Goal: Transaction & Acquisition: Purchase product/service

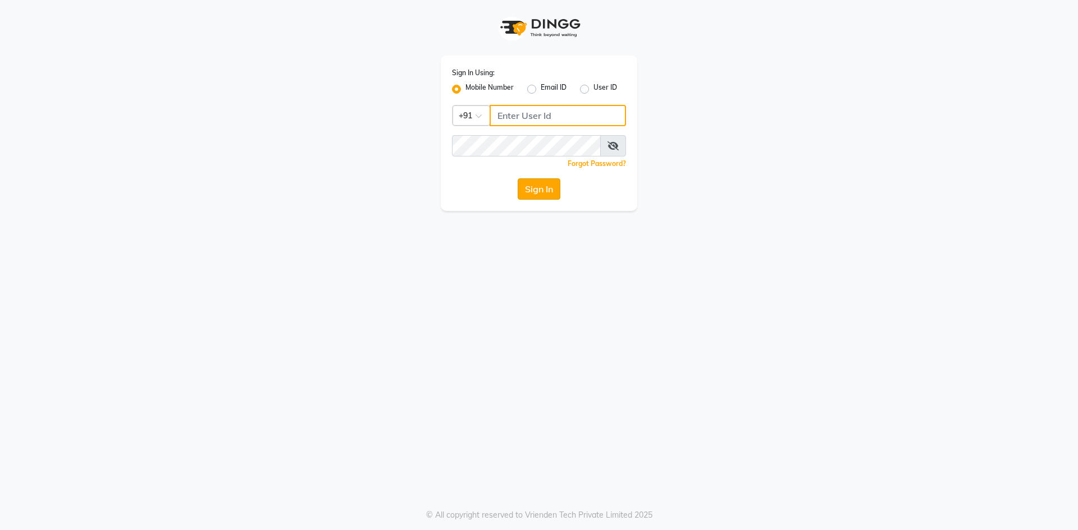
type input "9717107700"
click at [539, 187] on button "Sign In" at bounding box center [539, 189] width 43 height 21
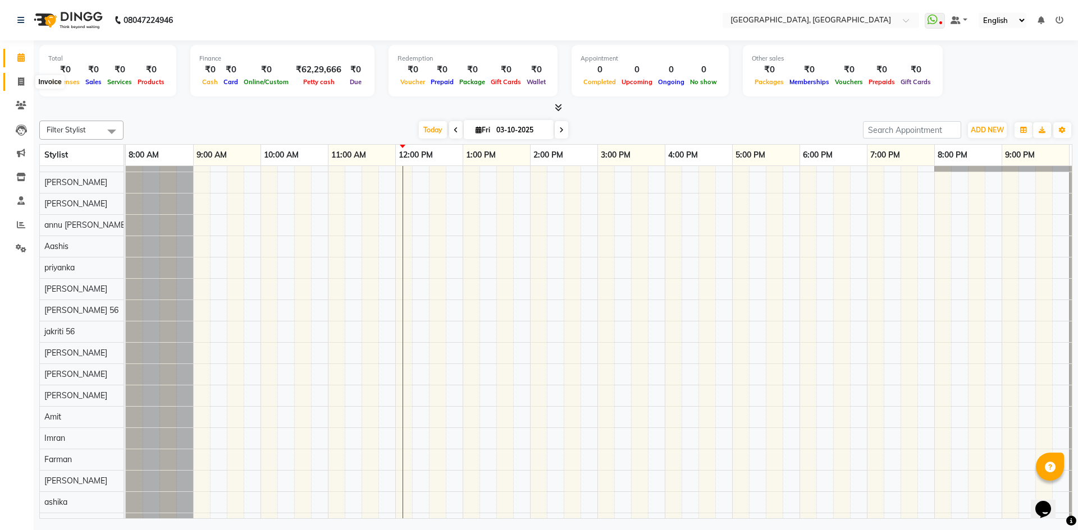
click at [18, 81] on icon at bounding box center [21, 81] width 6 height 8
select select "service"
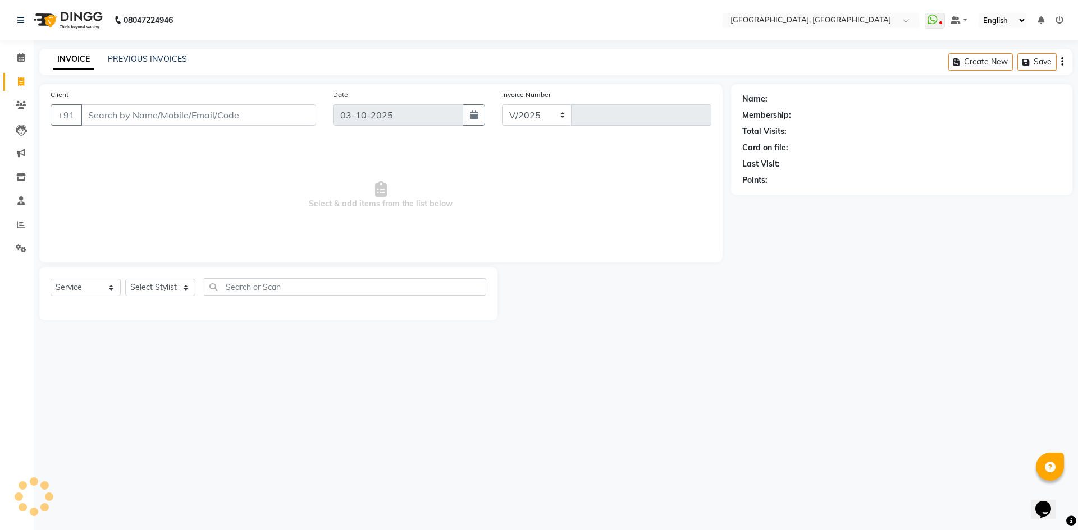
select select "3948"
type input "3427"
click at [160, 285] on select "Select Stylist" at bounding box center [160, 287] width 70 height 17
click at [295, 102] on div "Client +91" at bounding box center [183, 112] width 282 height 46
click at [287, 116] on input "Client" at bounding box center [198, 114] width 235 height 21
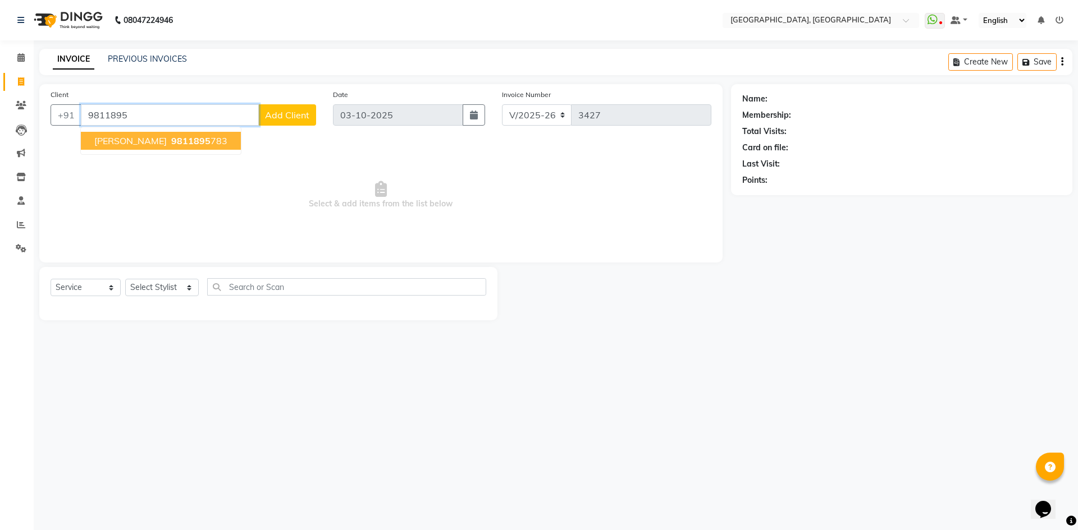
click at [169, 143] on ngb-highlight "9811895 783" at bounding box center [198, 140] width 58 height 11
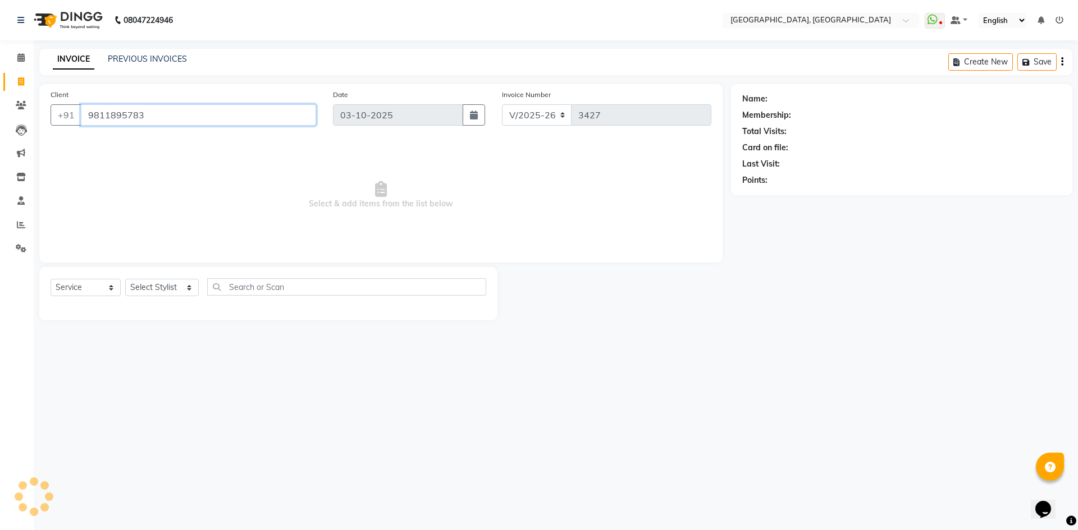
type input "9811895783"
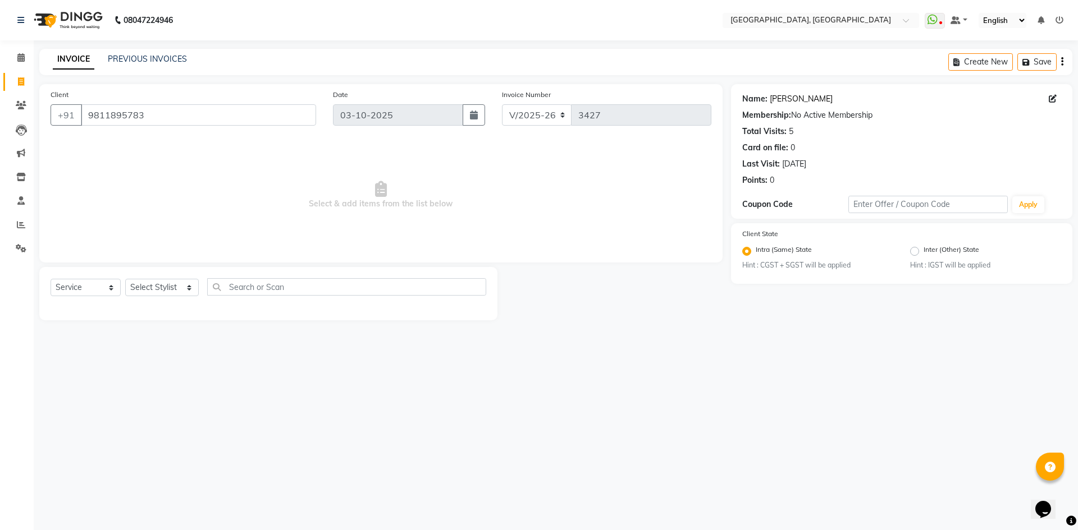
click at [794, 102] on link "[PERSON_NAME]" at bounding box center [801, 99] width 63 height 12
click at [157, 290] on select "Select Stylist Aashis Alic ashok vihar Alice makeup Amit annu dhuper ashika ASH…" at bounding box center [162, 287] width 74 height 17
select select "63755"
click at [125, 279] on select "Select Stylist Aashis Alic ashok vihar Alice makeup Amit annu dhuper ashika ASH…" at bounding box center [162, 287] width 74 height 17
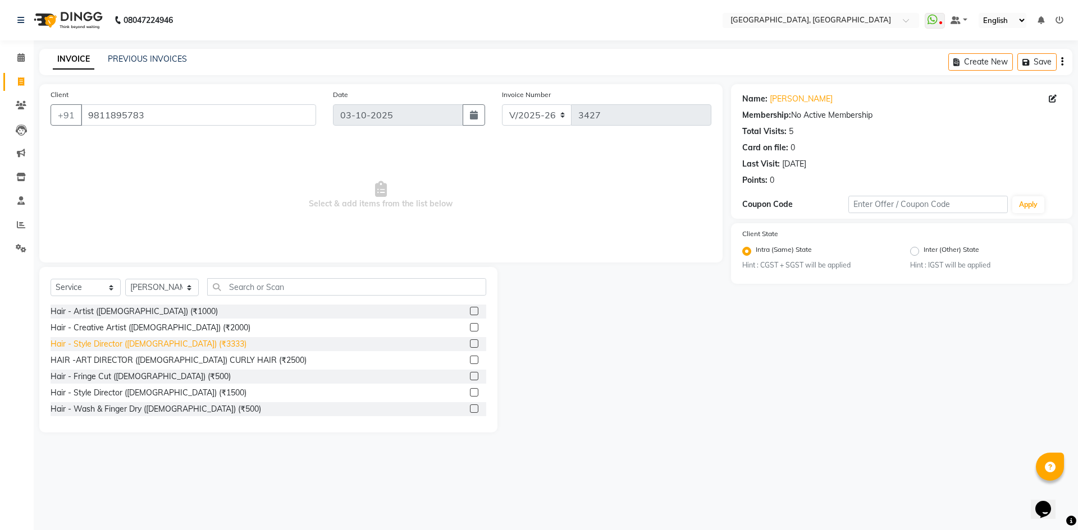
click at [173, 340] on div "Hair - Style Director (Female) (₹3333)" at bounding box center [149, 344] width 196 height 12
checkbox input "false"
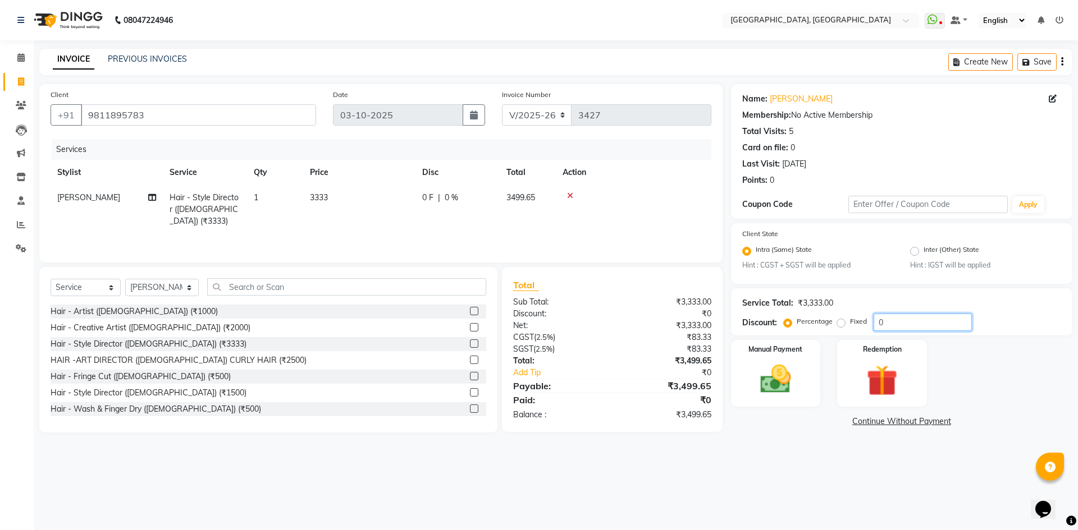
click at [891, 317] on input "0" at bounding box center [922, 322] width 98 height 17
click at [881, 324] on input "10" at bounding box center [922, 322] width 98 height 17
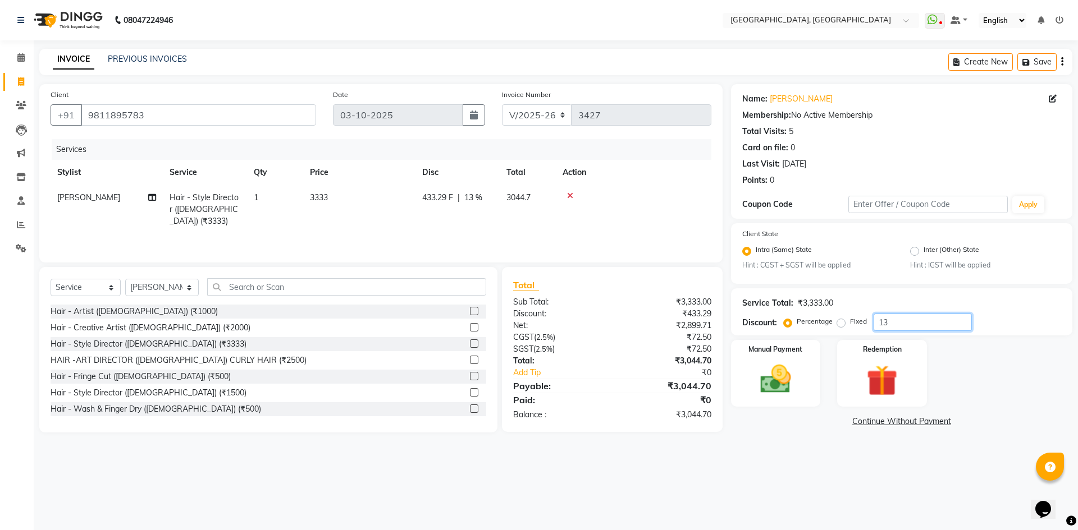
click at [876, 323] on input "13" at bounding box center [922, 322] width 98 height 17
click at [882, 322] on input "100" at bounding box center [922, 322] width 98 height 17
click at [885, 321] on input "100" at bounding box center [922, 322] width 98 height 17
click at [886, 321] on input "10" at bounding box center [922, 322] width 98 height 17
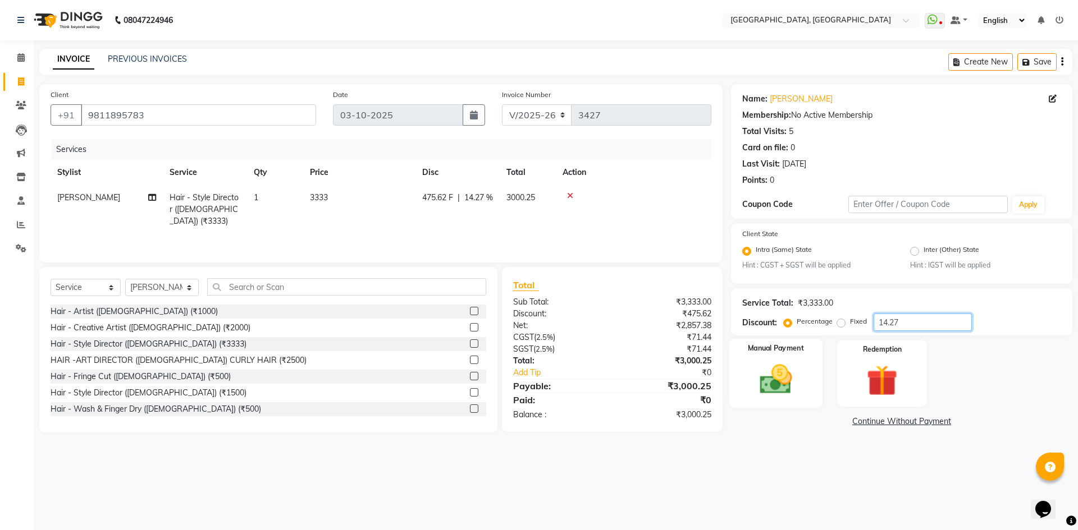
type input "14.27"
click at [794, 374] on img at bounding box center [775, 379] width 52 height 37
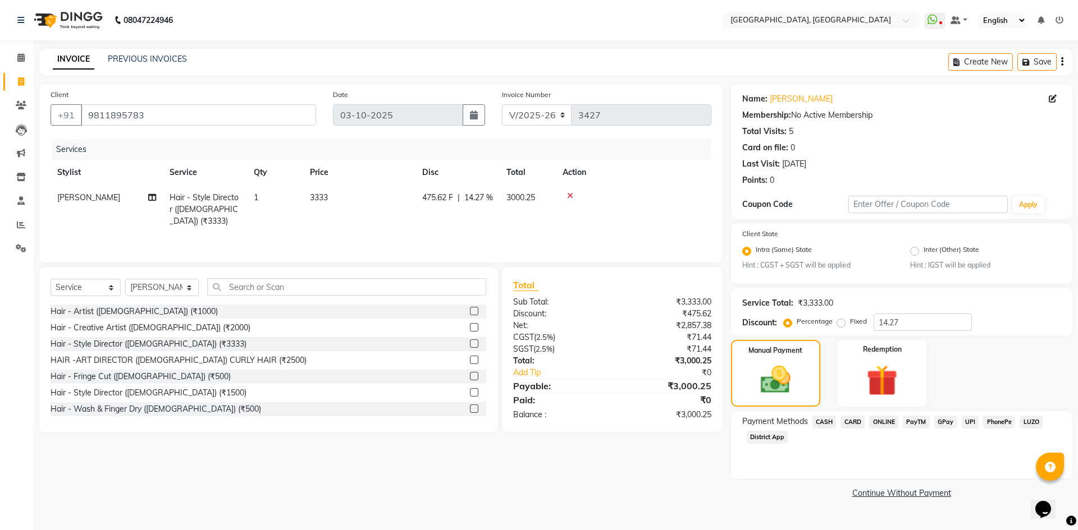
click at [855, 426] on span "CARD" at bounding box center [852, 422] width 24 height 13
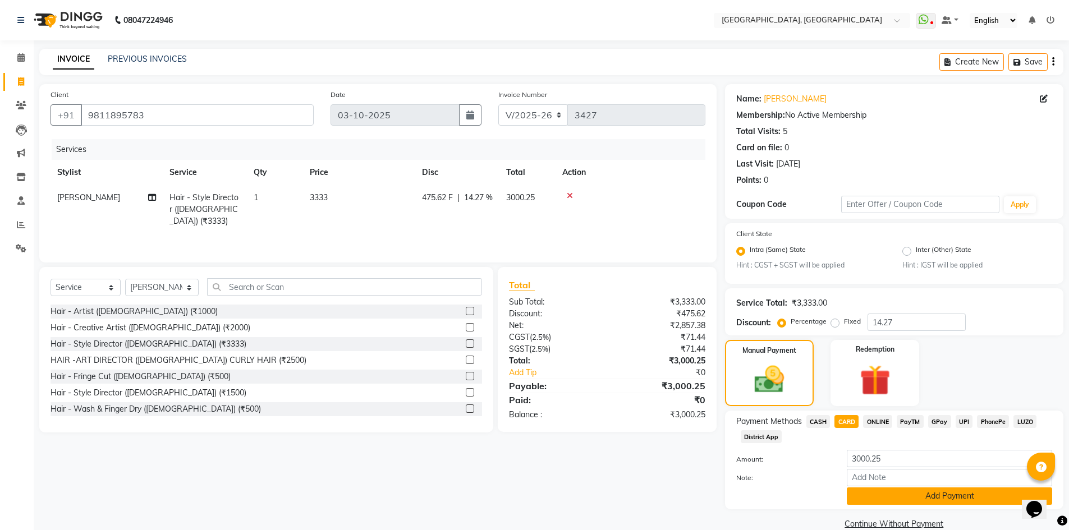
click at [876, 491] on button "Add Payment" at bounding box center [949, 496] width 205 height 17
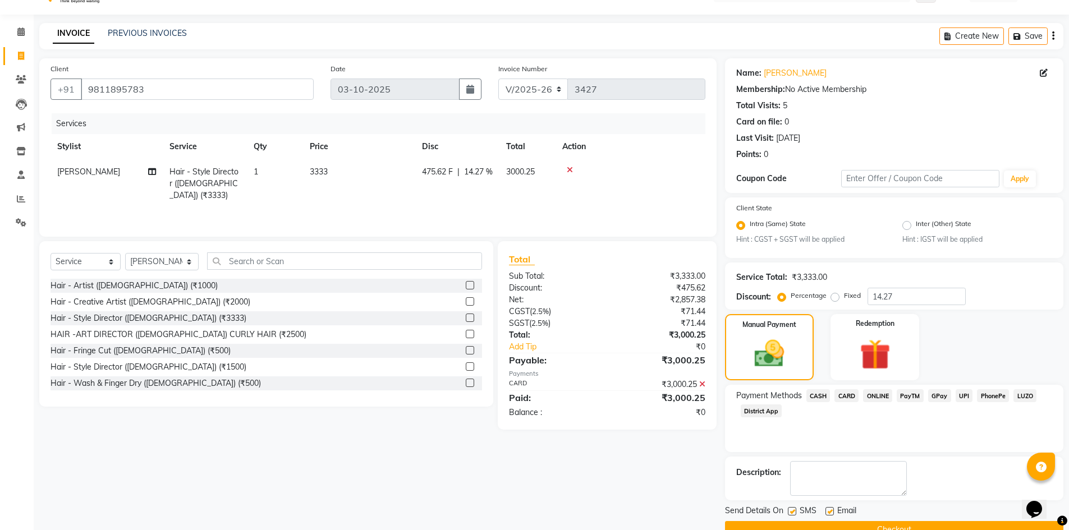
scroll to position [51, 0]
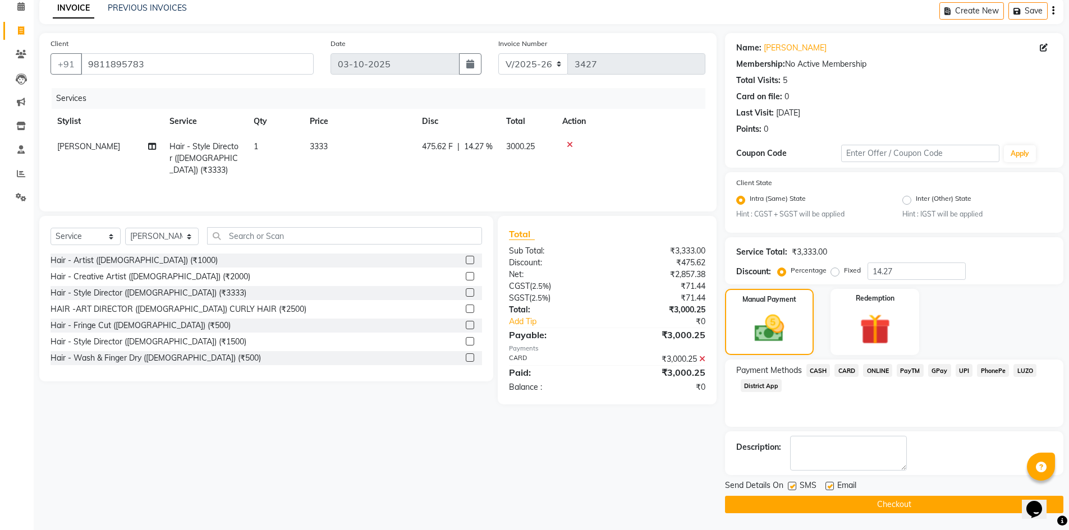
click at [867, 500] on button "Checkout" at bounding box center [894, 504] width 338 height 17
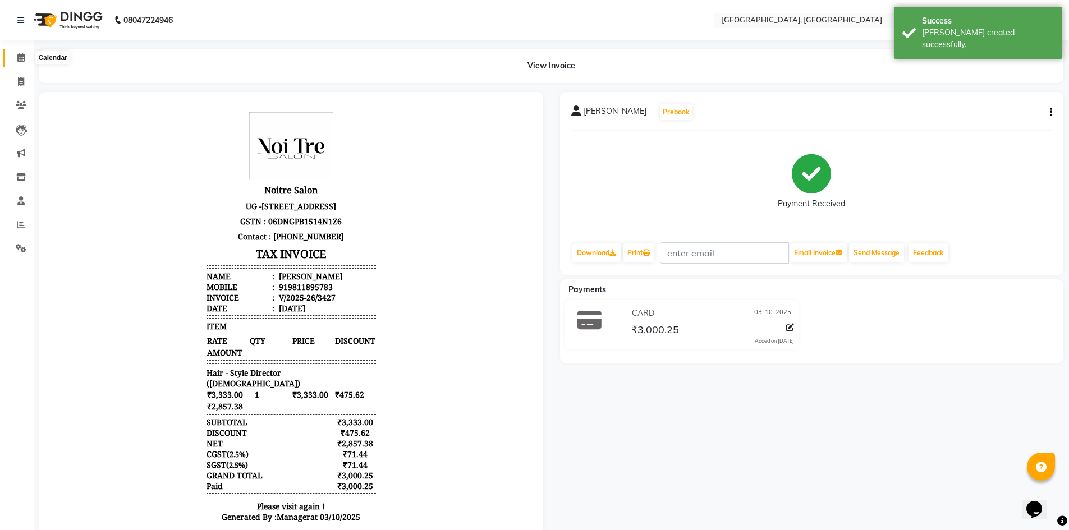
click at [20, 53] on icon at bounding box center [20, 57] width 7 height 8
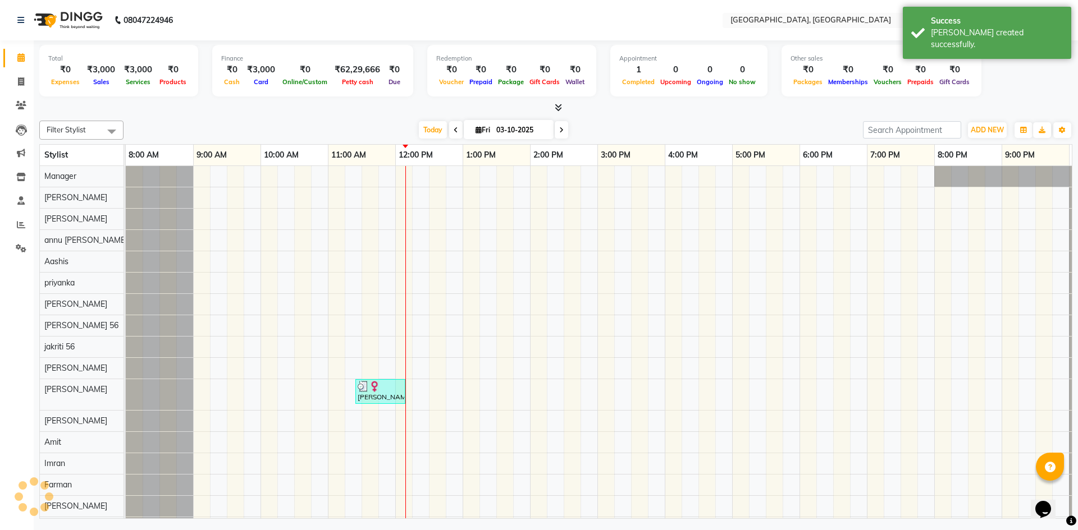
click at [272, 123] on div "Today Fri 03-10-2025" at bounding box center [493, 130] width 728 height 17
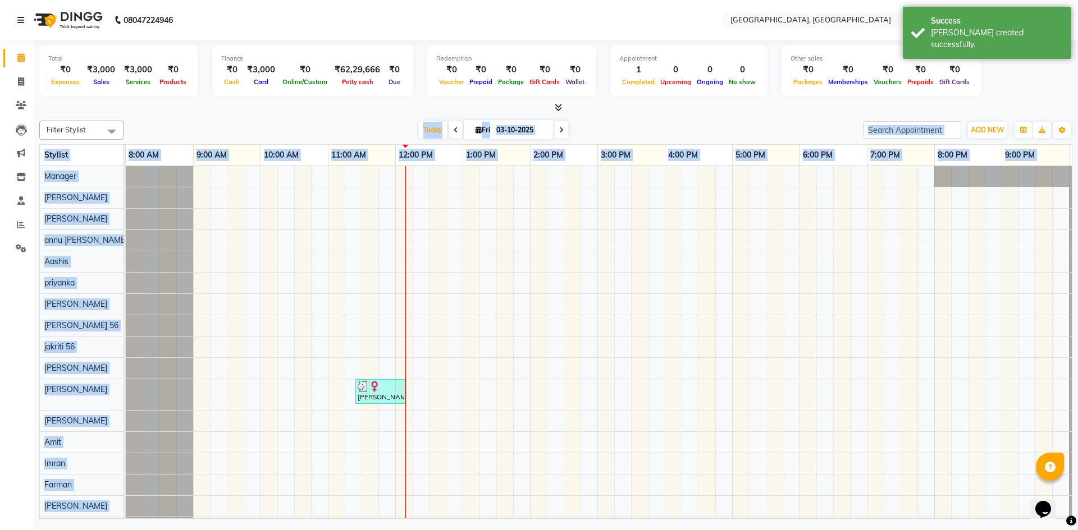
drag, startPoint x: 393, startPoint y: 132, endPoint x: 1021, endPoint y: 486, distance: 720.6
click at [1021, 486] on div "Filter Stylist Select All Aashis Amit annu dhuper ashika ASHIS Farman Imran isr…" at bounding box center [555, 317] width 1033 height 403
click at [604, 114] on div "Total ₹0 Expenses ₹3,000 Sales ₹3,000 Services ₹0 Products Finance ₹0 Cash ₹3,0…" at bounding box center [556, 281] width 1044 height 482
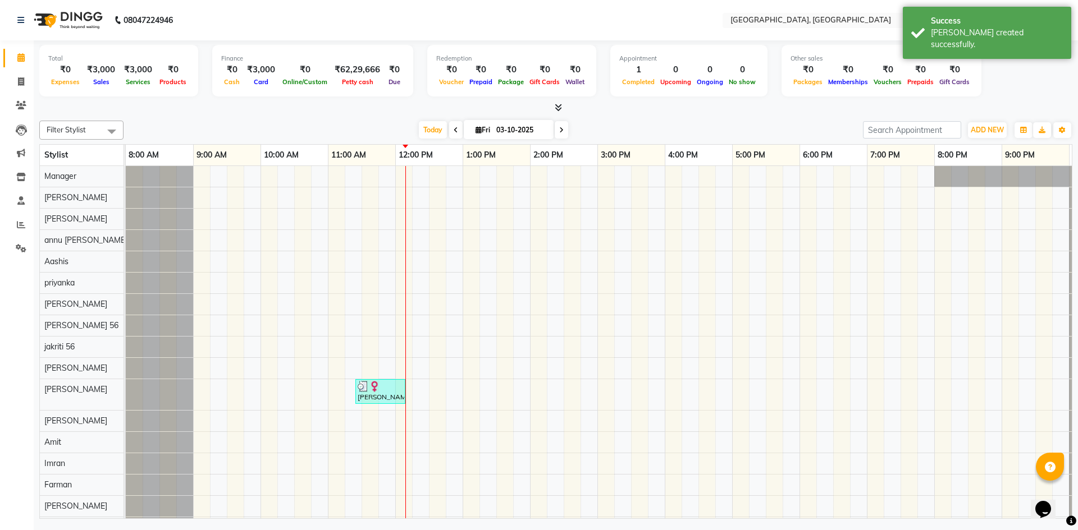
click at [553, 107] on span at bounding box center [556, 108] width 12 height 12
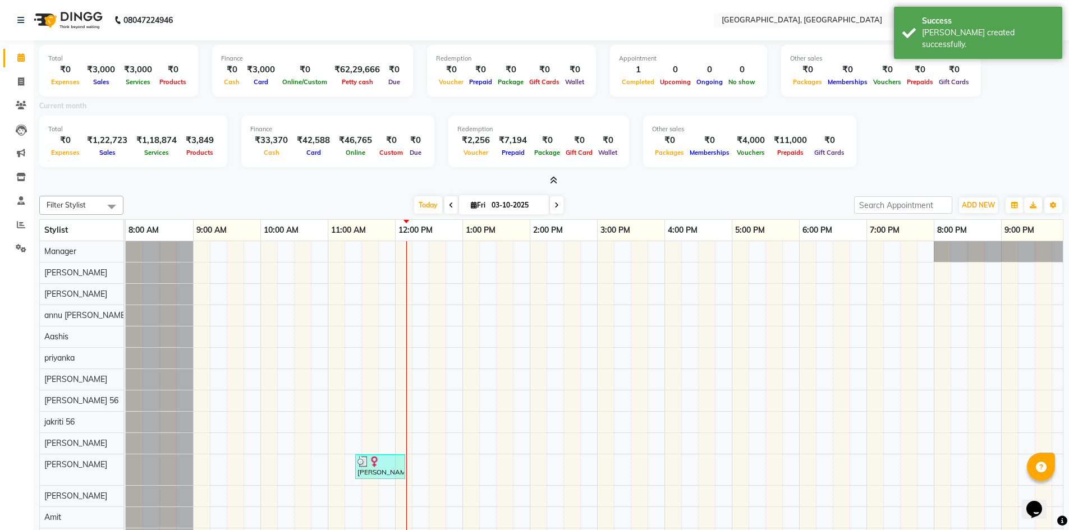
click at [546, 181] on span at bounding box center [552, 181] width 12 height 12
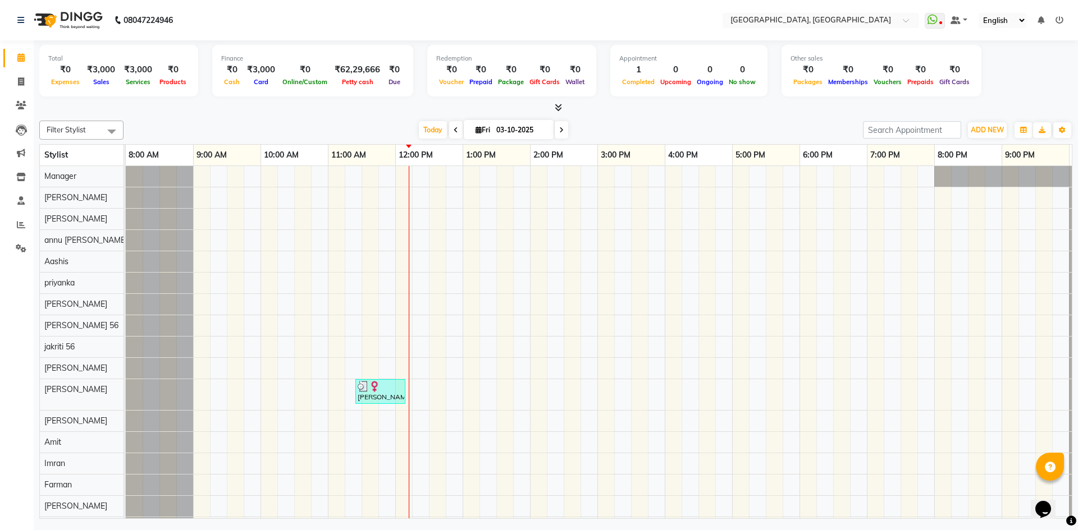
click at [21, 49] on link "Calendar" at bounding box center [16, 58] width 27 height 19
click at [22, 79] on icon at bounding box center [21, 81] width 6 height 8
select select "service"
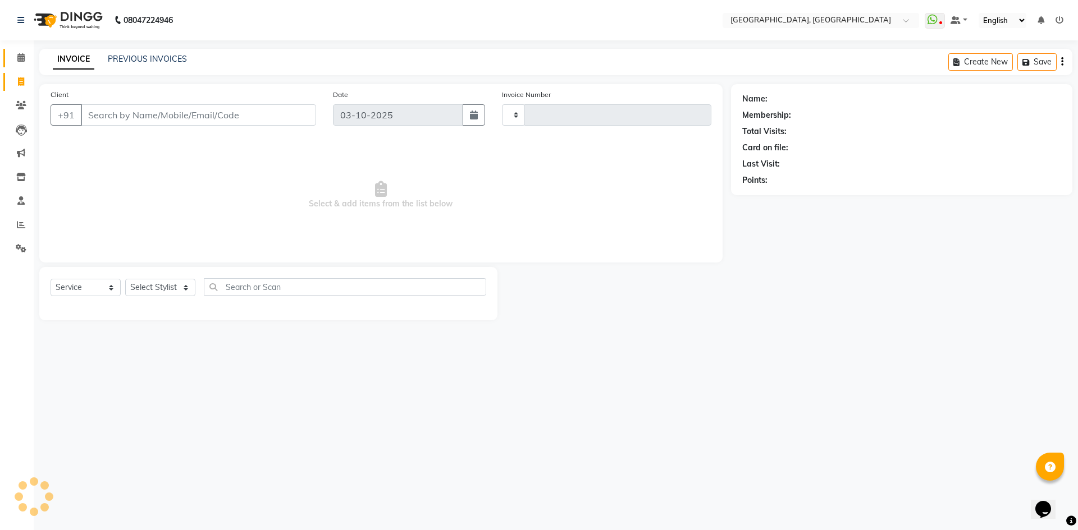
type input "3428"
select select "3948"
click at [20, 53] on span at bounding box center [21, 58] width 20 height 13
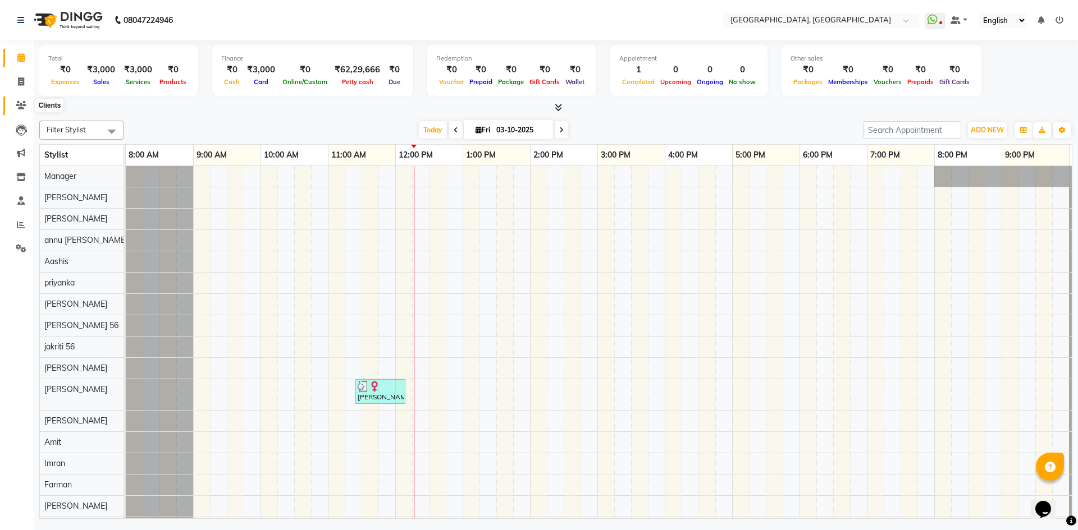
click at [24, 100] on span at bounding box center [21, 105] width 20 height 13
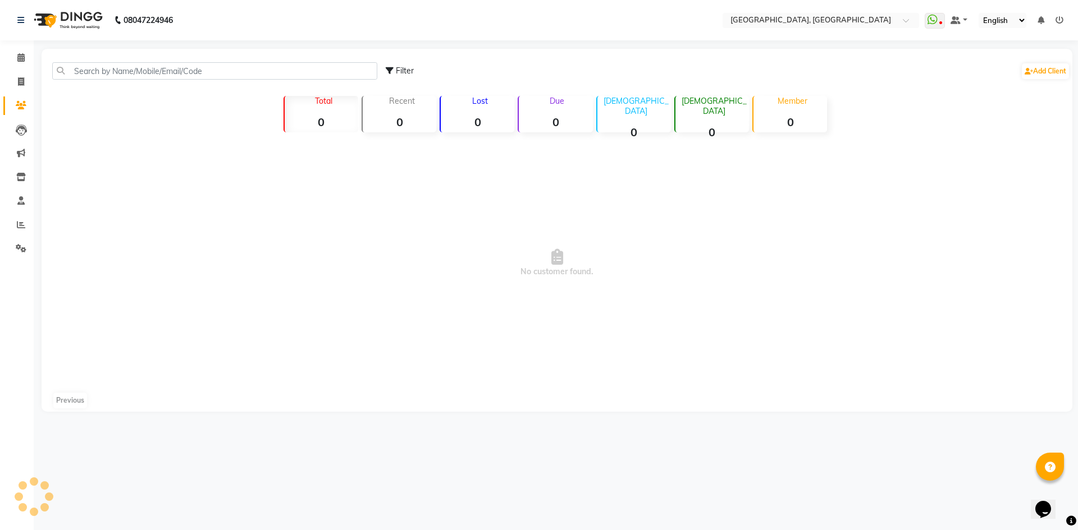
click at [19, 98] on link "Clients" at bounding box center [16, 106] width 27 height 19
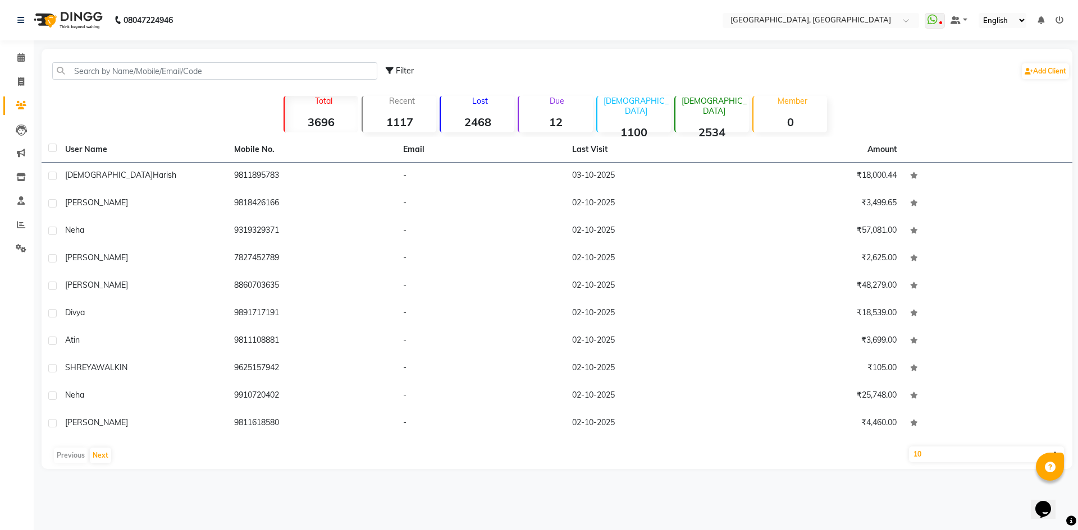
drag, startPoint x: 88, startPoint y: 81, endPoint x: 121, endPoint y: 72, distance: 34.3
click at [88, 81] on div "Filter Add Client" at bounding box center [557, 70] width 1026 height 35
click at [121, 70] on input "text" at bounding box center [214, 70] width 325 height 17
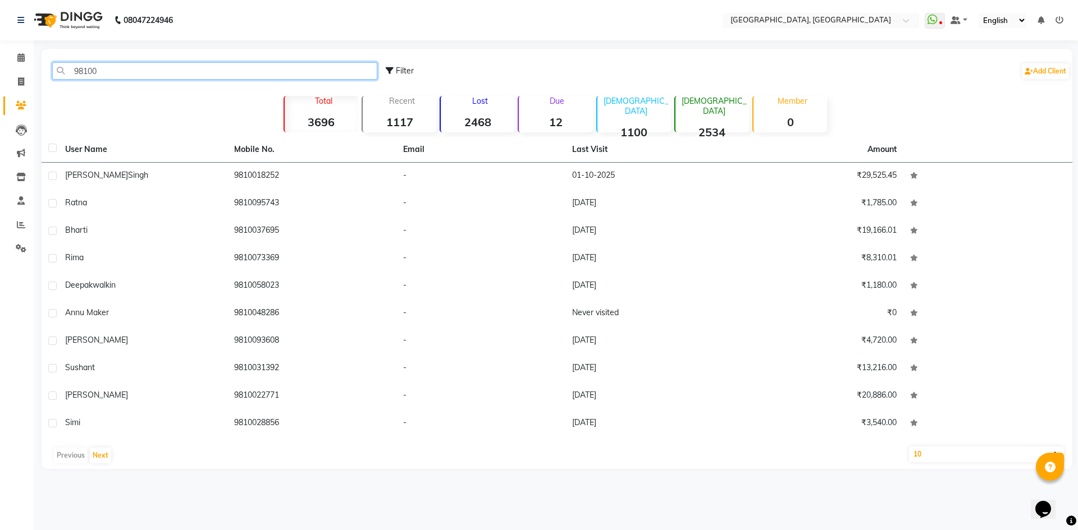
click at [129, 78] on input "98100" at bounding box center [214, 70] width 325 height 17
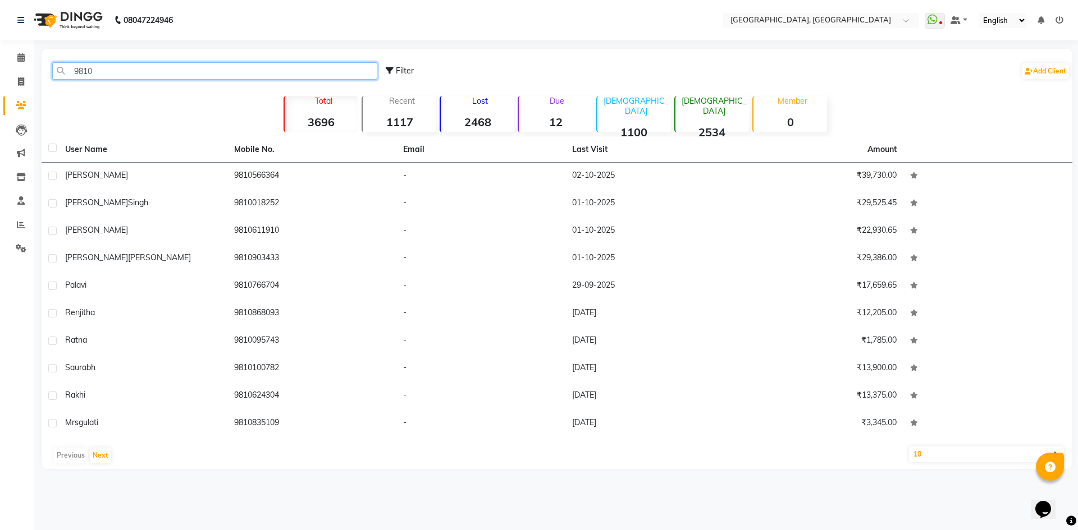
click at [111, 67] on input "9810" at bounding box center [214, 70] width 325 height 17
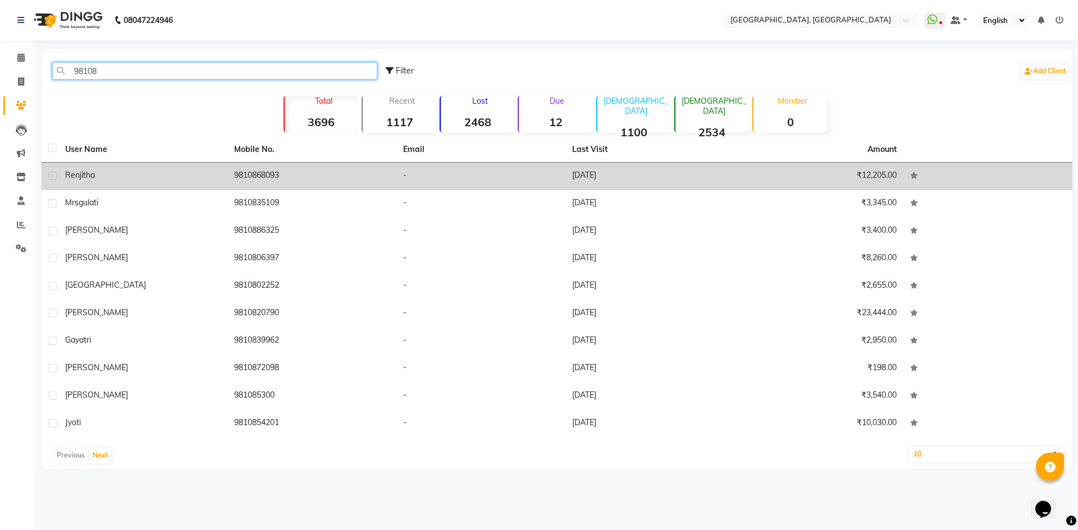
type input "98108"
click at [129, 176] on div "renjitha" at bounding box center [142, 176] width 155 height 12
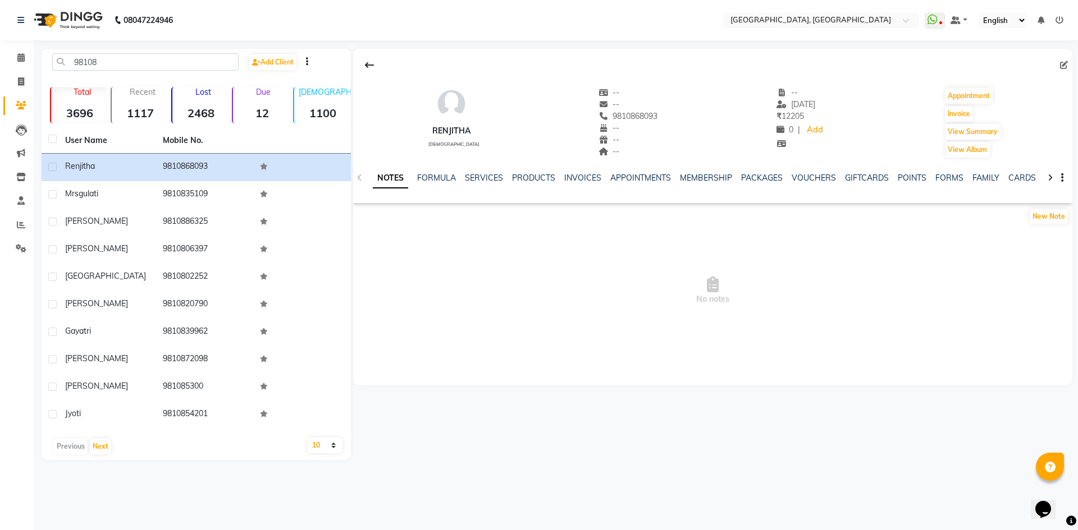
click at [479, 170] on div "NOTES FORMULA SERVICES PRODUCTS INVOICES APPOINTMENTS MEMBERSHIP PACKAGES VOUCH…" at bounding box center [712, 178] width 719 height 39
click at [479, 190] on div "NOTES FORMULA SERVICES PRODUCTS INVOICES APPOINTMENTS MEMBERSHIP PACKAGES VOUCH…" at bounding box center [699, 182] width 653 height 21
click at [483, 173] on link "SERVICES" at bounding box center [484, 178] width 38 height 10
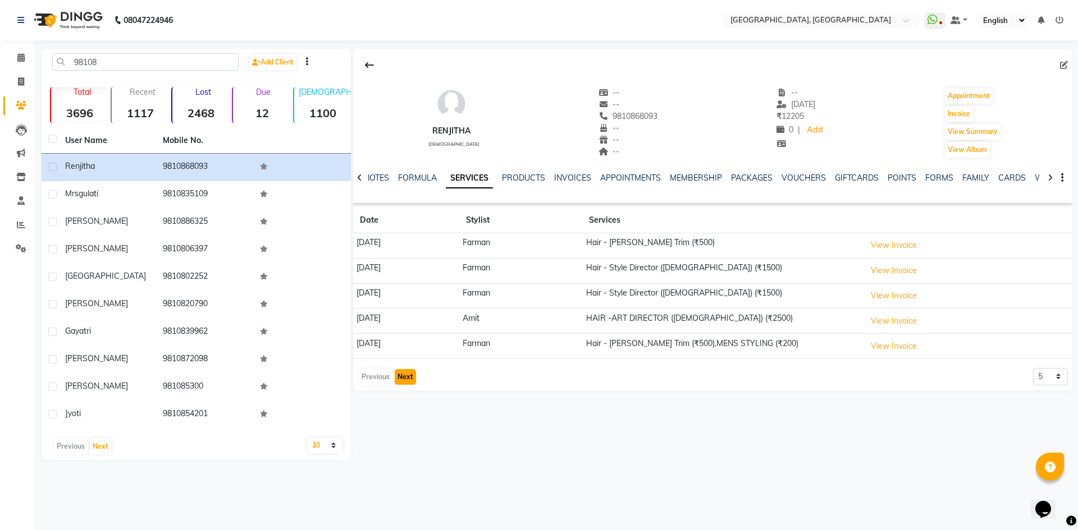
click at [405, 374] on button "Next" at bounding box center [405, 377] width 21 height 16
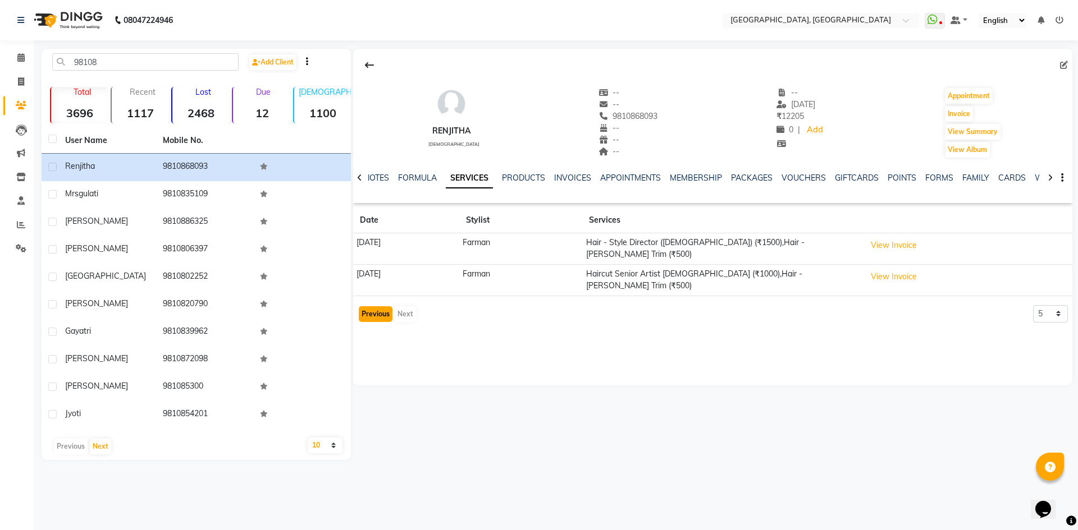
click at [379, 306] on button "Previous" at bounding box center [376, 314] width 34 height 16
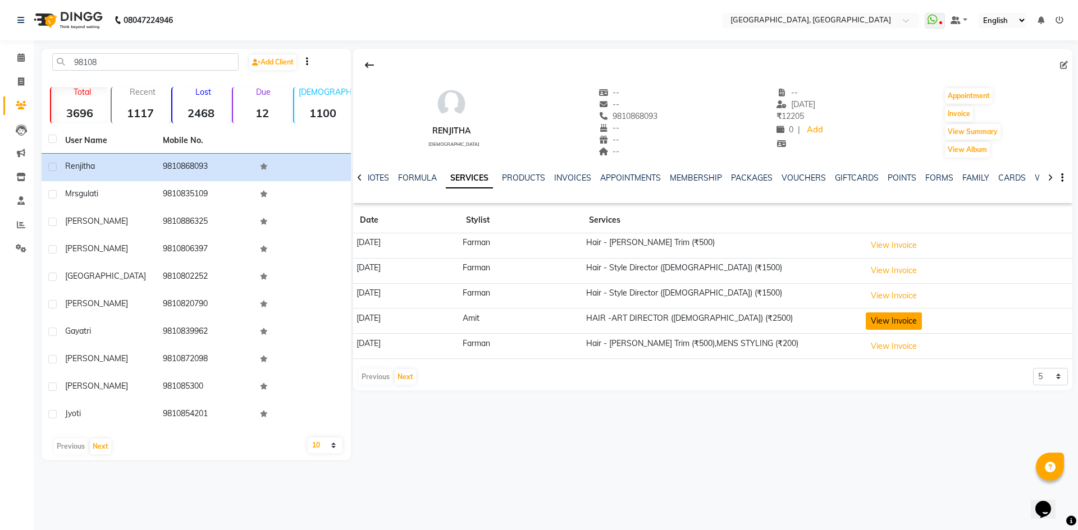
click at [903, 322] on button "View Invoice" at bounding box center [894, 321] width 56 height 17
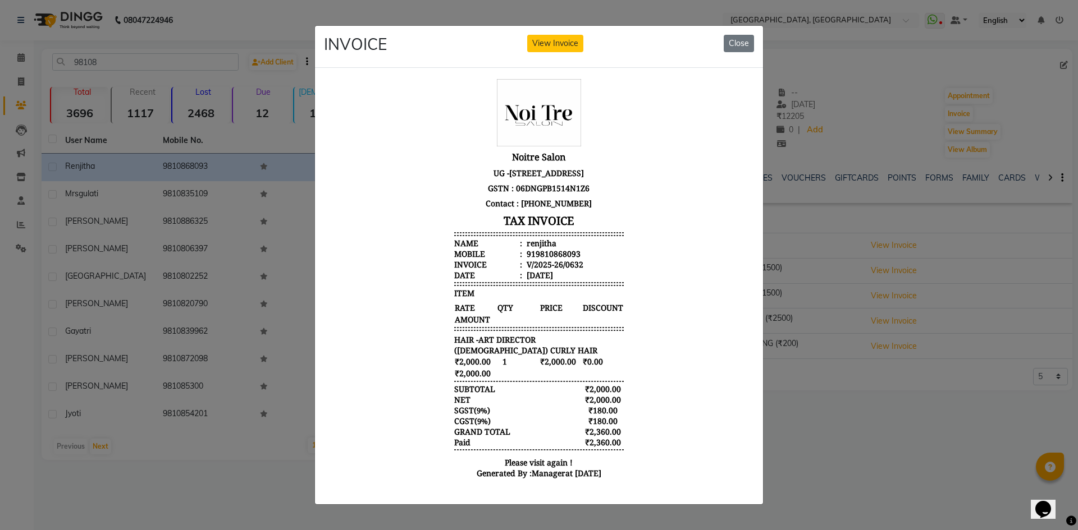
scroll to position [9, 0]
click at [739, 40] on button "Close" at bounding box center [739, 43] width 30 height 17
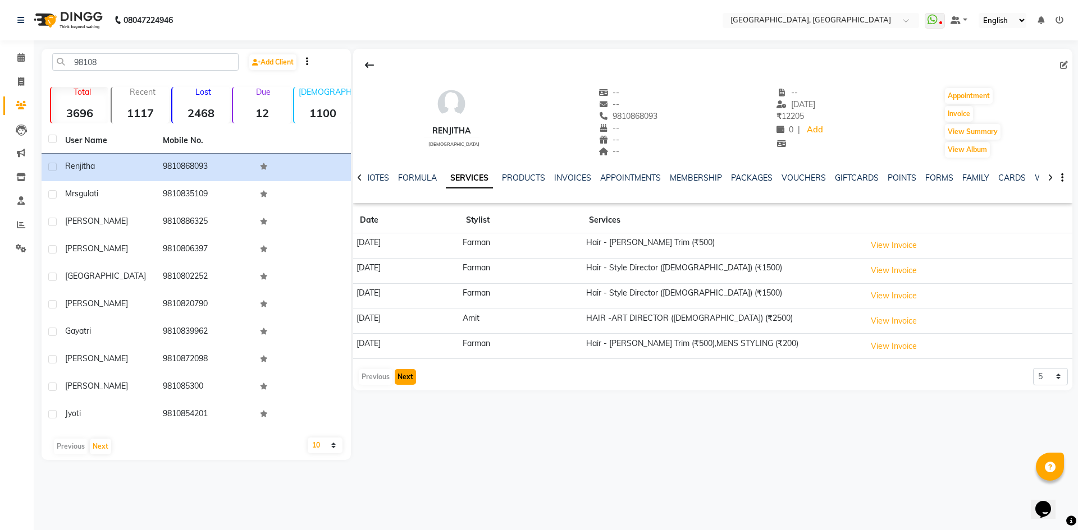
click at [405, 381] on button "Next" at bounding box center [405, 377] width 21 height 16
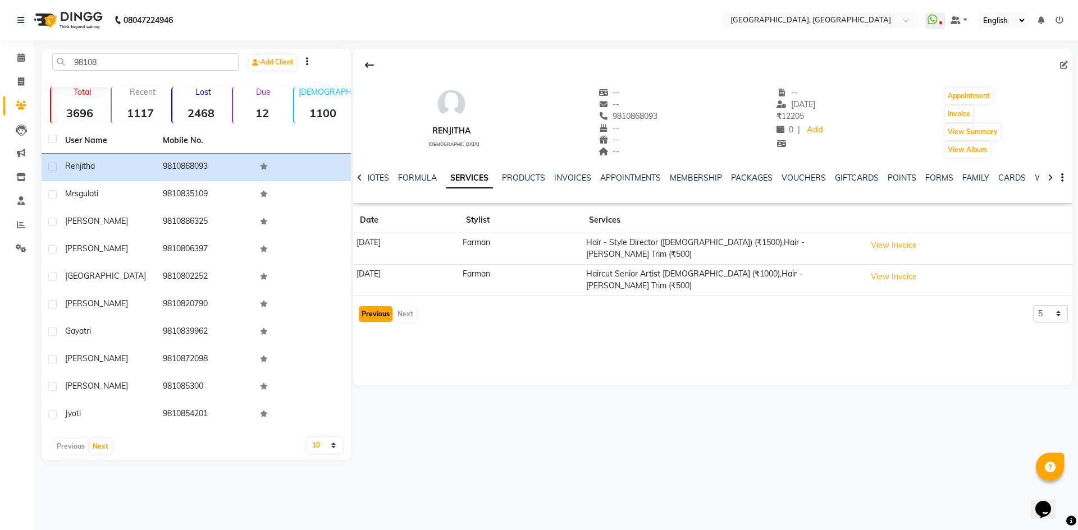
click at [373, 306] on button "Previous" at bounding box center [376, 314] width 34 height 16
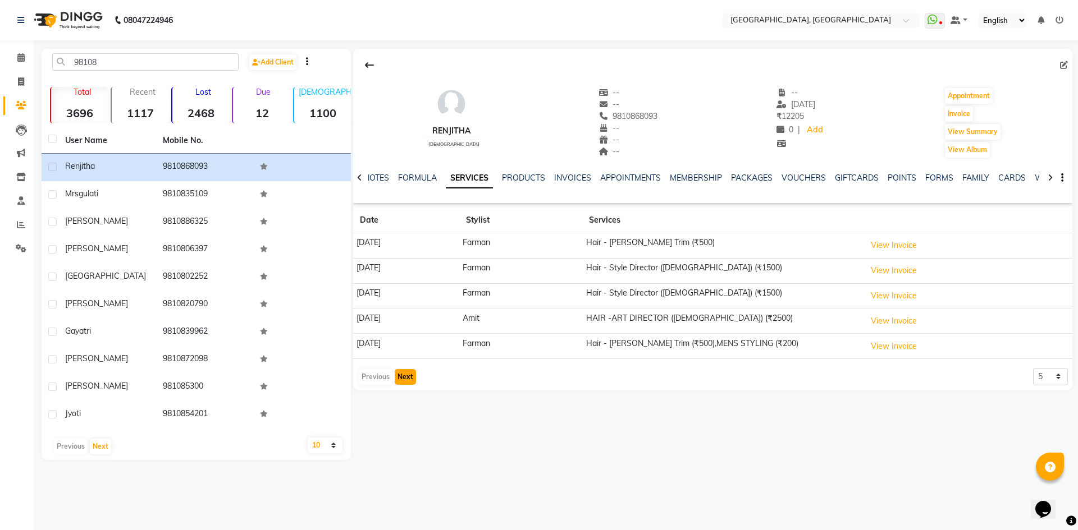
click at [403, 373] on button "Next" at bounding box center [405, 377] width 21 height 16
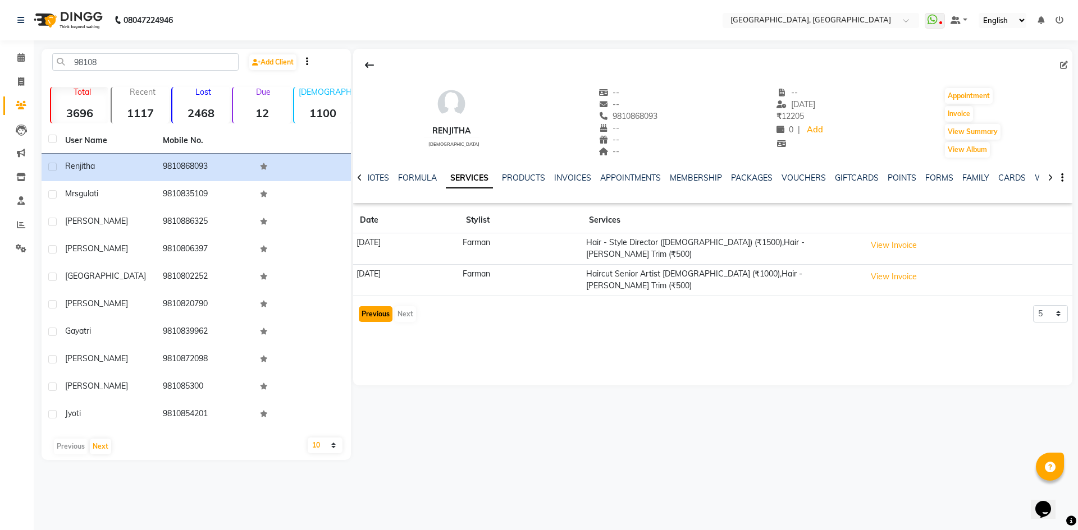
click at [376, 306] on button "Previous" at bounding box center [376, 314] width 34 height 16
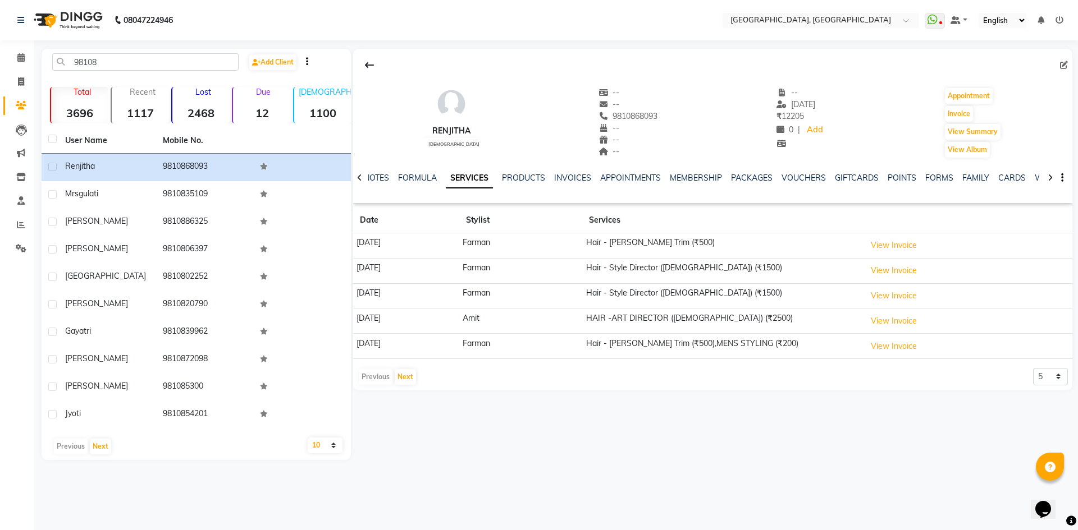
drag, startPoint x: 342, startPoint y: 236, endPoint x: 420, endPoint y: 263, distance: 82.5
click at [420, 263] on div "98108 Add Client Total 3696 Recent 1117 Lost 2468 Due 12 Male 1100 Female 2534 …" at bounding box center [557, 254] width 1031 height 411
click at [456, 405] on div "renjitha female -- -- 9810868093 -- -- -- -- 28-09-2025 ₹ 12205 0 | Add Appoint…" at bounding box center [711, 254] width 721 height 411
click at [474, 66] on div at bounding box center [712, 64] width 719 height 21
click at [22, 58] on icon at bounding box center [20, 57] width 7 height 8
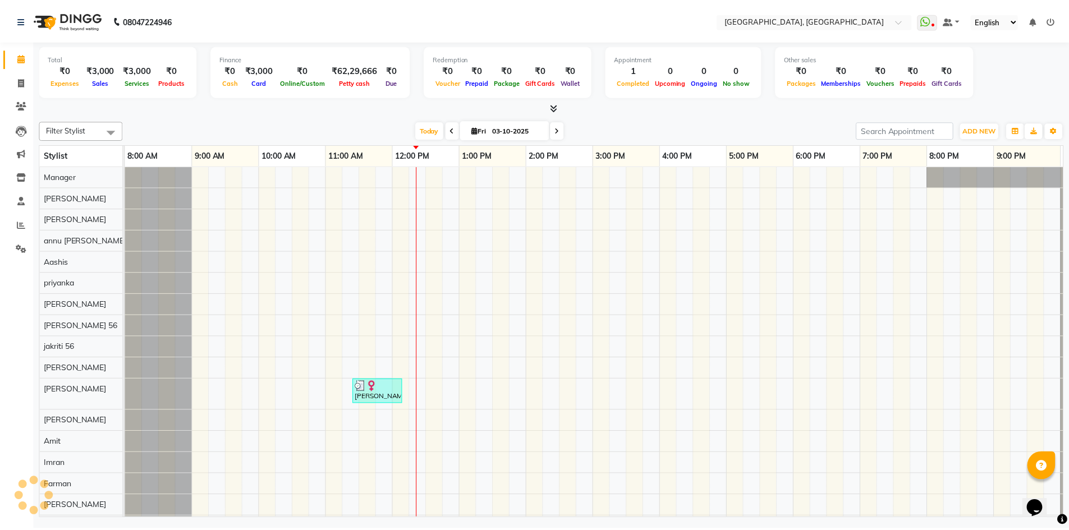
scroll to position [0, 65]
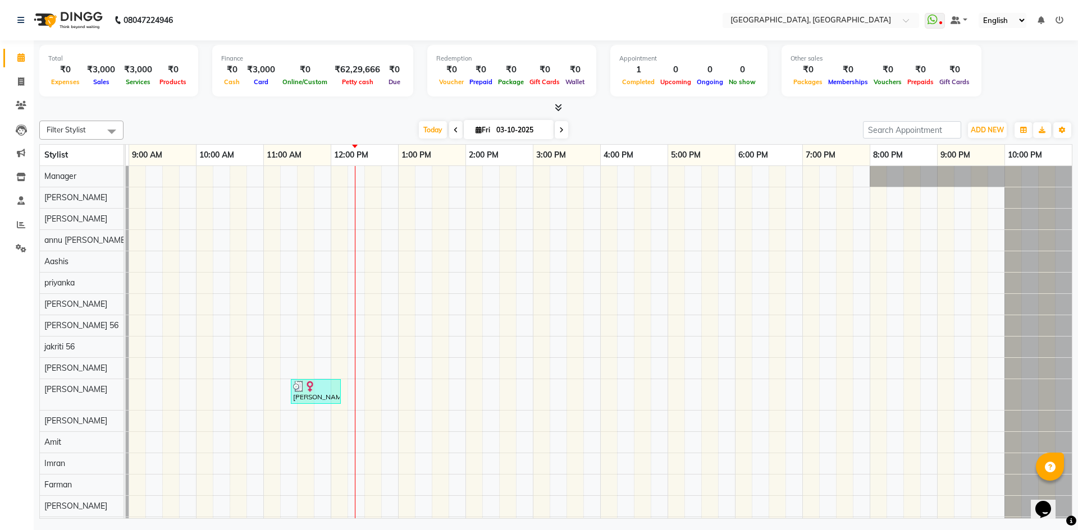
click at [269, 116] on div "Filter Stylist Select All Aashis Amit annu dhuper ashika ASHIS Farman Imran isr…" at bounding box center [555, 317] width 1033 height 403
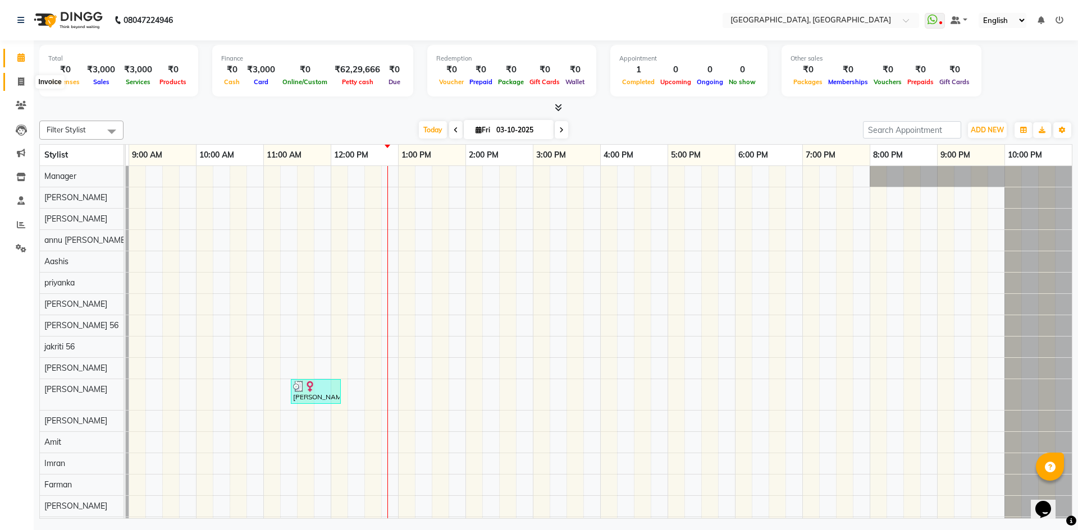
click at [20, 78] on icon at bounding box center [21, 81] width 6 height 8
click at [22, 84] on icon at bounding box center [21, 81] width 6 height 8
select select "service"
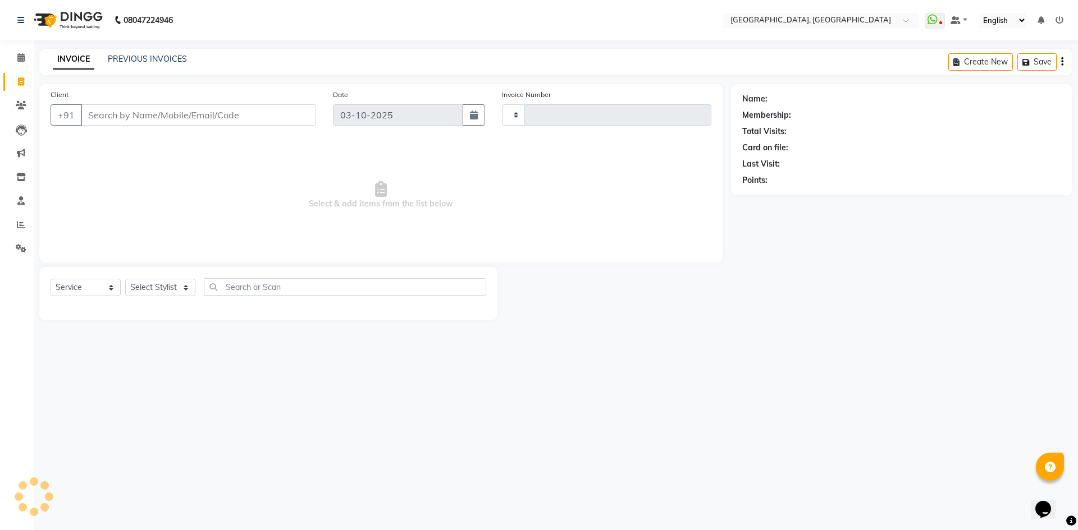
type input "3429"
select select "3948"
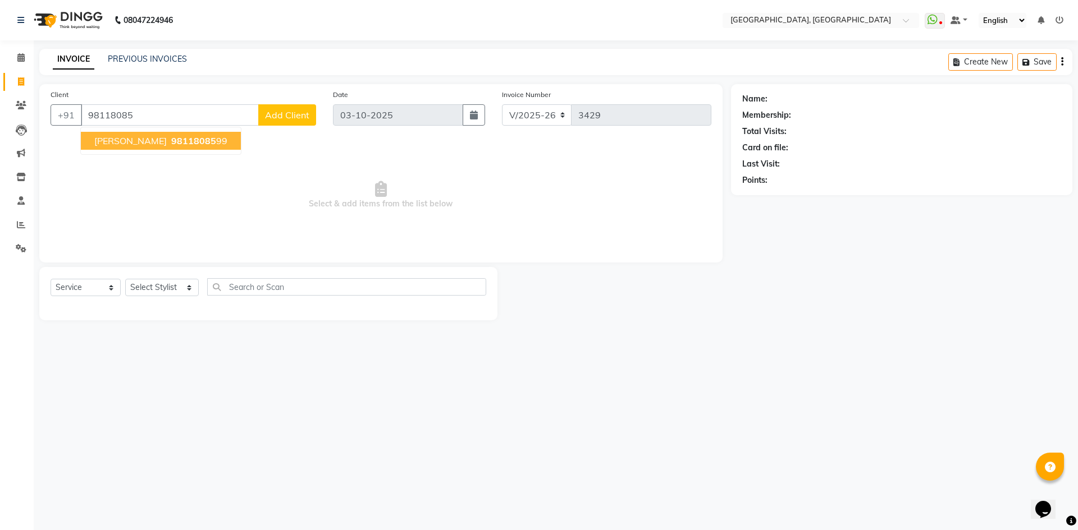
click at [171, 140] on span "98118085" at bounding box center [193, 140] width 45 height 11
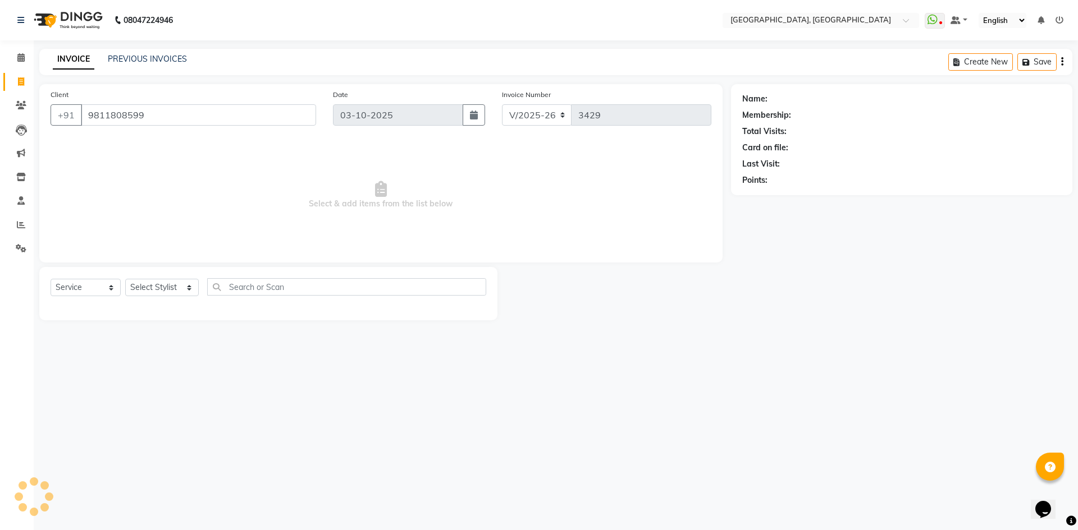
type input "9811808599"
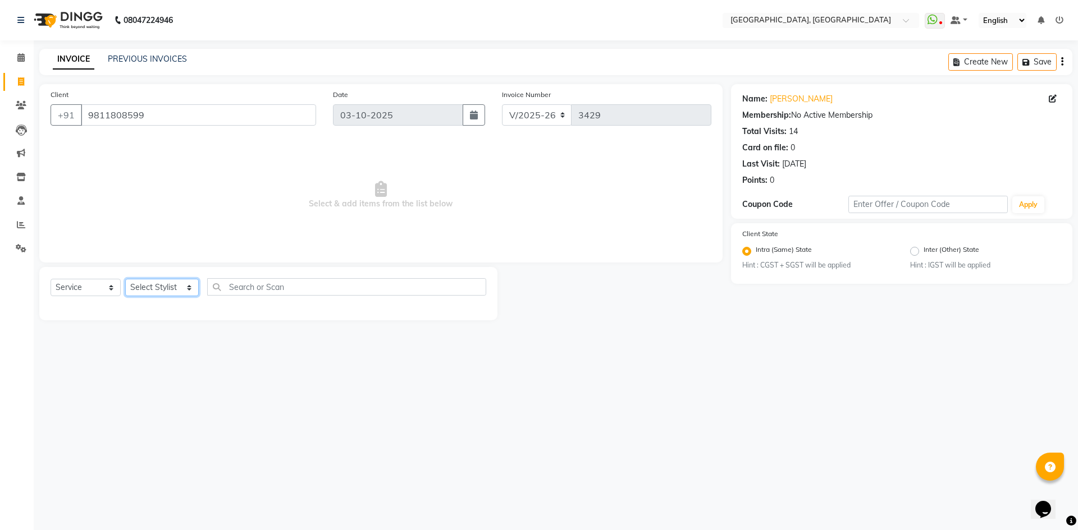
click at [137, 286] on select "Select Stylist Aashis Alic ashok vihar Alice makeup Amit annu dhuper ashika ASH…" at bounding box center [162, 287] width 74 height 17
click at [165, 292] on select "Select Stylist Aashis Alic ashok vihar Alice makeup Amit annu dhuper ashika ASH…" at bounding box center [162, 287] width 74 height 17
click at [166, 286] on select "Select Stylist Aashis Alic ashok vihar Alice makeup Amit annu dhuper ashika ASH…" at bounding box center [162, 287] width 74 height 17
select select "63755"
click at [125, 279] on select "Select Stylist Aashis Alic ashok vihar Alice makeup Amit annu dhuper ashika ASH…" at bounding box center [162, 287] width 74 height 17
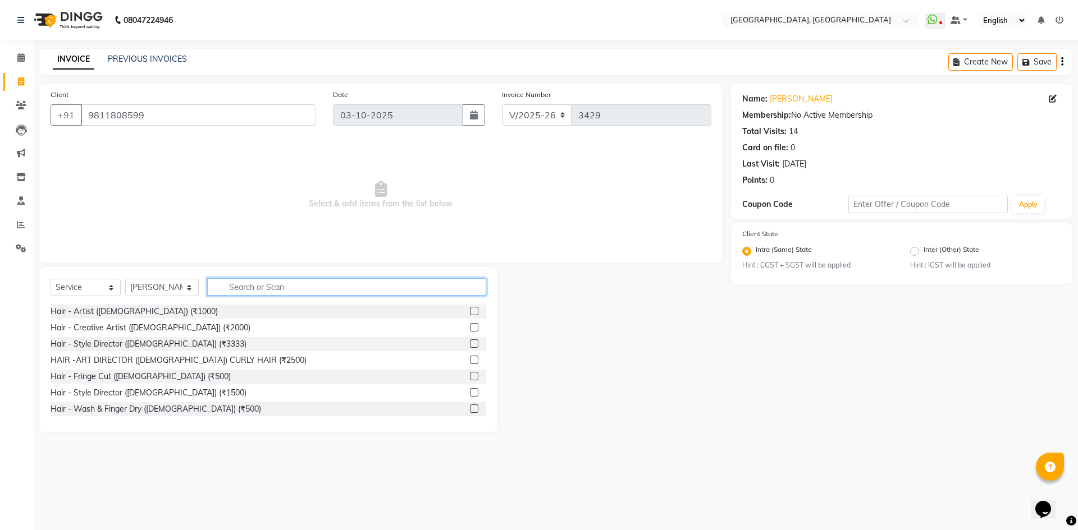
click at [241, 285] on input "text" at bounding box center [346, 286] width 279 height 17
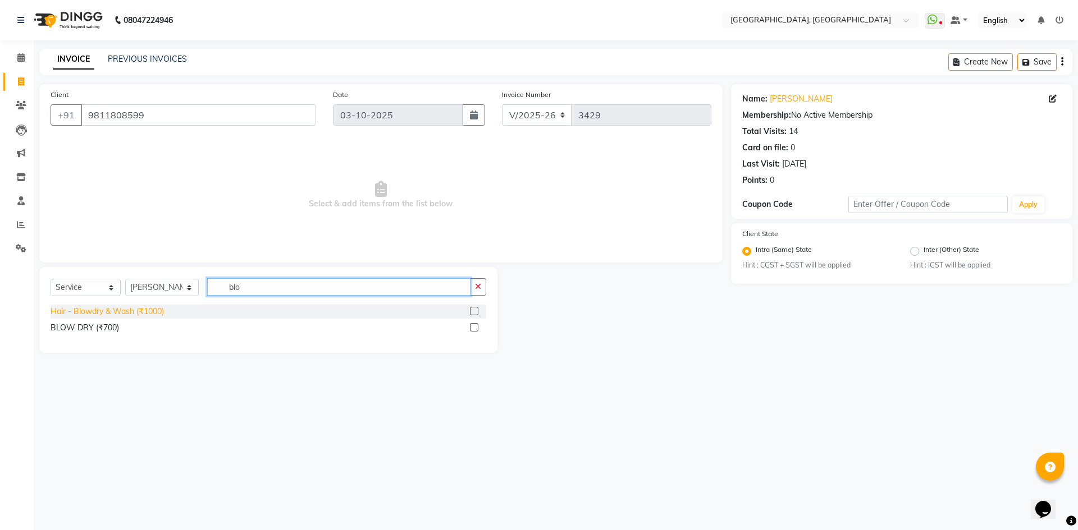
type input "blo"
click at [97, 311] on div "Hair - Blowdry & Wash (₹1000)" at bounding box center [107, 312] width 113 height 12
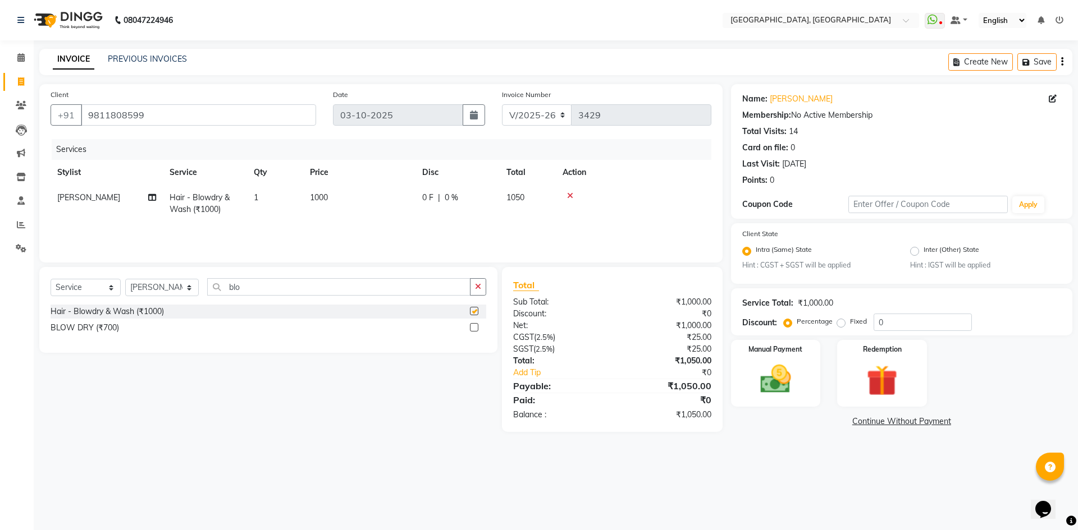
checkbox input "false"
click at [767, 350] on label "Manual Payment" at bounding box center [776, 349] width 56 height 11
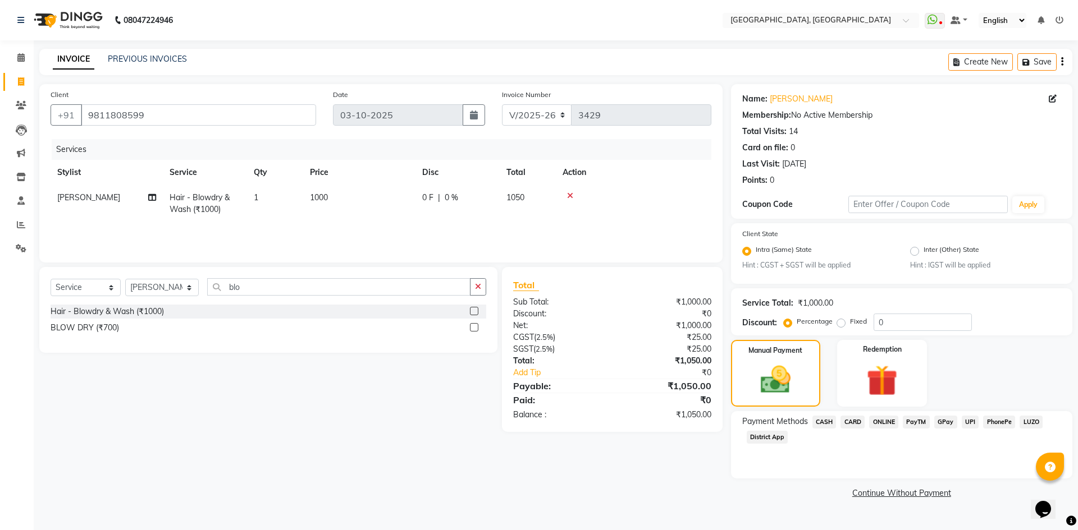
drag, startPoint x: 319, startPoint y: 198, endPoint x: 353, endPoint y: 199, distance: 33.7
click at [319, 198] on span "1000" at bounding box center [319, 198] width 18 height 10
select select "63755"
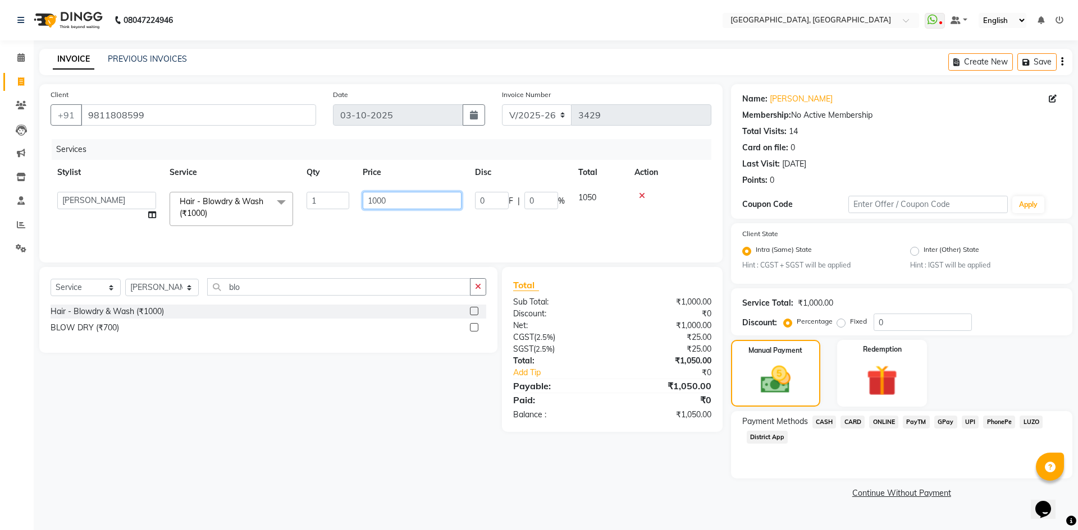
click at [376, 199] on input "1000" at bounding box center [412, 200] width 99 height 17
type input "1500"
click at [362, 270] on div "Select Service Product Membership Package Voucher Prepaid Gift Card Select Styl…" at bounding box center [268, 310] width 458 height 86
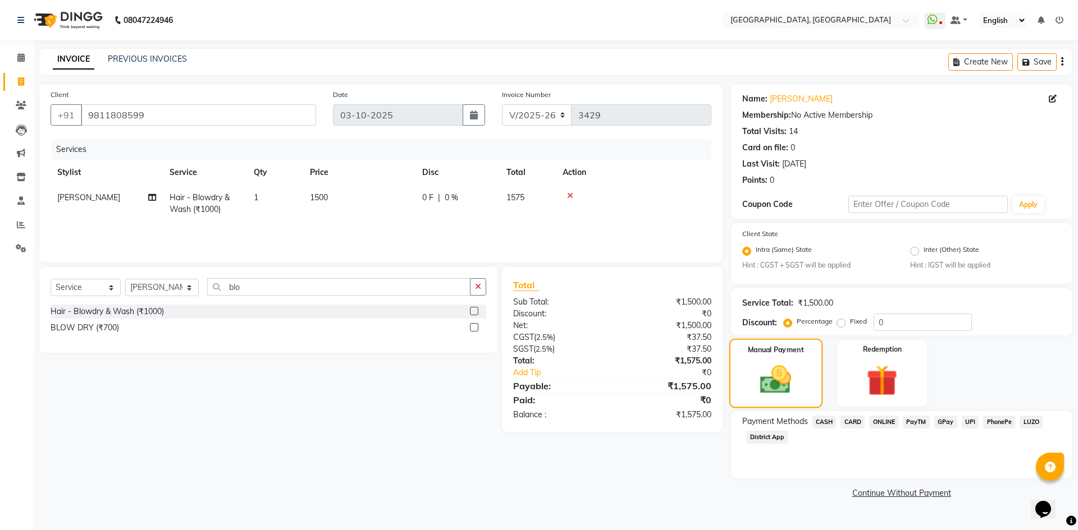
click at [764, 367] on img at bounding box center [775, 381] width 51 height 36
click at [824, 425] on span "CASH" at bounding box center [824, 422] width 24 height 13
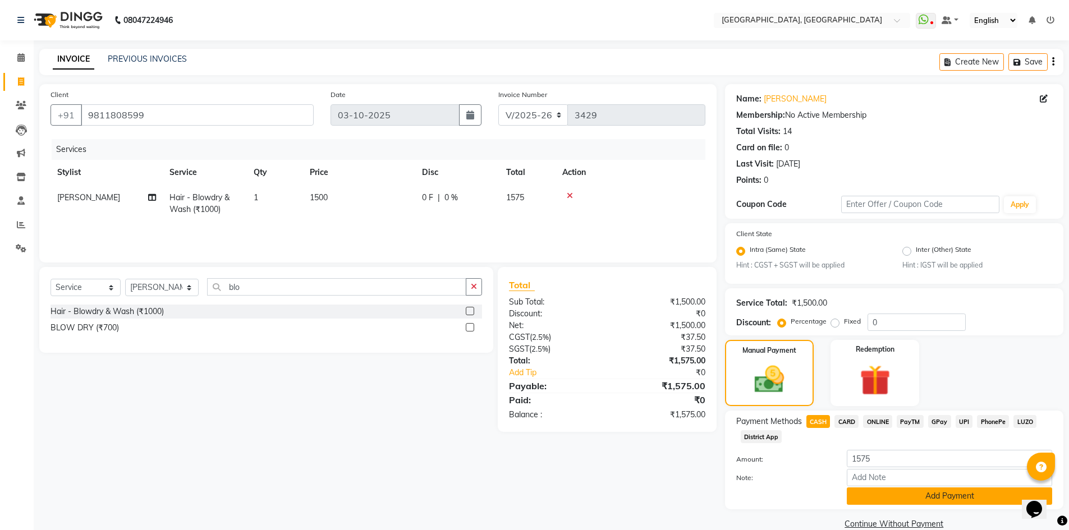
click at [887, 497] on button "Add Payment" at bounding box center [949, 496] width 205 height 17
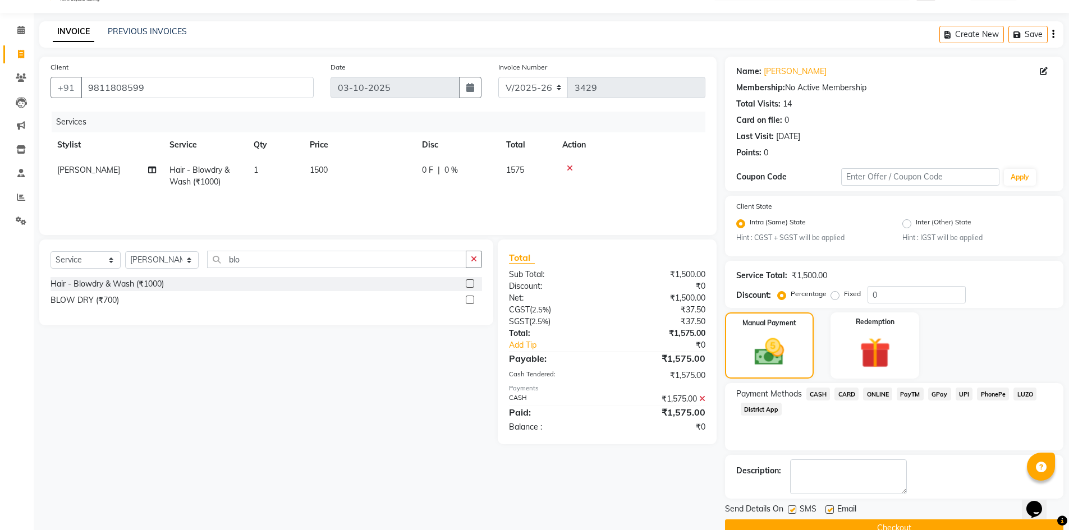
scroll to position [51, 0]
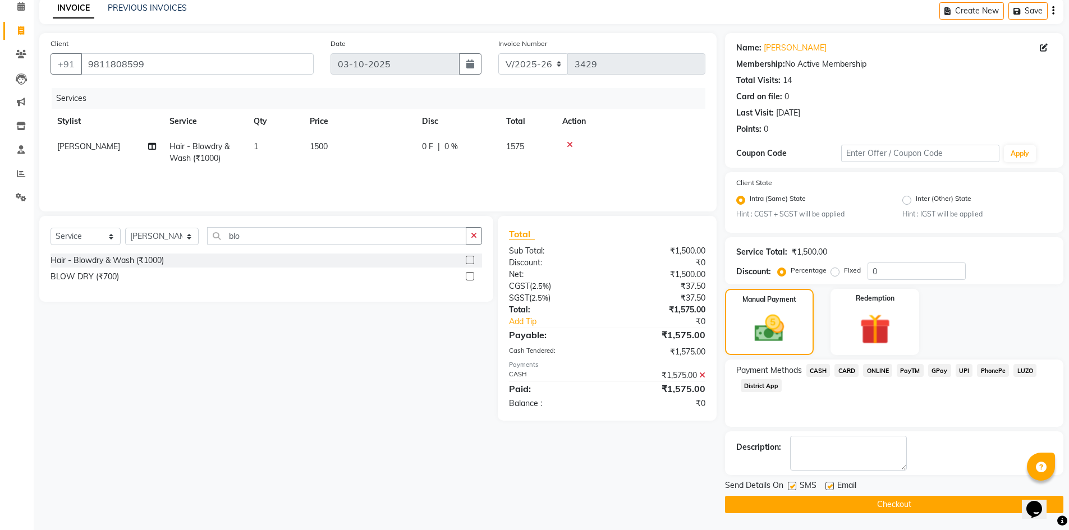
click at [804, 509] on button "Checkout" at bounding box center [894, 504] width 338 height 17
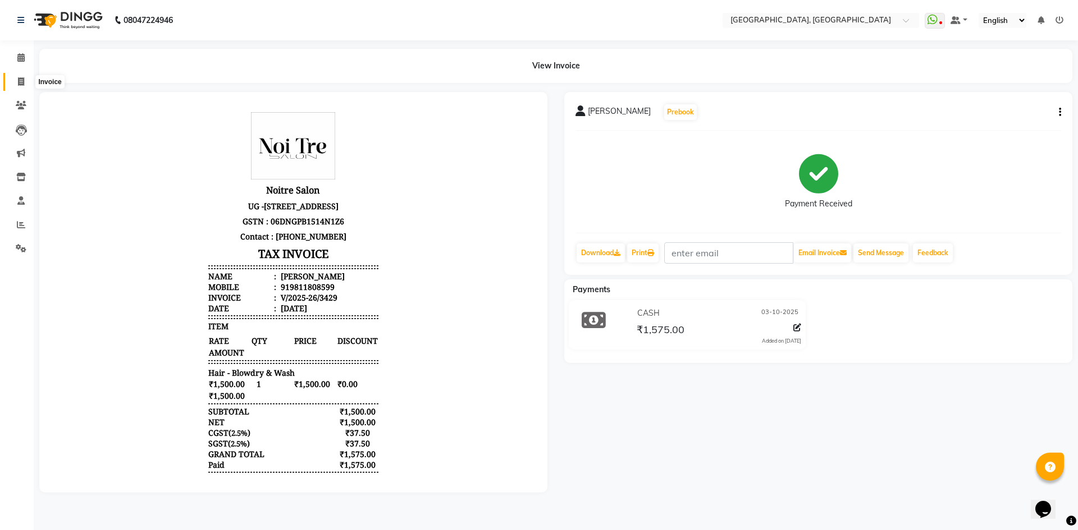
click at [22, 81] on icon at bounding box center [21, 81] width 6 height 8
select select "service"
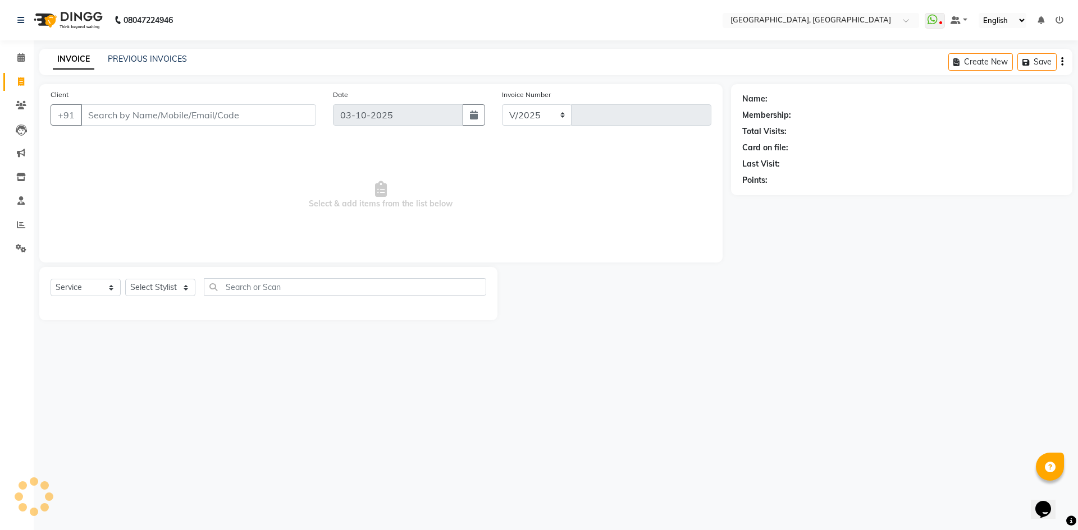
select select "3948"
type input "3430"
click at [191, 120] on input "Client" at bounding box center [198, 114] width 235 height 21
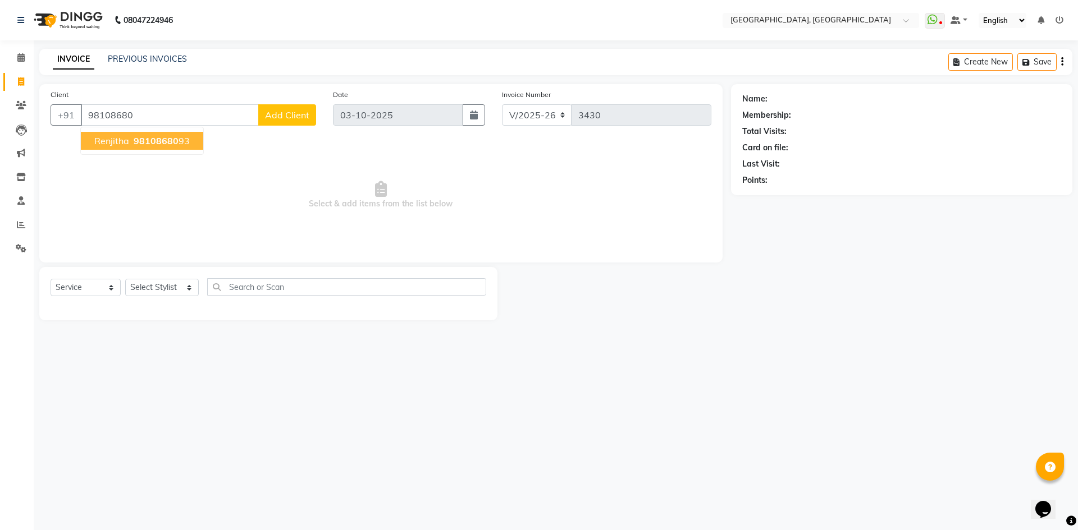
click at [154, 134] on button "renjitha 98108680 93" at bounding box center [142, 141] width 122 height 18
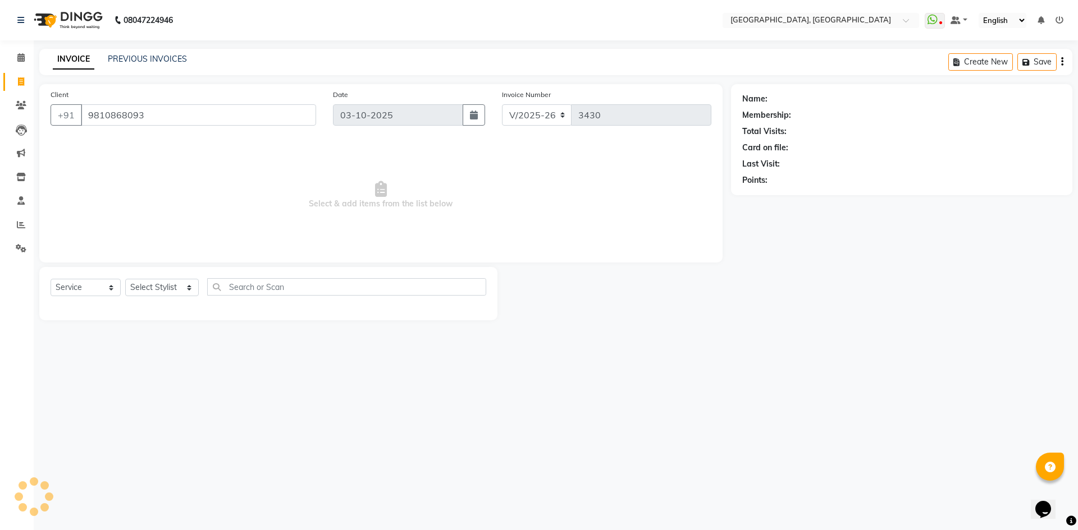
type input "9810868093"
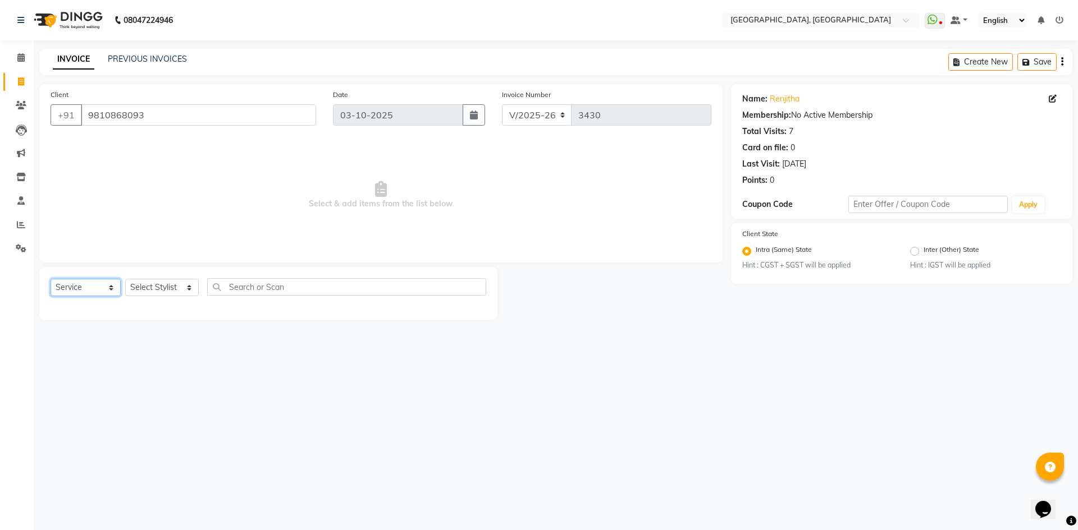
click at [68, 292] on select "Select Service Product Membership Package Voucher Prepaid Gift Card" at bounding box center [86, 287] width 70 height 17
select select "P"
click at [51, 279] on select "Select Service Product Membership Package Voucher Prepaid Gift Card" at bounding box center [86, 287] width 70 height 17
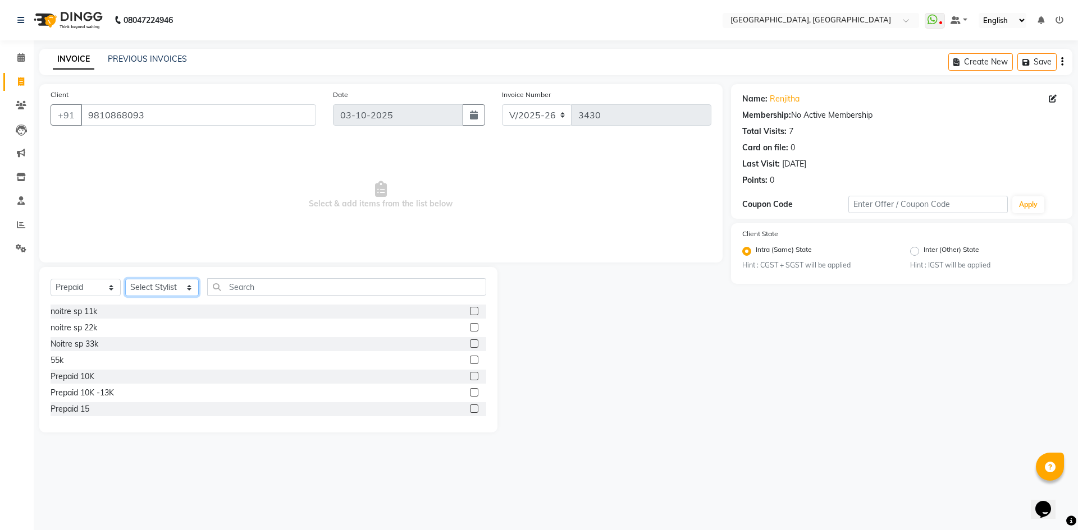
click at [156, 291] on select "Select Stylist Aashis Alic ashok vihar Alice makeup Amit annu dhuper ashika ASH…" at bounding box center [162, 287] width 74 height 17
select select "63757"
click at [125, 279] on select "Select Stylist Aashis Alic ashok vihar Alice makeup Amit annu dhuper ashika ASH…" at bounding box center [162, 287] width 74 height 17
click at [69, 310] on div "noitre sp 11k" at bounding box center [74, 312] width 47 height 12
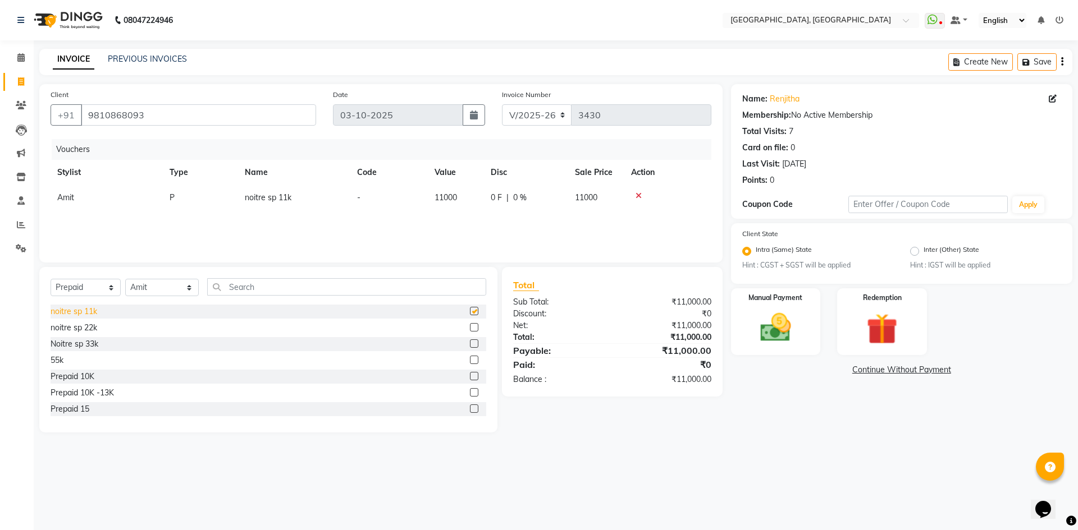
checkbox input "false"
click at [69, 285] on select "Select Service Product Membership Package Voucher Prepaid Gift Card" at bounding box center [86, 287] width 70 height 17
select select "V"
click at [51, 279] on select "Select Service Product Membership Package Voucher Prepaid Gift Card" at bounding box center [86, 287] width 70 height 17
click at [58, 316] on div "4k" at bounding box center [55, 312] width 8 height 12
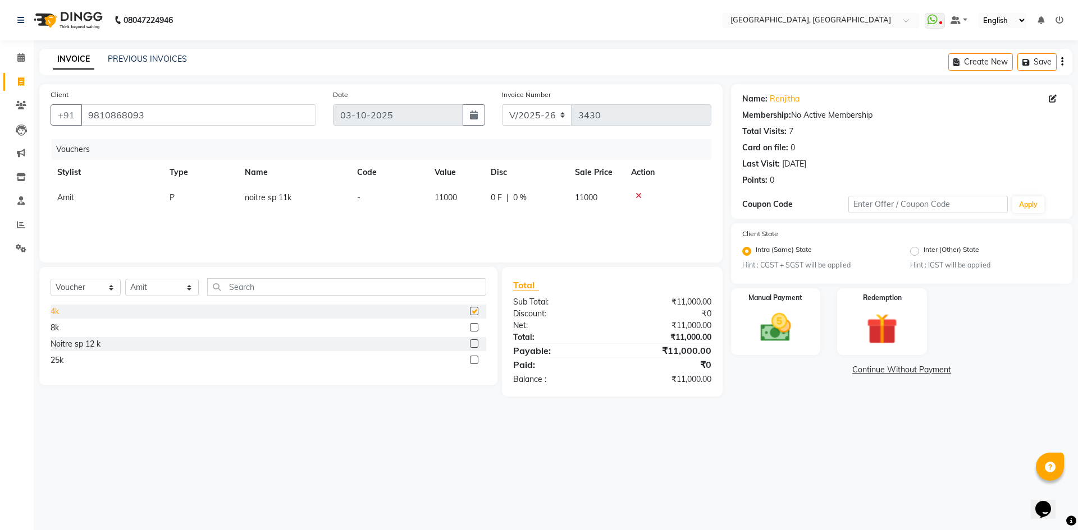
checkbox input "false"
click at [445, 222] on span "4000" at bounding box center [443, 223] width 18 height 10
select select "63757"
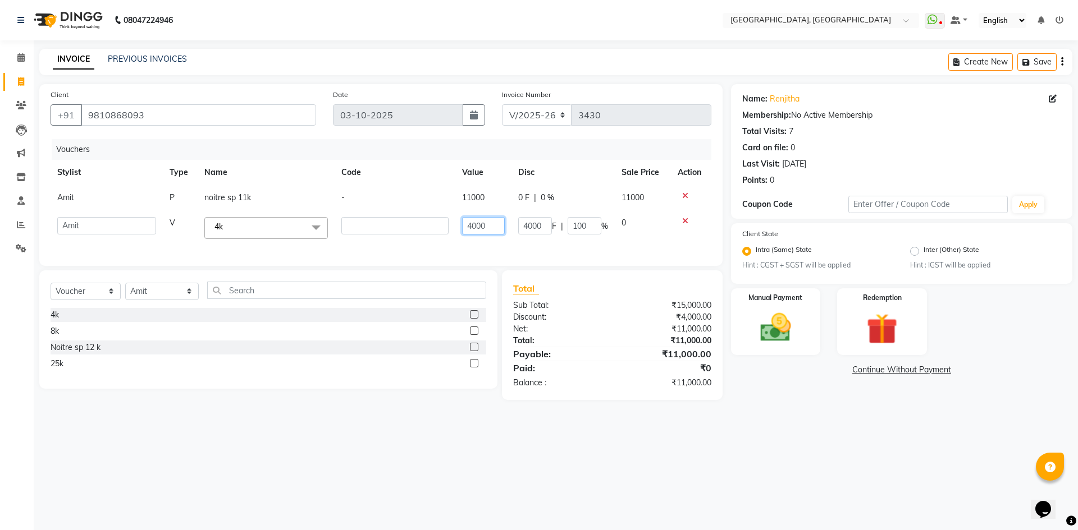
click at [471, 226] on input "4000" at bounding box center [483, 225] width 43 height 17
click at [472, 227] on input "4000" at bounding box center [483, 225] width 43 height 17
type input "8"
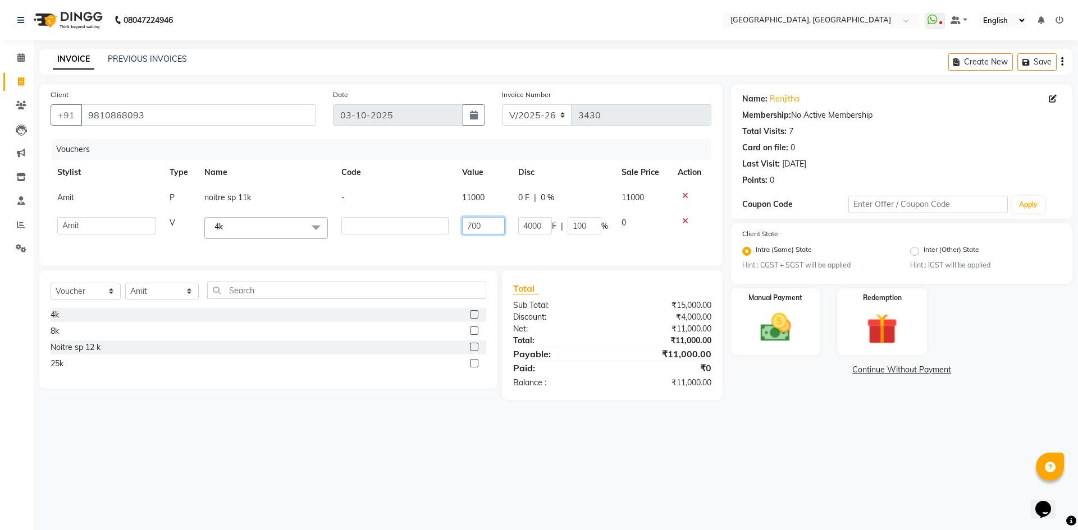
type input "7000"
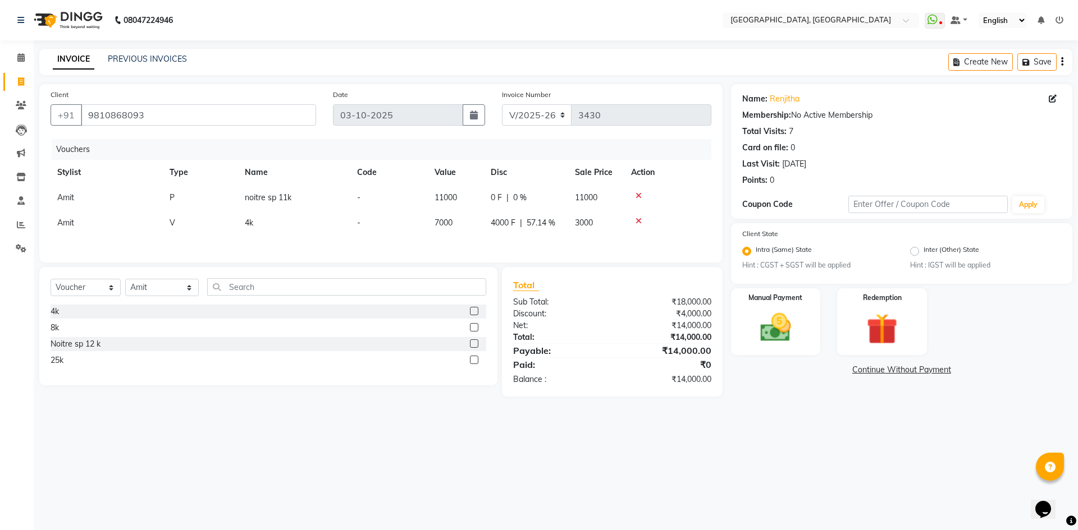
click at [477, 278] on div "Client +91 9810868093 Date 03-10-2025 Invoice Number V/2025 V/2025-26 3430 Vouc…" at bounding box center [381, 240] width 700 height 313
click at [528, 223] on span "57.14 %" at bounding box center [541, 223] width 29 height 12
select select "63757"
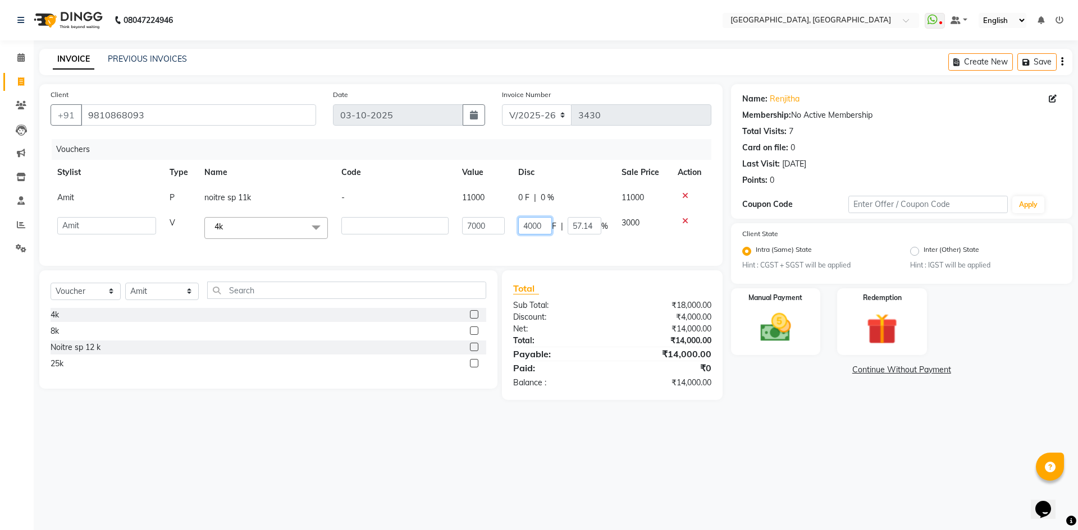
click at [544, 222] on input "4000" at bounding box center [535, 225] width 34 height 17
type input "3000"
click at [536, 288] on div "Total Sub Total: ₹18,000.00 Discount: ₹4,000.00 Net: ₹14,000.00 Total: ₹14,000.…" at bounding box center [612, 336] width 221 height 130
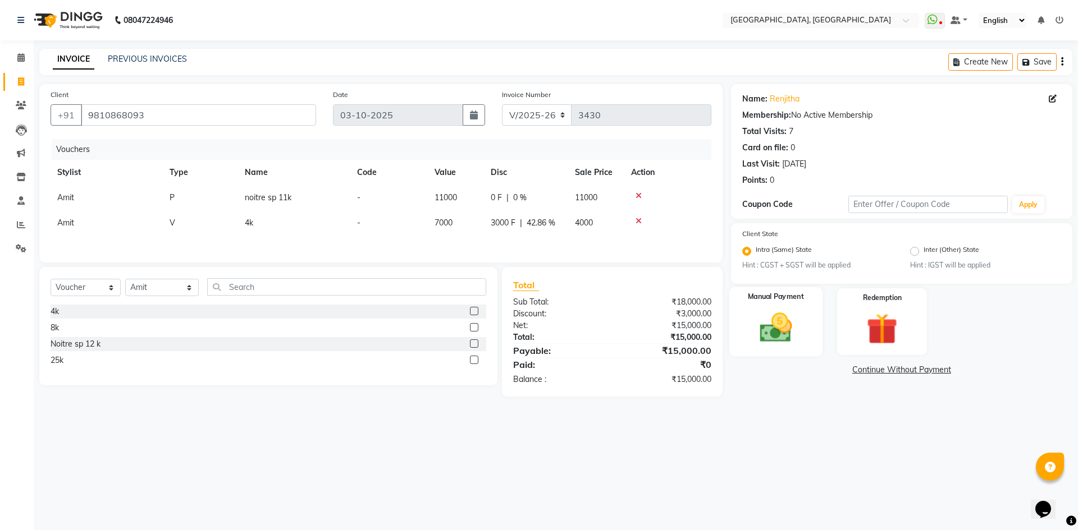
click at [759, 317] on img at bounding box center [775, 328] width 52 height 37
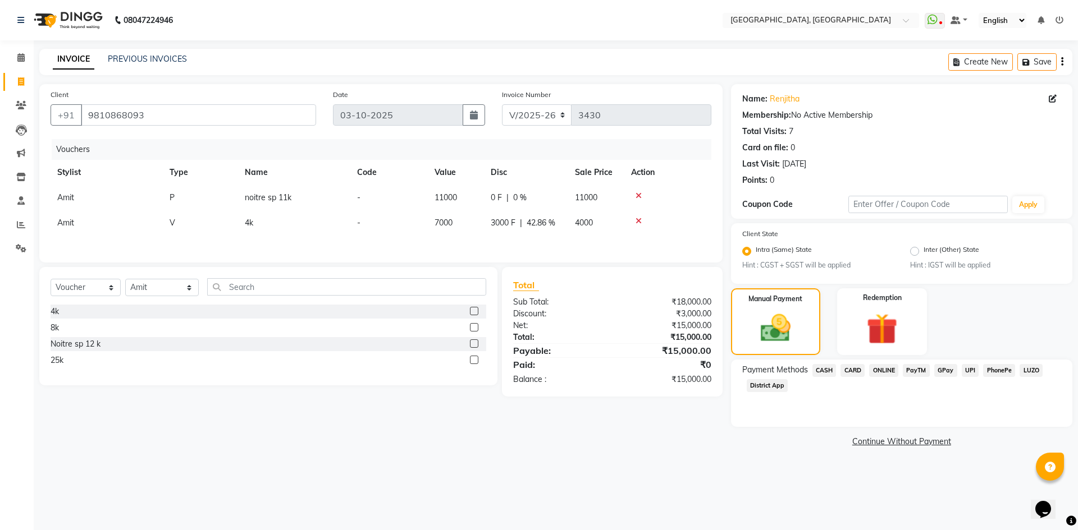
click at [823, 365] on span "CASH" at bounding box center [824, 370] width 24 height 13
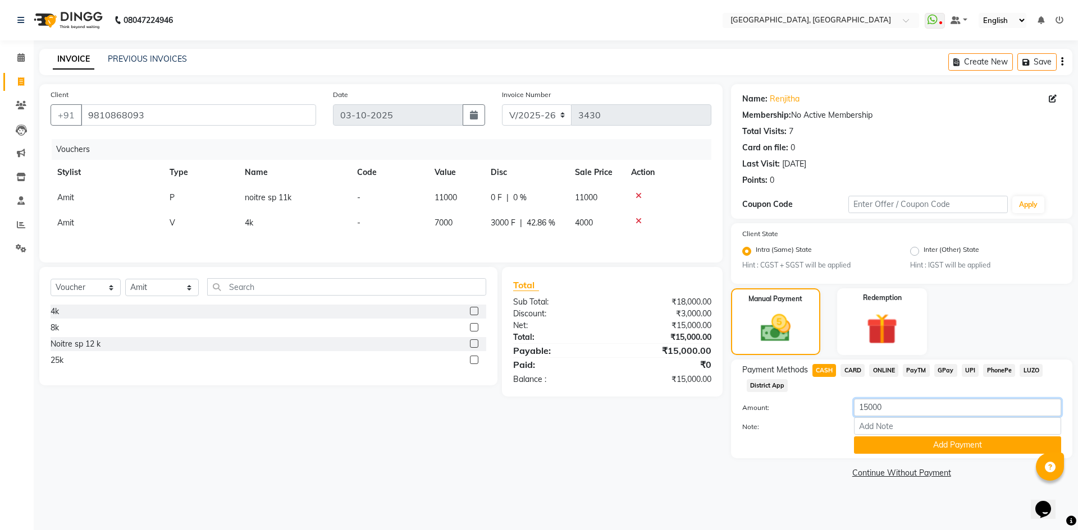
click at [856, 402] on input "15000" at bounding box center [957, 407] width 207 height 17
type input "10000"
click at [892, 438] on button "Add Payment" at bounding box center [957, 445] width 207 height 17
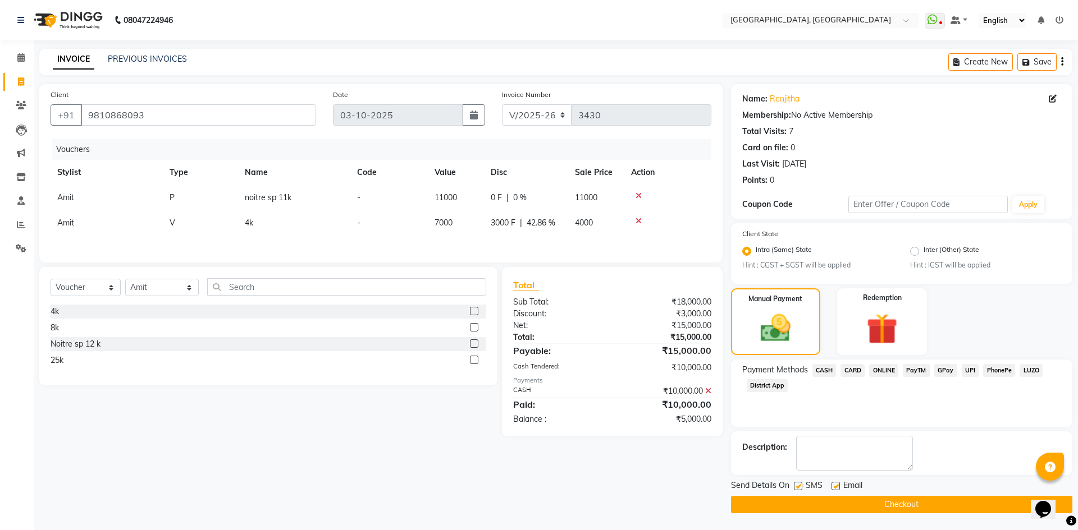
click at [850, 364] on span "CARD" at bounding box center [852, 370] width 24 height 13
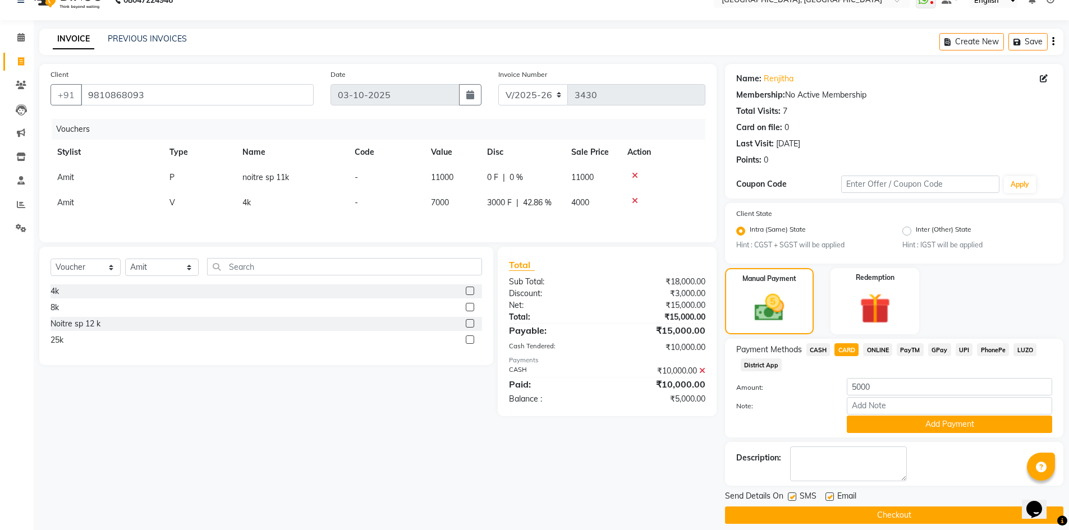
scroll to position [31, 0]
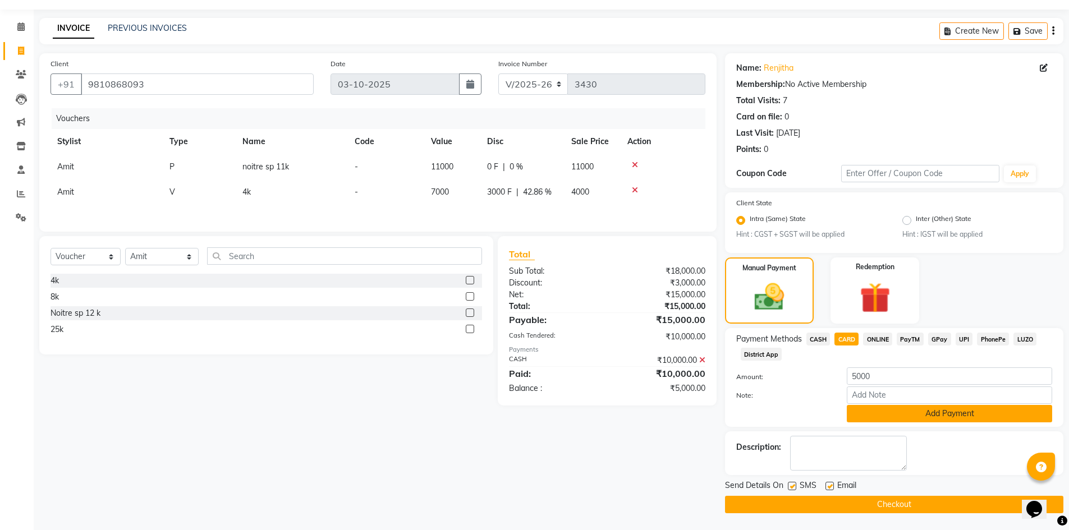
click at [888, 410] on button "Add Payment" at bounding box center [949, 413] width 205 height 17
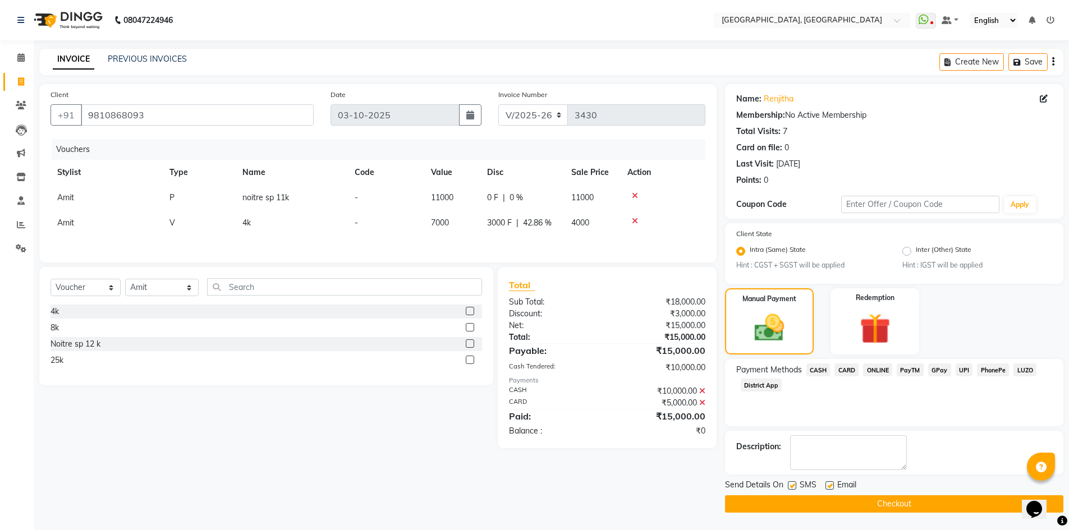
scroll to position [0, 0]
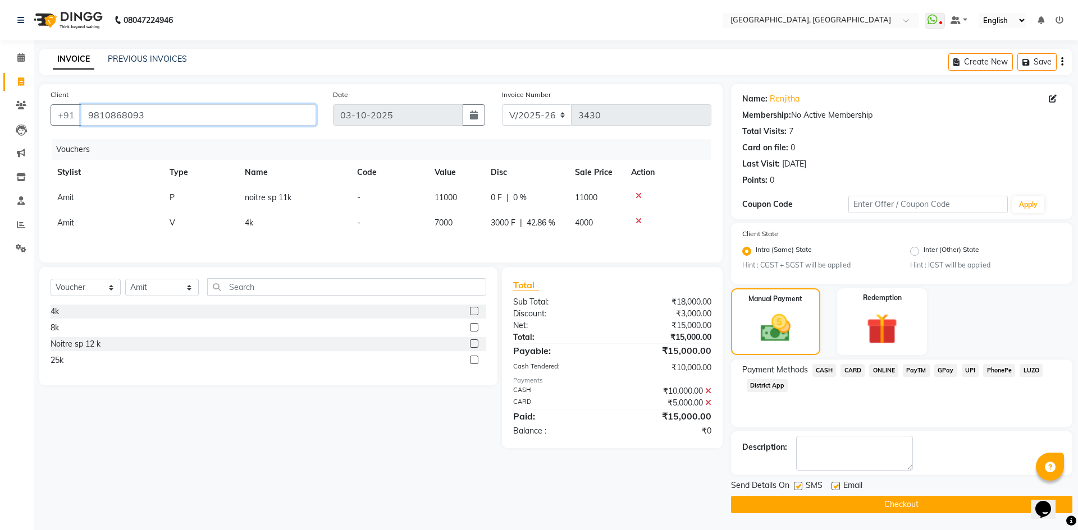
click at [165, 108] on input "9810868093" at bounding box center [198, 114] width 235 height 21
click at [779, 507] on button "Checkout" at bounding box center [901, 504] width 341 height 17
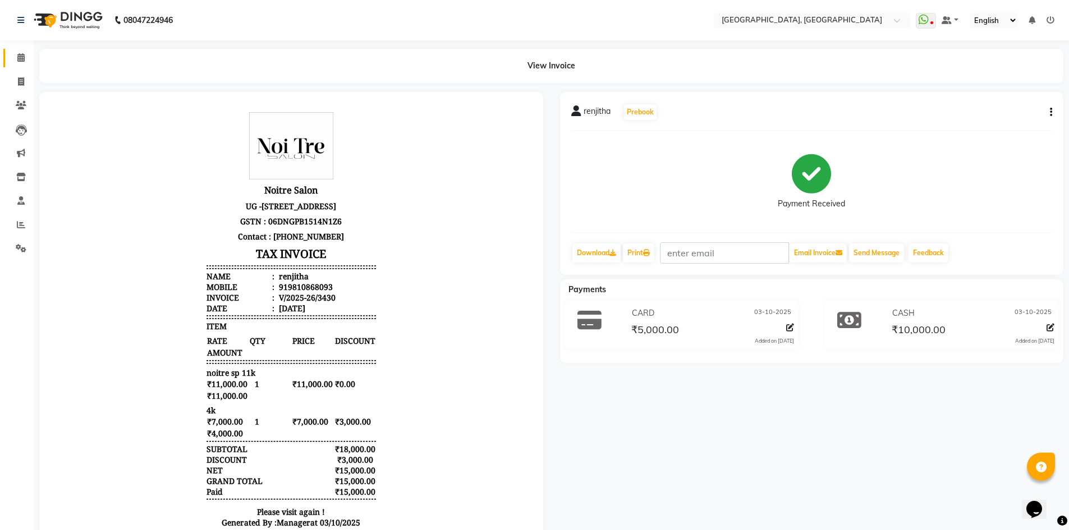
click at [17, 50] on link "Calendar" at bounding box center [16, 58] width 27 height 19
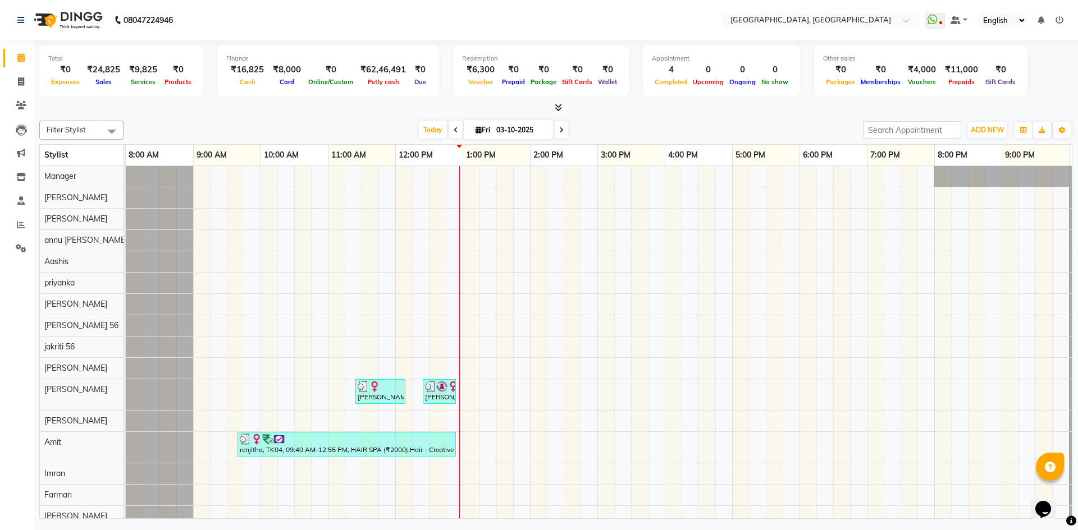
click at [11, 71] on li "Invoice" at bounding box center [17, 82] width 34 height 24
click at [27, 84] on span at bounding box center [21, 82] width 20 height 13
select select "3948"
select select "service"
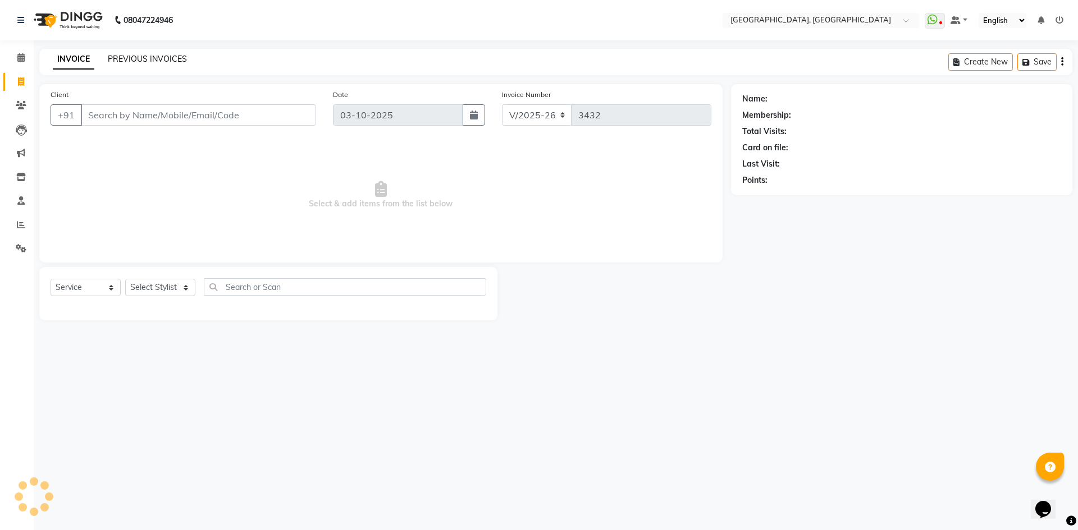
click at [157, 58] on link "PREVIOUS INVOICES" at bounding box center [147, 59] width 79 height 10
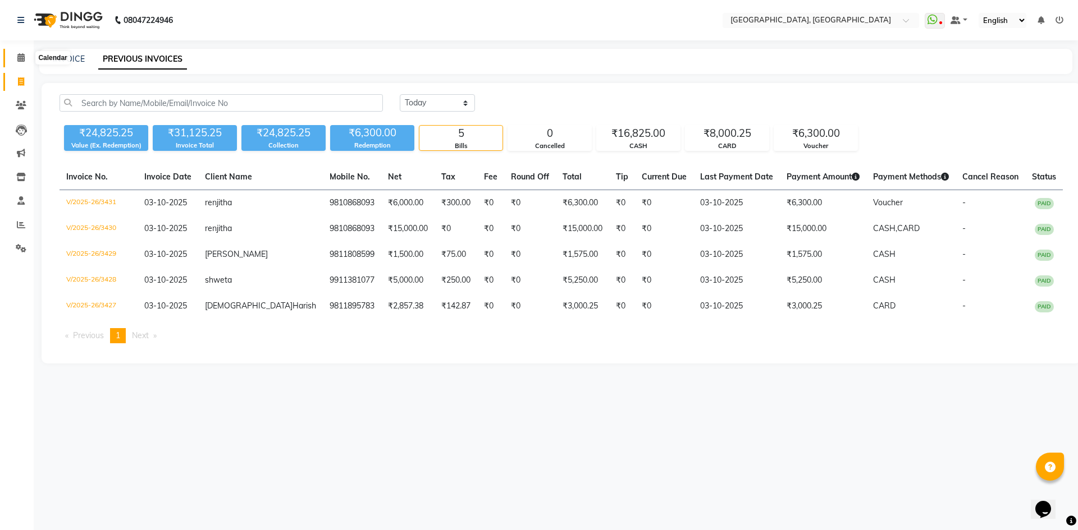
click at [19, 54] on icon at bounding box center [20, 57] width 7 height 8
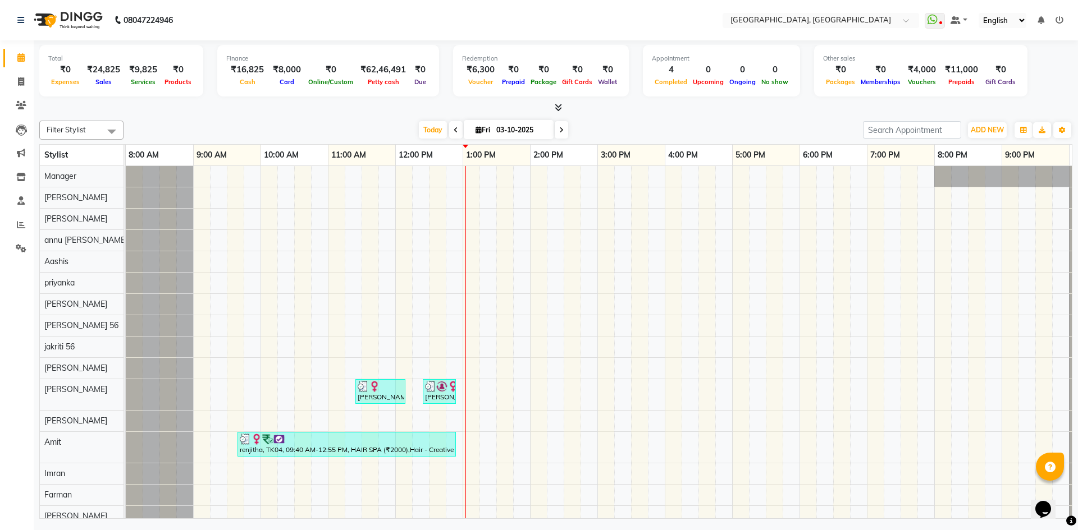
click at [281, 108] on div at bounding box center [555, 108] width 1033 height 12
click at [18, 80] on icon at bounding box center [21, 81] width 6 height 8
select select "service"
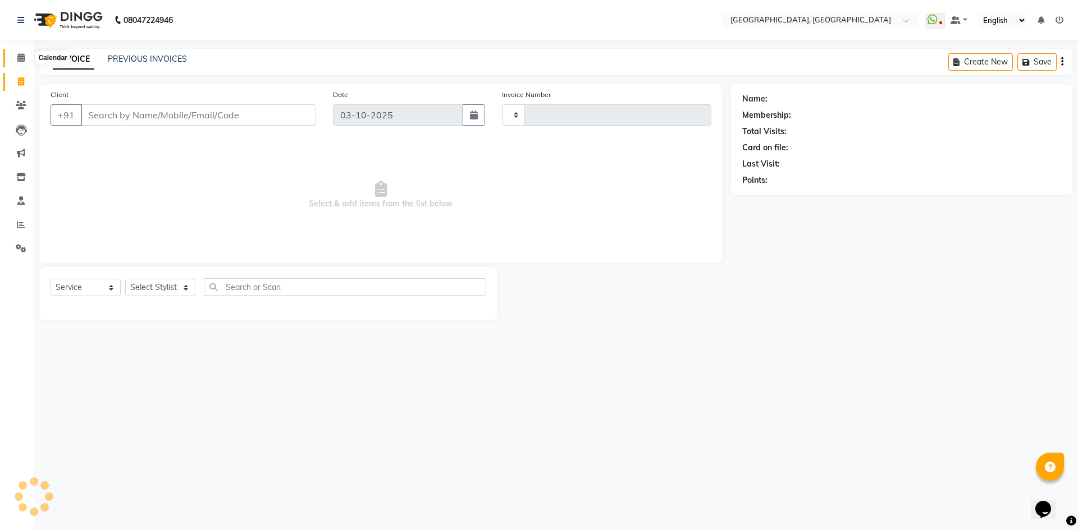
click at [19, 61] on icon at bounding box center [20, 57] width 7 height 8
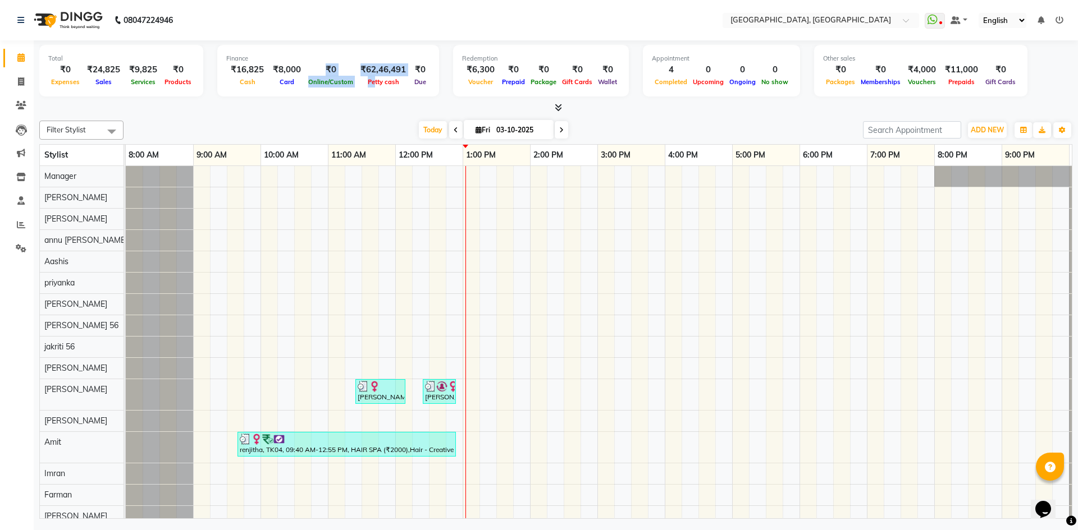
drag, startPoint x: 315, startPoint y: 68, endPoint x: 368, endPoint y: 96, distance: 60.3
click at [368, 96] on div "Finance ₹16,825 Cash ₹8,000 Card ₹0 Online/Custom ₹62,46,491 Petty cash ₹0 Due" at bounding box center [328, 71] width 222 height 52
click at [376, 145] on div "11:00 AM" at bounding box center [361, 155] width 67 height 21
click at [6, 84] on link "Invoice" at bounding box center [16, 82] width 27 height 19
select select "service"
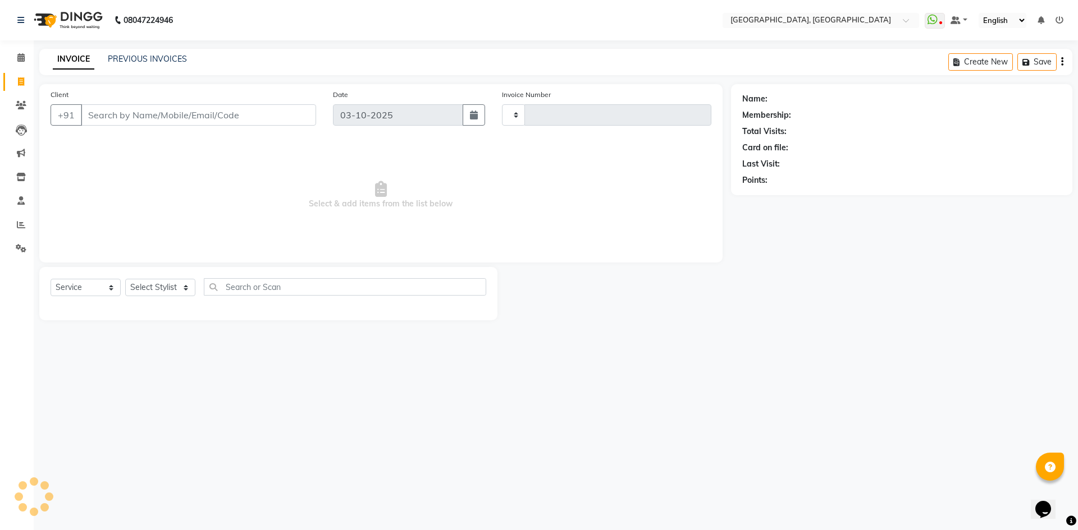
type input "3432"
select select "3948"
click at [15, 53] on span at bounding box center [21, 58] width 20 height 13
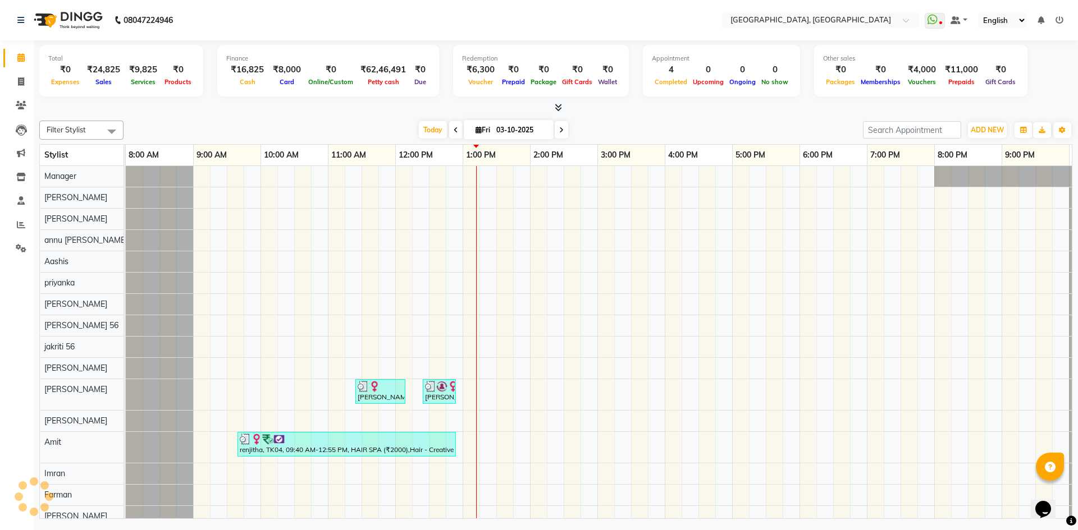
click at [121, 97] on div "Total ₹0 Expenses ₹24,825 Sales ₹9,825 Services ₹0 Products Finance ₹16,825 Cas…" at bounding box center [555, 72] width 1033 height 55
click at [13, 70] on li "Invoice" at bounding box center [17, 82] width 34 height 24
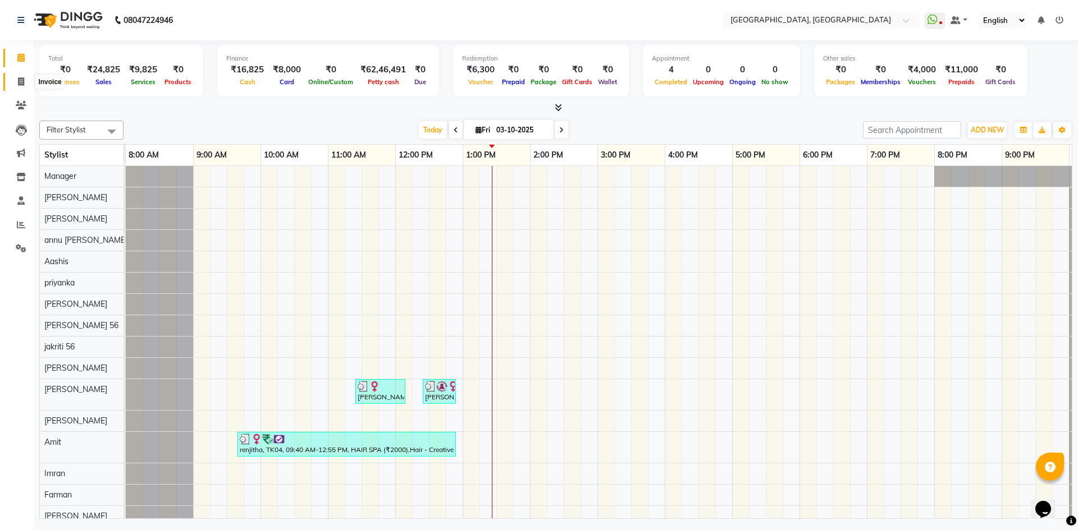
click at [15, 81] on span at bounding box center [21, 82] width 20 height 13
select select "service"
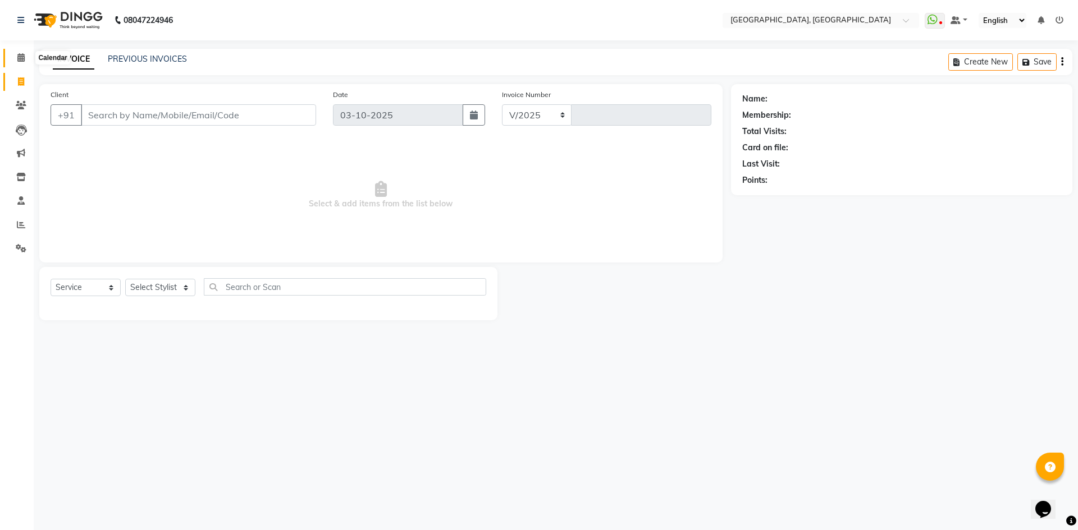
select select "3948"
type input "3432"
click at [23, 52] on span at bounding box center [21, 58] width 20 height 13
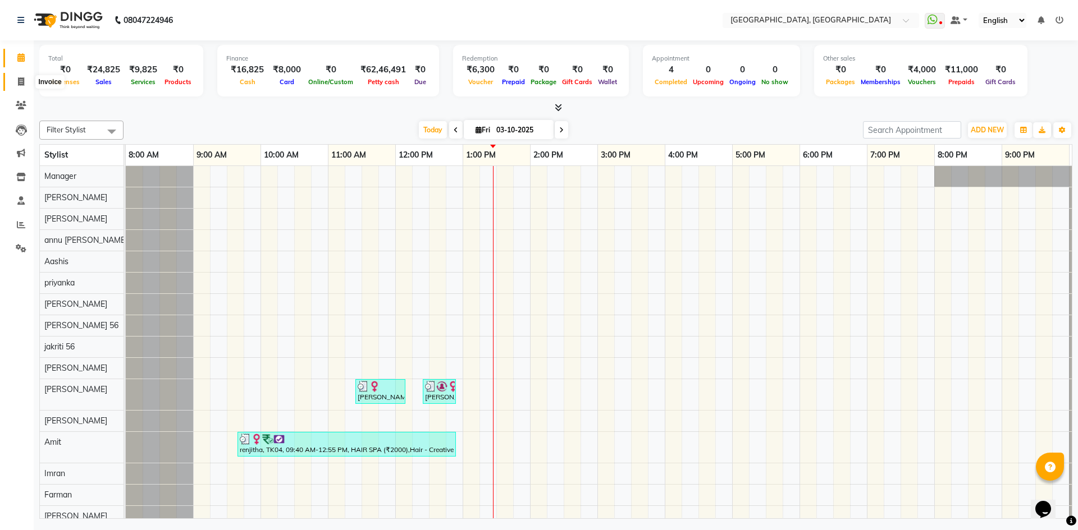
click at [13, 84] on span at bounding box center [21, 82] width 20 height 13
select select "service"
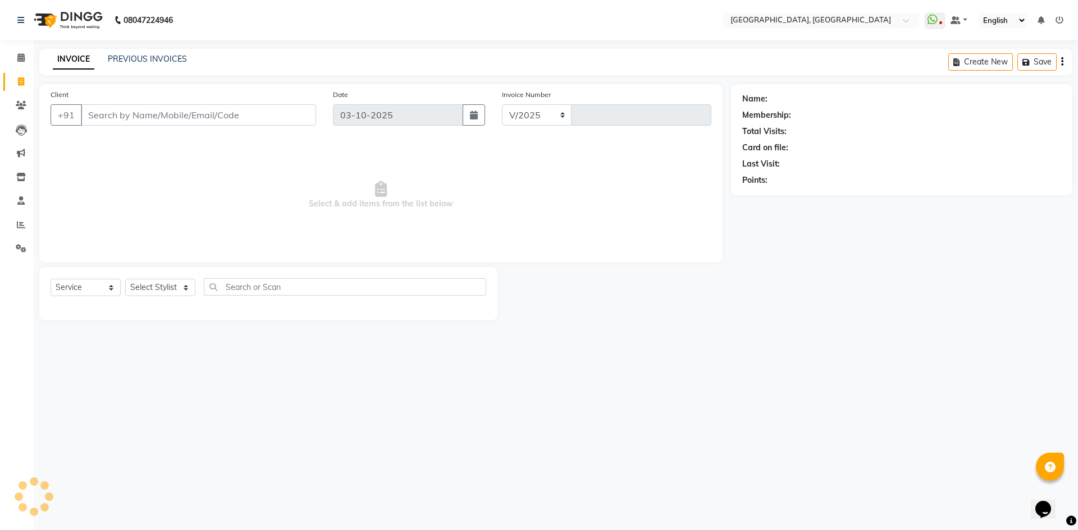
select select "3948"
type input "3432"
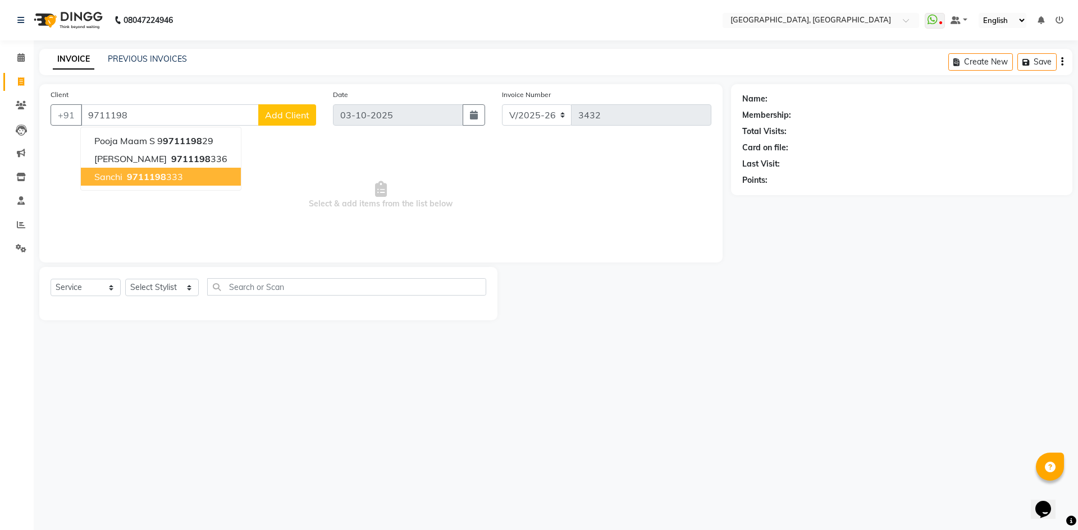
click at [144, 173] on span "9711198" at bounding box center [146, 176] width 39 height 11
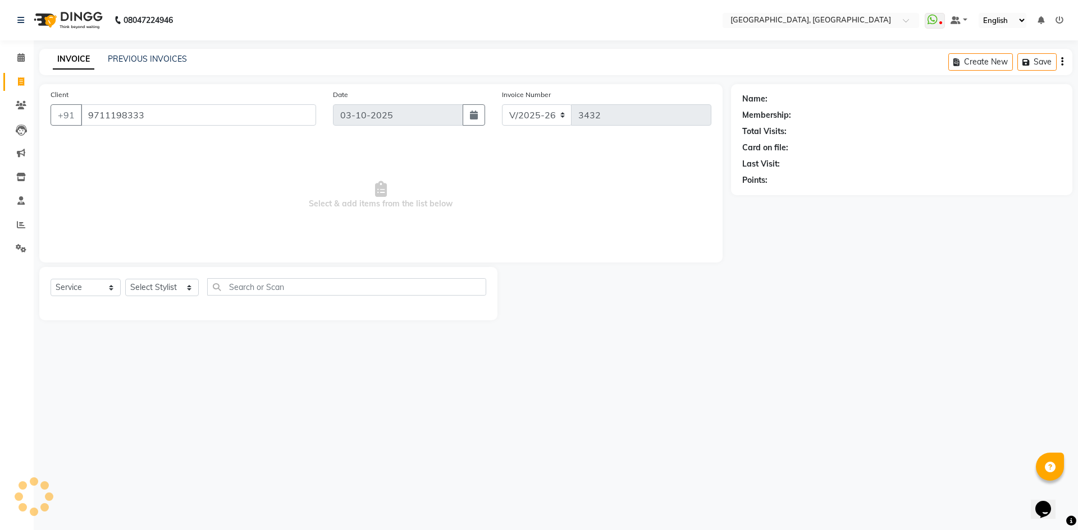
type input "9711198333"
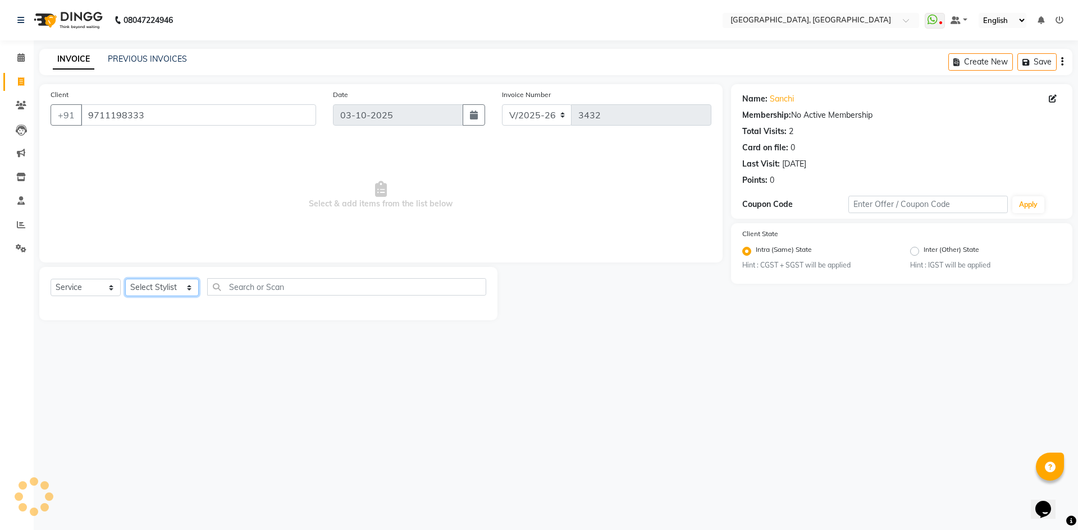
click at [146, 281] on select "Select Stylist Aashis Alic ashok vihar Alice makeup Amit annu dhuper ashika ASH…" at bounding box center [162, 287] width 74 height 17
select select "86545"
click at [125, 279] on select "Select Stylist Aashis Alic ashok vihar Alice makeup Amit annu dhuper ashika ASH…" at bounding box center [162, 287] width 74 height 17
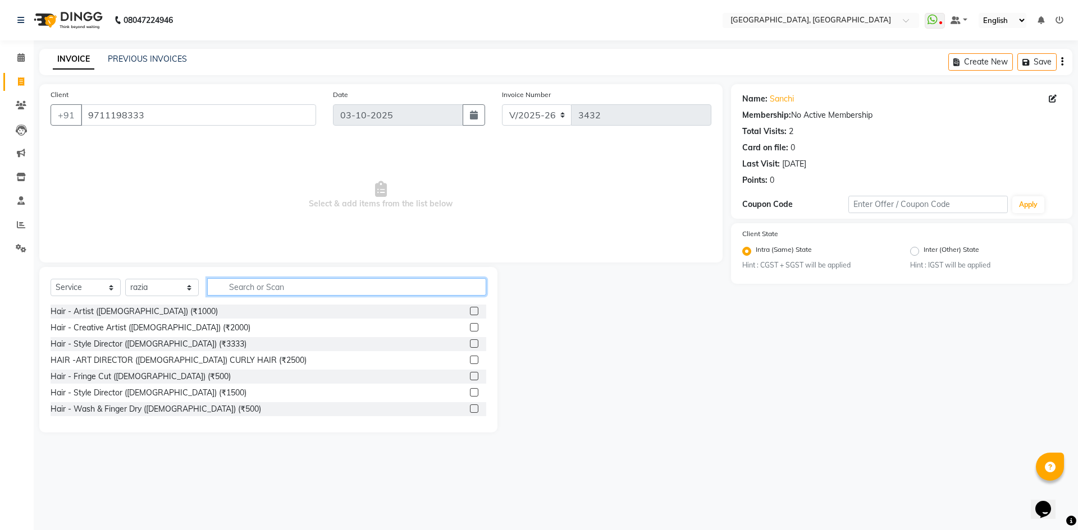
click at [309, 281] on input "text" at bounding box center [346, 286] width 279 height 17
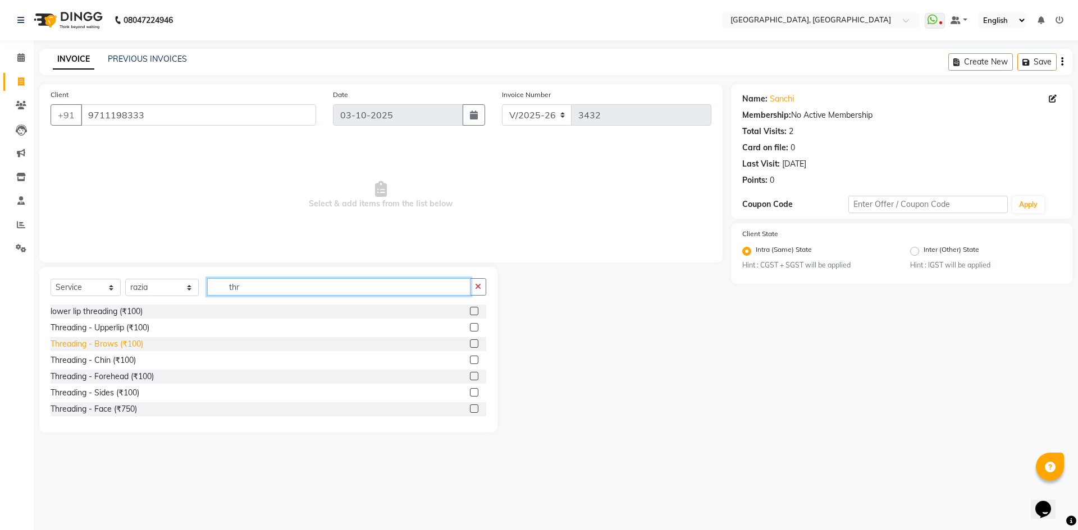
type input "thr"
click at [114, 338] on div "Threading - Brows (₹100)" at bounding box center [97, 344] width 93 height 12
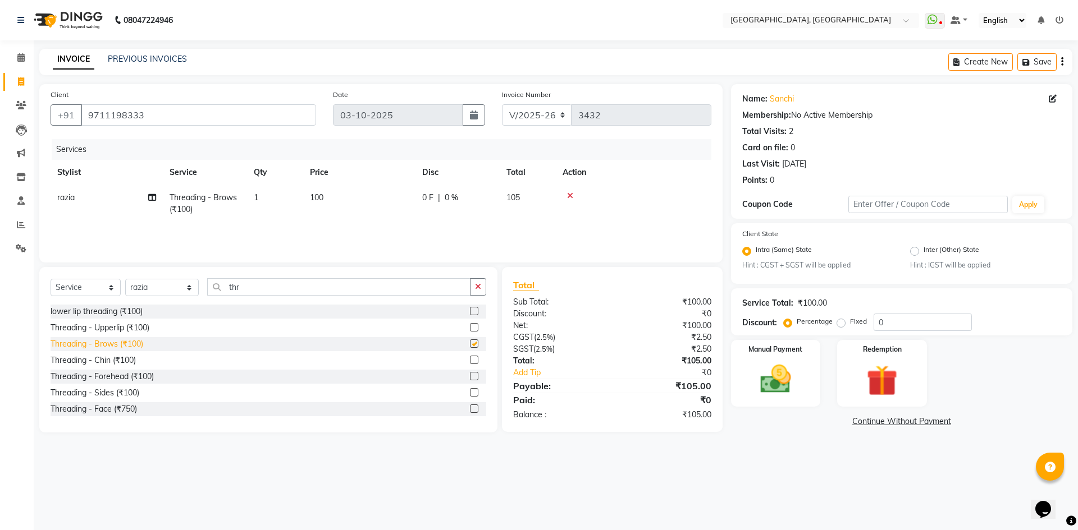
checkbox input "false"
click at [846, 319] on div "Fixed" at bounding box center [853, 321] width 28 height 13
click at [850, 324] on label "Fixed" at bounding box center [858, 322] width 17 height 10
click at [841, 324] on input "Fixed" at bounding box center [843, 322] width 8 height 8
radio input "true"
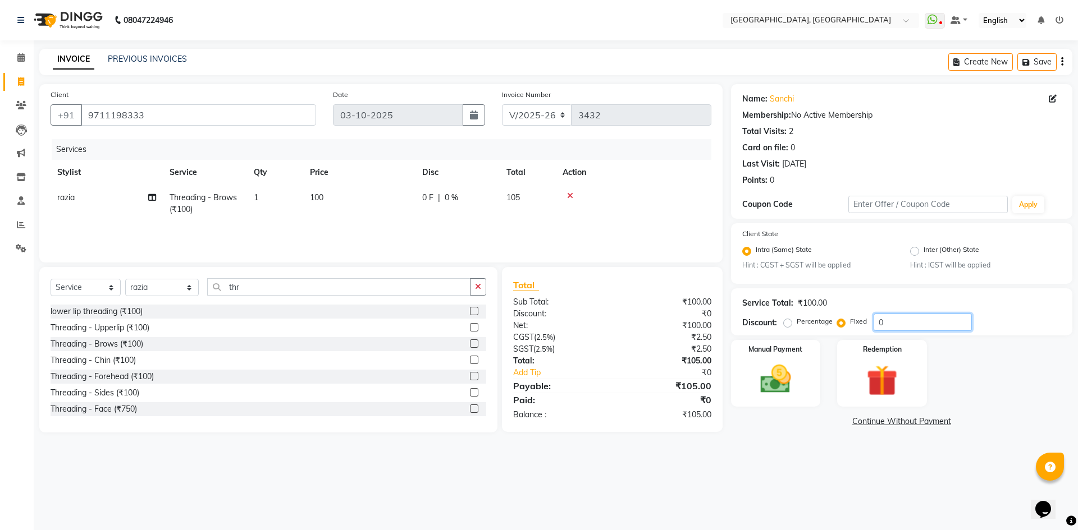
click at [904, 326] on input "0" at bounding box center [922, 322] width 98 height 17
type input "5"
click at [800, 376] on img at bounding box center [775, 379] width 52 height 37
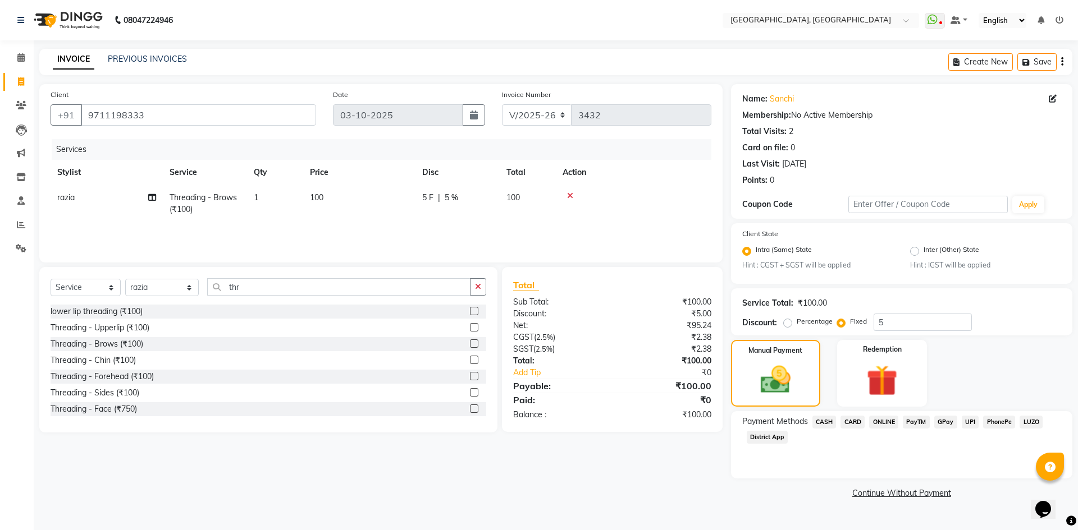
click at [823, 424] on span "CASH" at bounding box center [824, 422] width 24 height 13
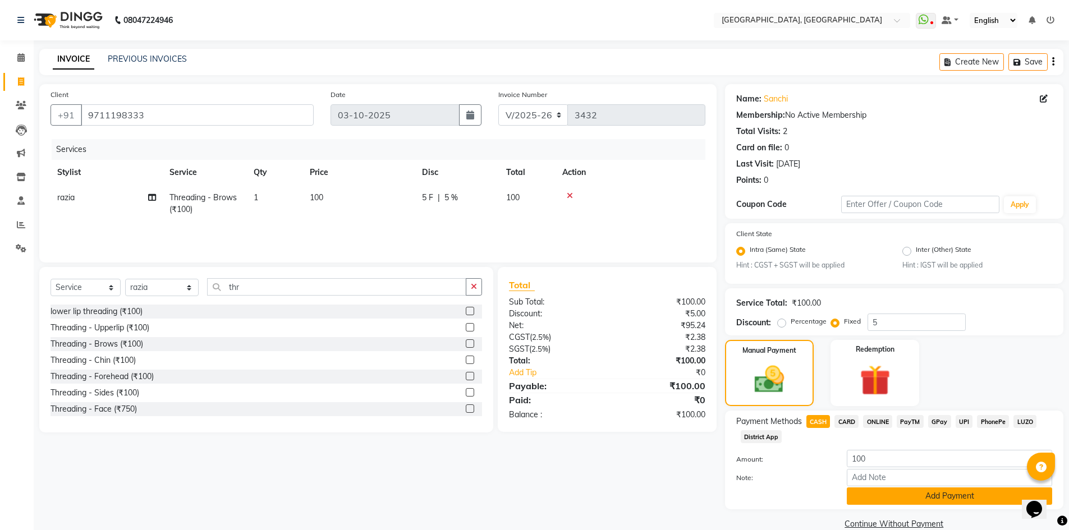
click at [858, 492] on button "Add Payment" at bounding box center [949, 496] width 205 height 17
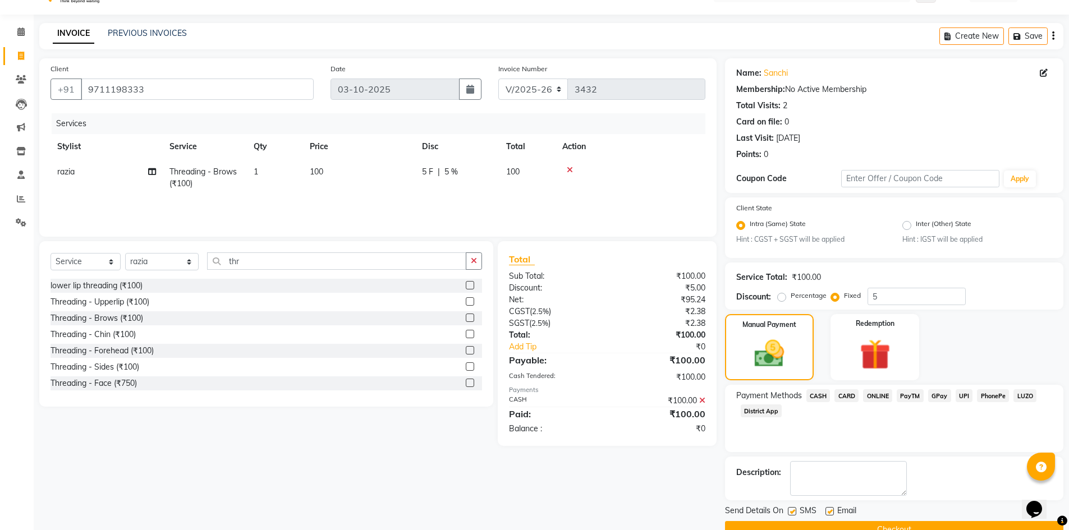
scroll to position [51, 0]
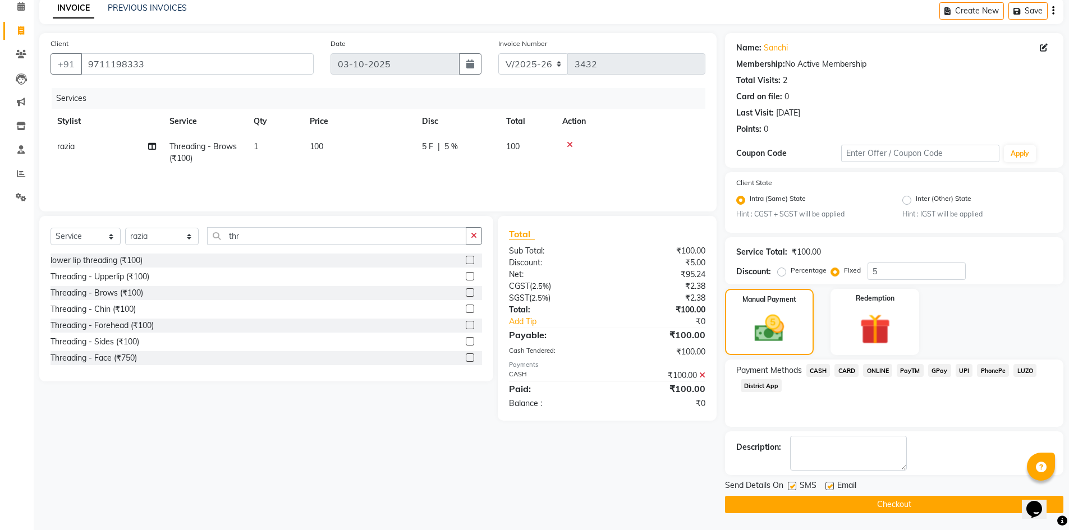
click at [838, 510] on button "Checkout" at bounding box center [894, 504] width 338 height 17
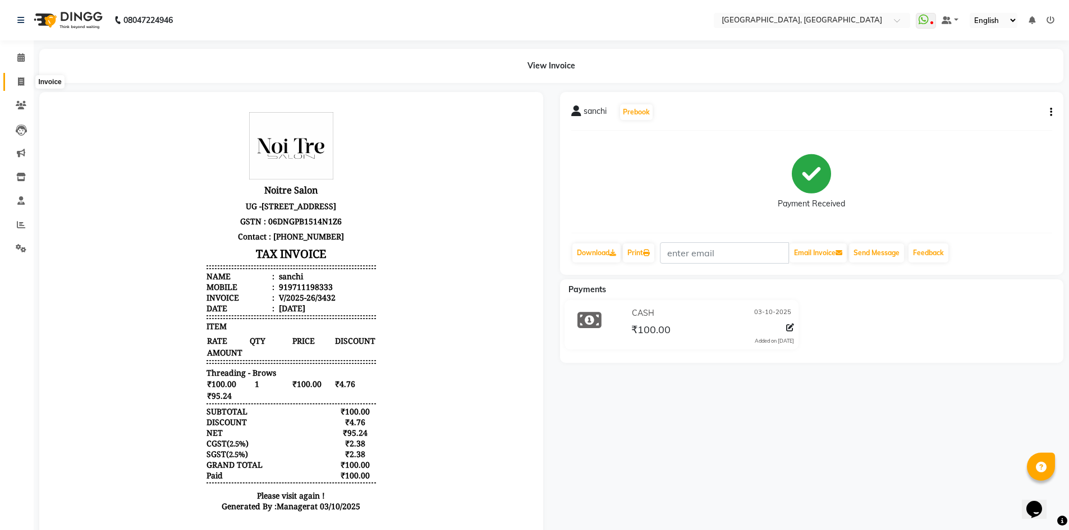
click at [20, 76] on span at bounding box center [21, 82] width 20 height 13
select select "3948"
select select "service"
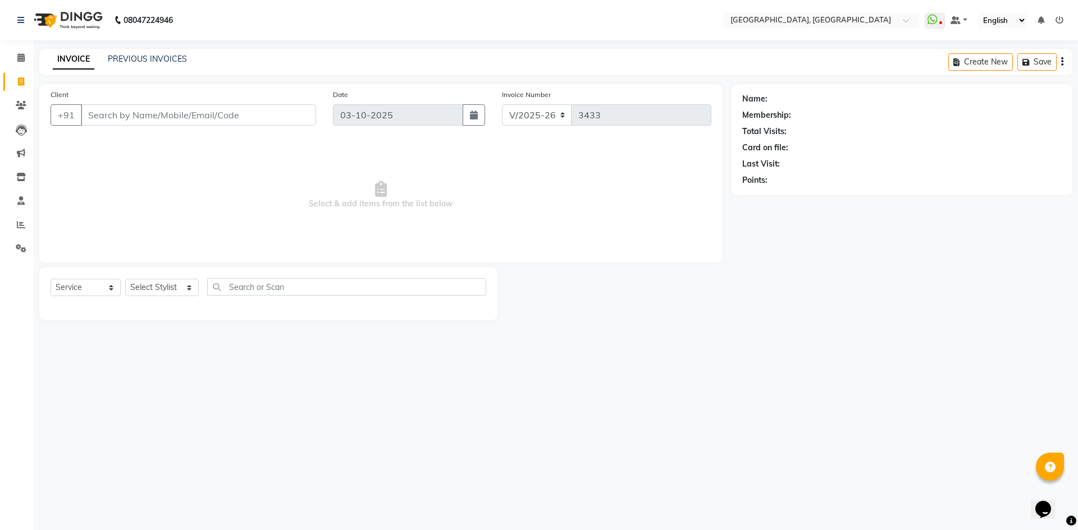
click at [148, 107] on input "Client" at bounding box center [198, 114] width 235 height 21
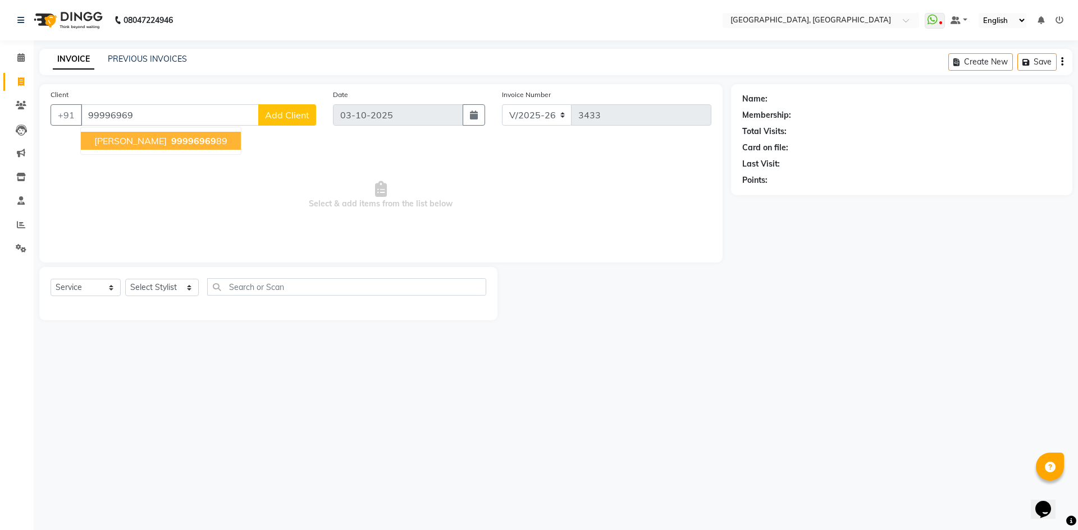
click at [171, 144] on span "99996969" at bounding box center [193, 140] width 45 height 11
type input "9999696989"
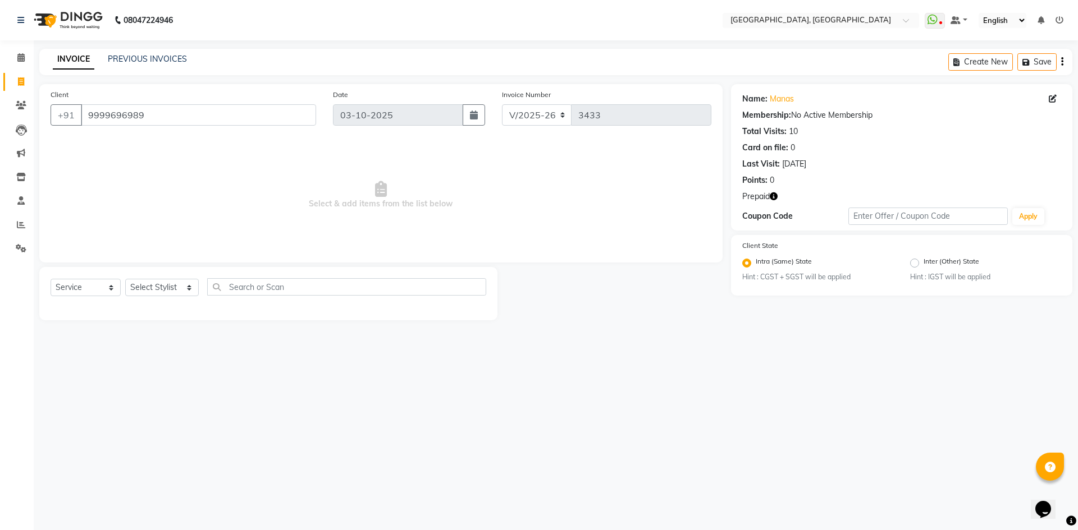
click at [777, 199] on icon "button" at bounding box center [774, 197] width 8 height 8
click at [136, 287] on select "Select Stylist Aashis Alic ashok vihar Alice makeup Amit annu dhuper ashika ASH…" at bounding box center [162, 287] width 74 height 17
select select "63759"
click at [125, 279] on select "Select Stylist Aashis Alic ashok vihar Alice makeup Amit annu dhuper ashika ASH…" at bounding box center [162, 287] width 74 height 17
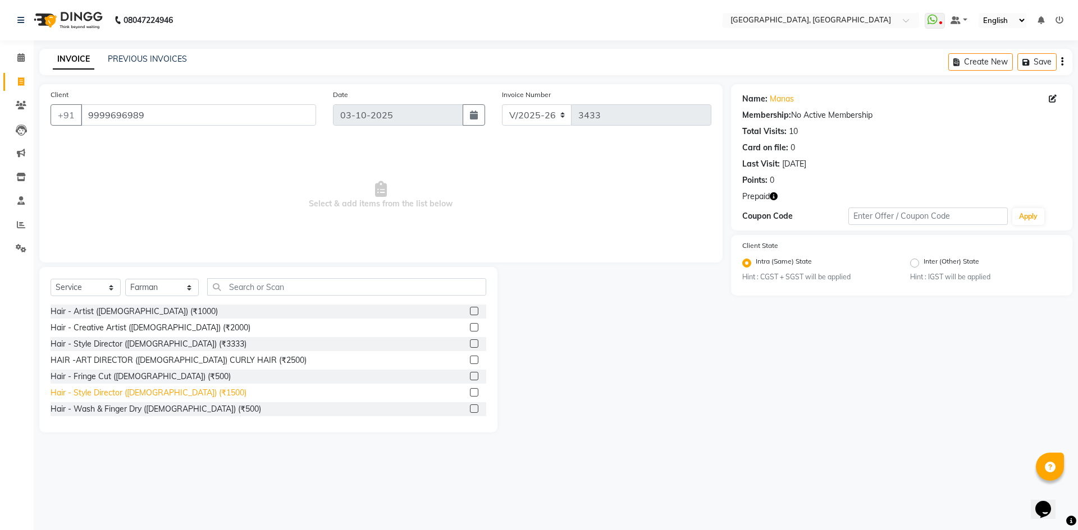
click at [153, 397] on div "Hair - Style Director (Male) (₹1500)" at bounding box center [149, 393] width 196 height 12
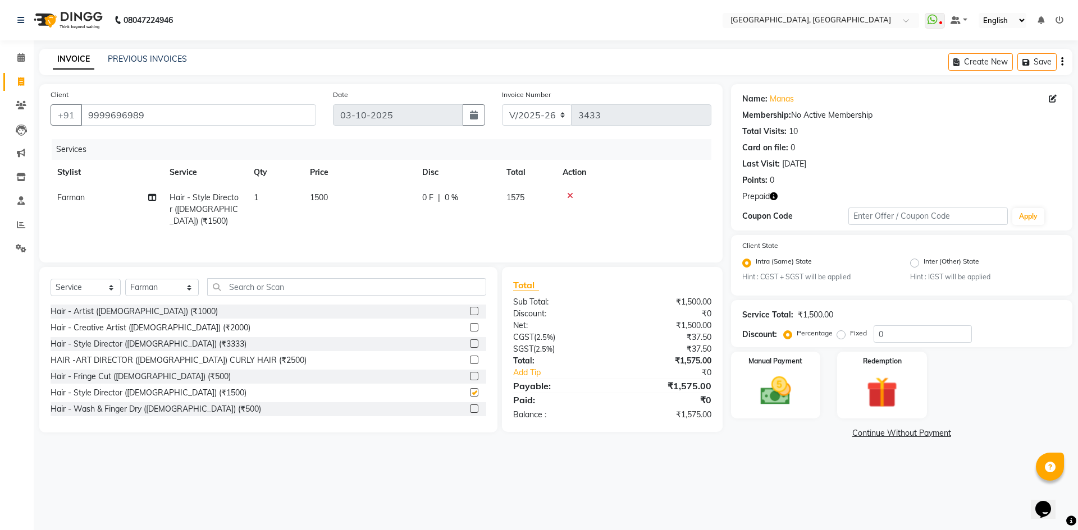
checkbox input "false"
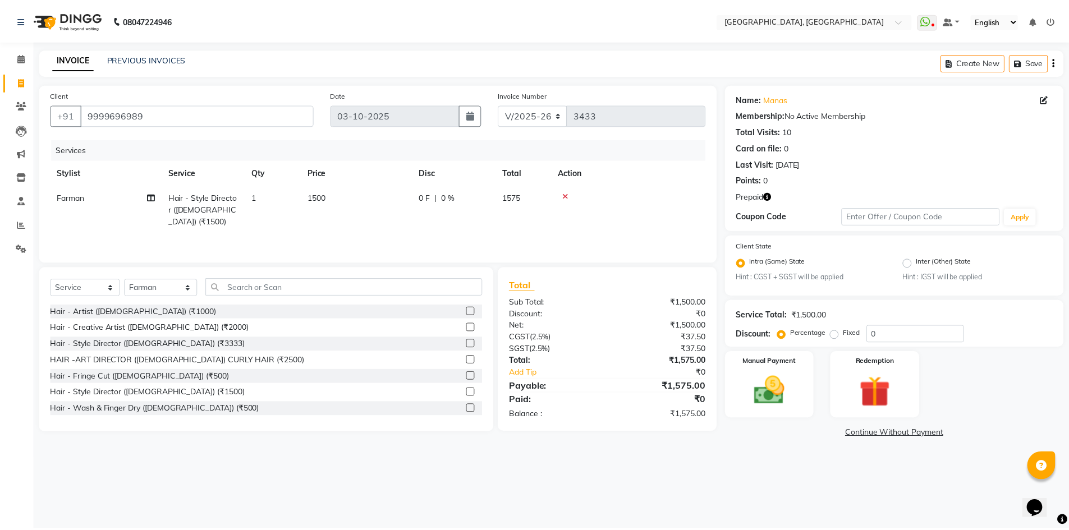
scroll to position [168, 0]
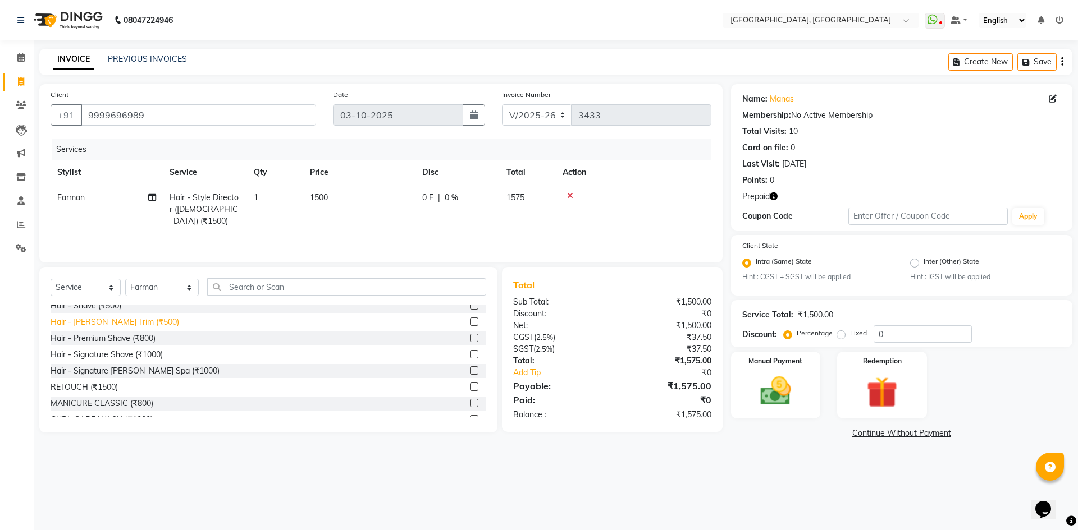
click at [105, 318] on div "Hair - Beard Trim (₹500)" at bounding box center [115, 323] width 129 height 12
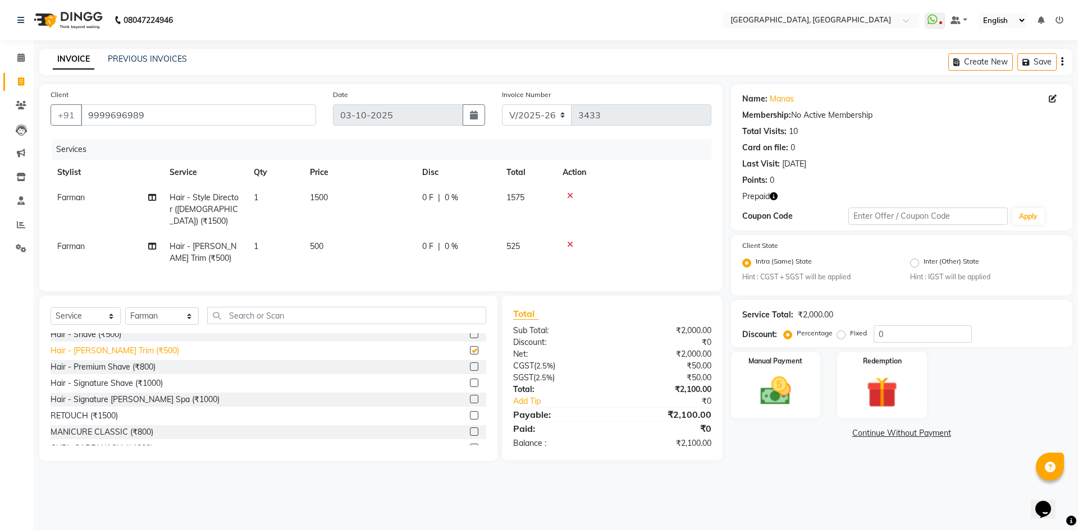
checkbox input "false"
click at [883, 363] on label "Redemption" at bounding box center [882, 360] width 40 height 11
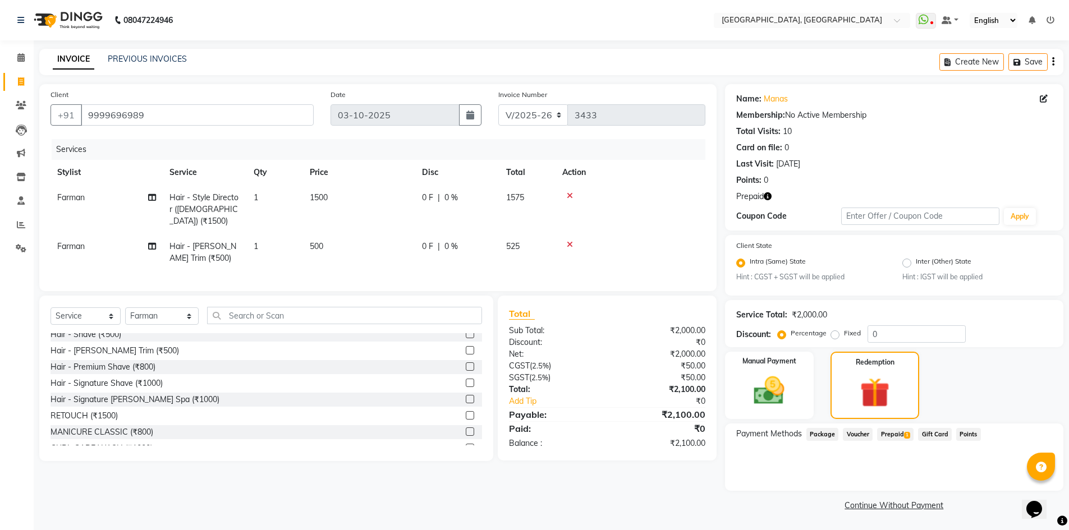
click at [896, 434] on span "Prepaid 1" at bounding box center [895, 434] width 36 height 13
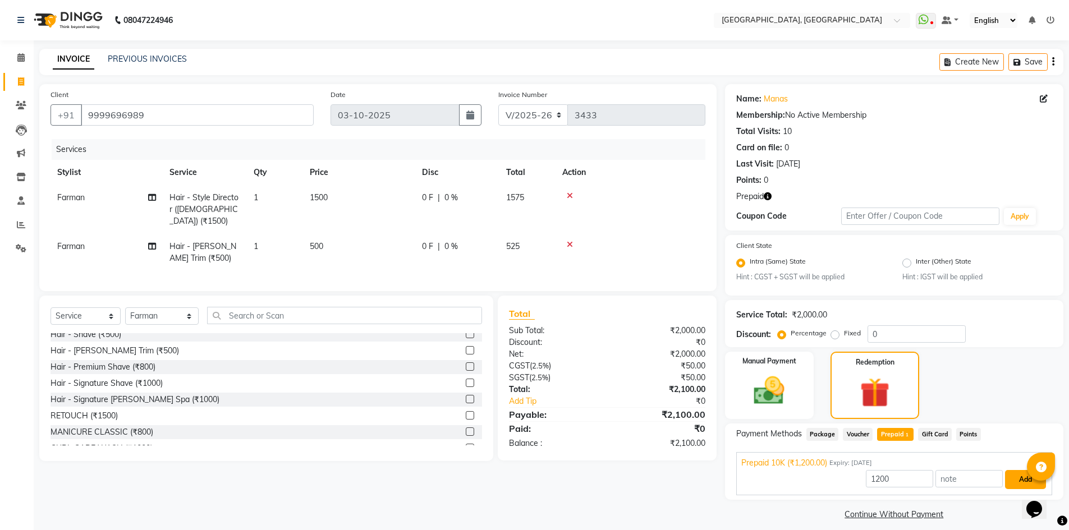
click at [1013, 481] on button "Add" at bounding box center [1025, 479] width 41 height 19
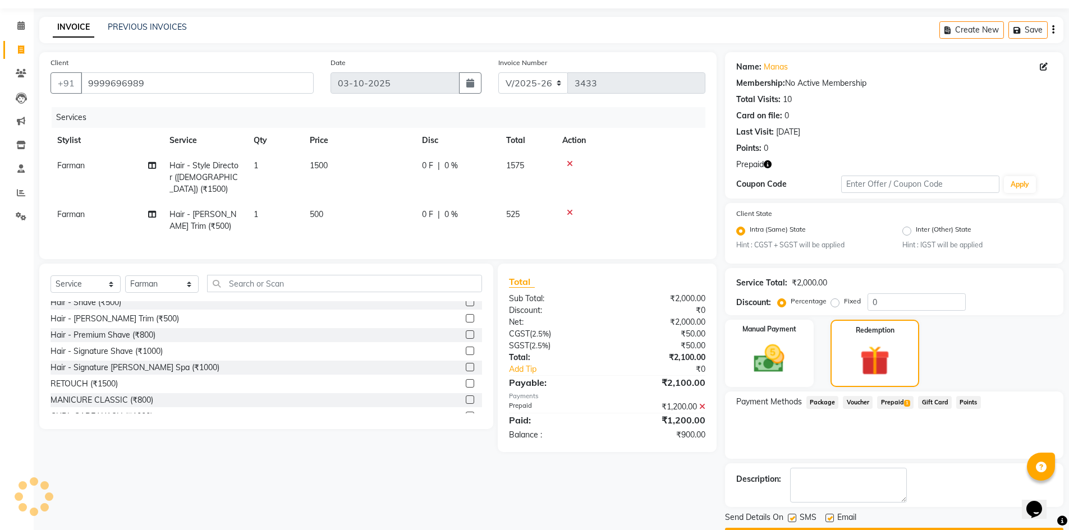
scroll to position [0, 0]
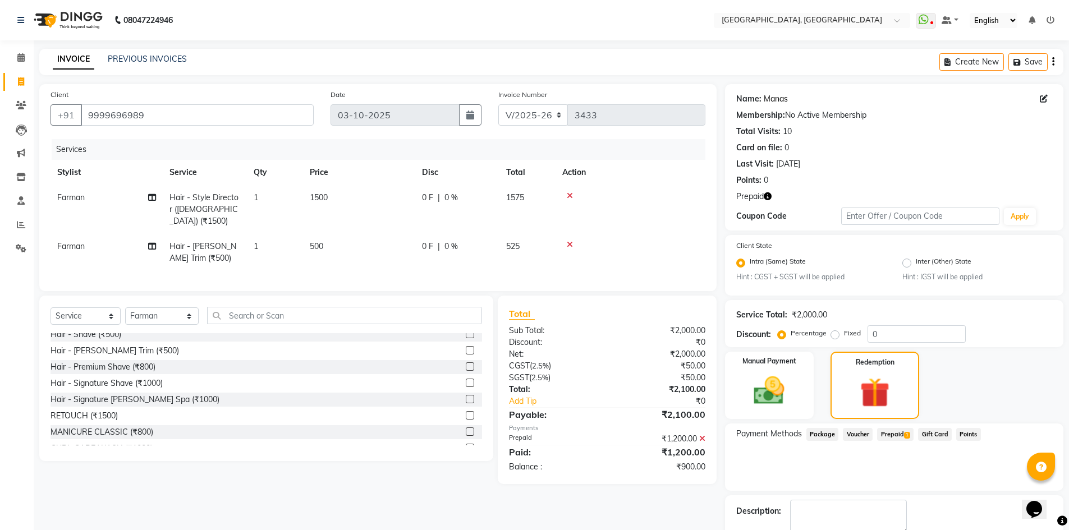
click at [780, 97] on link "Manas" at bounding box center [776, 99] width 24 height 12
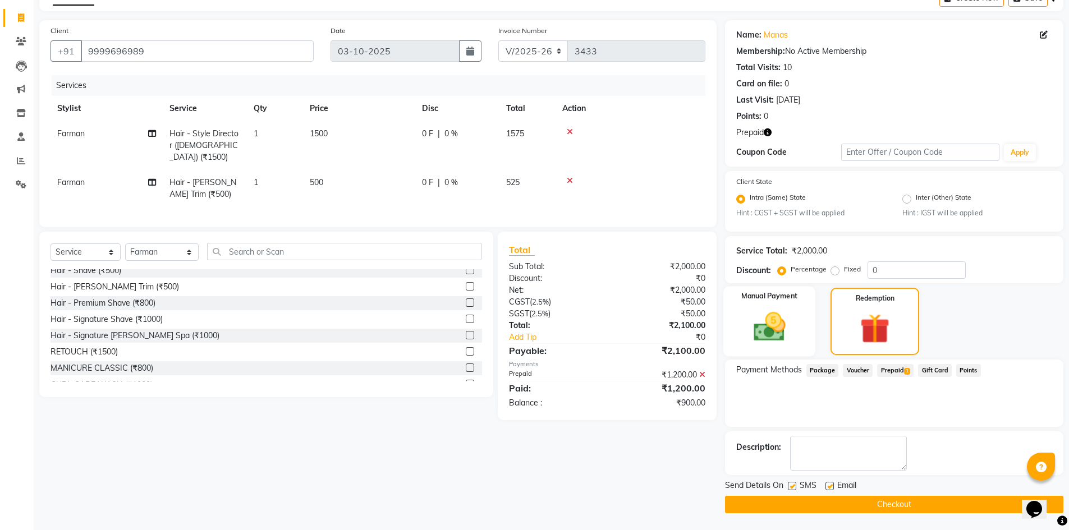
click at [756, 339] on img at bounding box center [770, 327] width 52 height 36
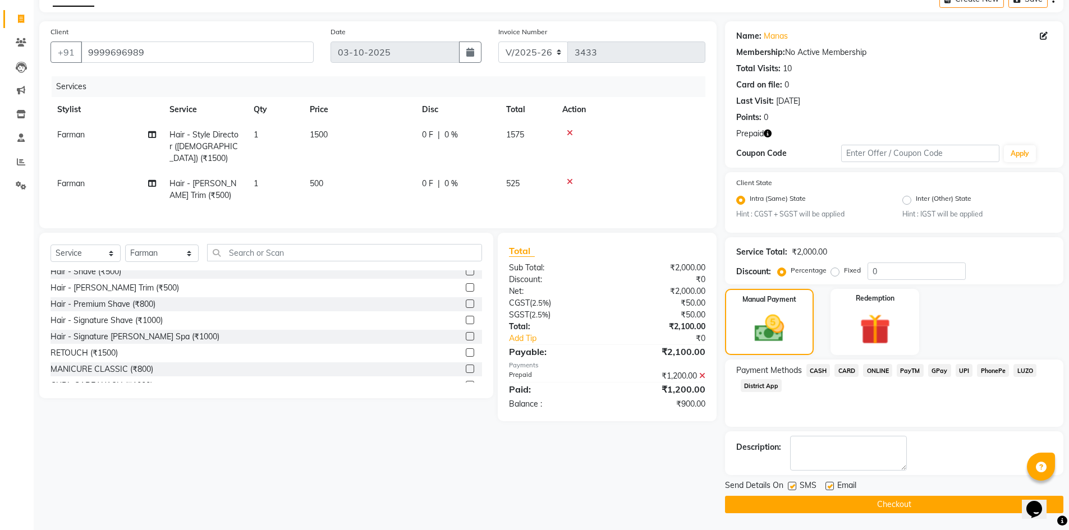
click at [820, 373] on span "CASH" at bounding box center [819, 370] width 24 height 13
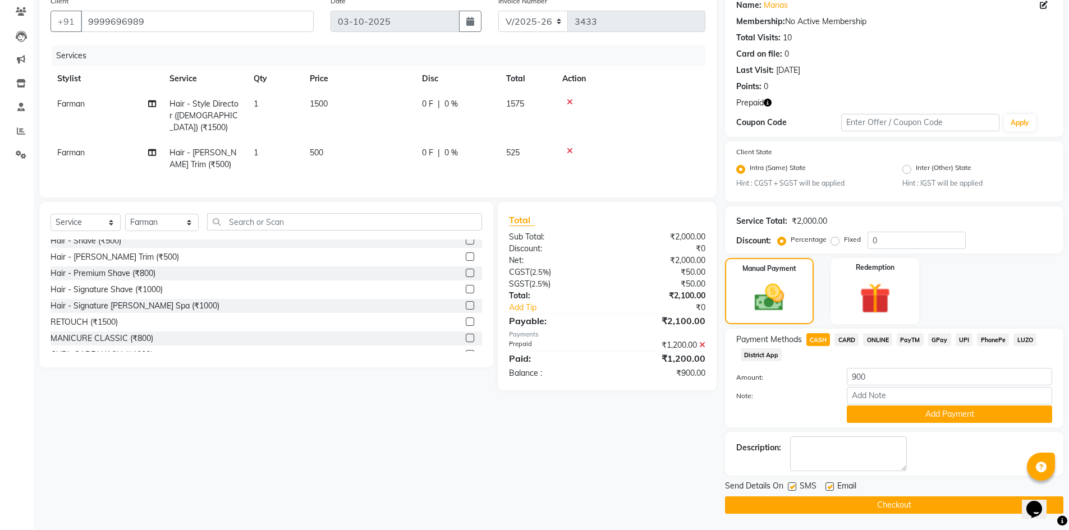
scroll to position [94, 0]
click at [898, 418] on button "Add Payment" at bounding box center [949, 413] width 205 height 17
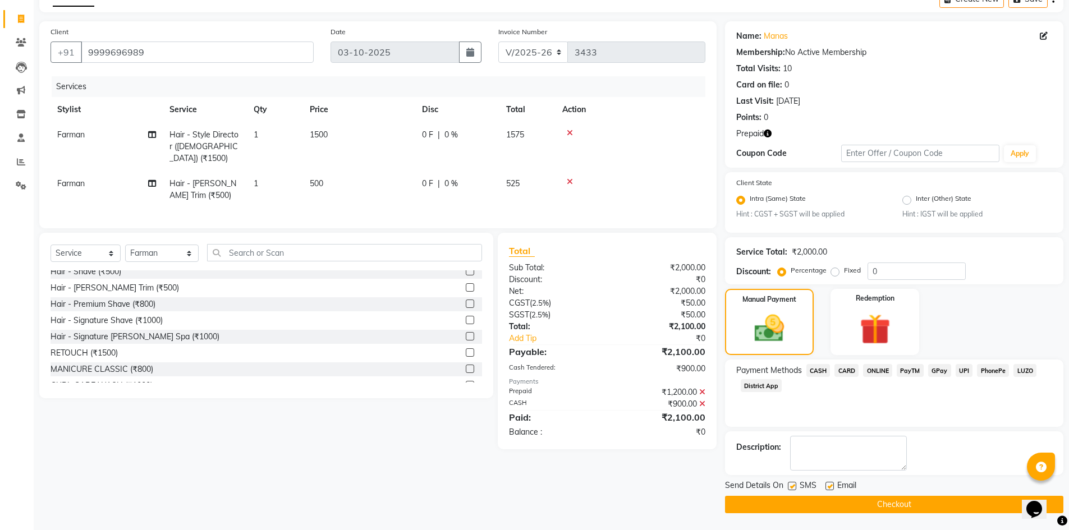
scroll to position [63, 0]
click at [884, 456] on textarea at bounding box center [848, 453] width 117 height 35
click at [951, 411] on div "Payment Methods CASH CARD ONLINE PayTM GPay UPI PhonePe LUZO District App" at bounding box center [894, 393] width 338 height 67
click at [962, 462] on div "Description:" at bounding box center [894, 453] width 316 height 35
click at [964, 401] on div "Payment Methods CASH CARD ONLINE PayTM GPay UPI PhonePe LUZO District App" at bounding box center [894, 393] width 338 height 67
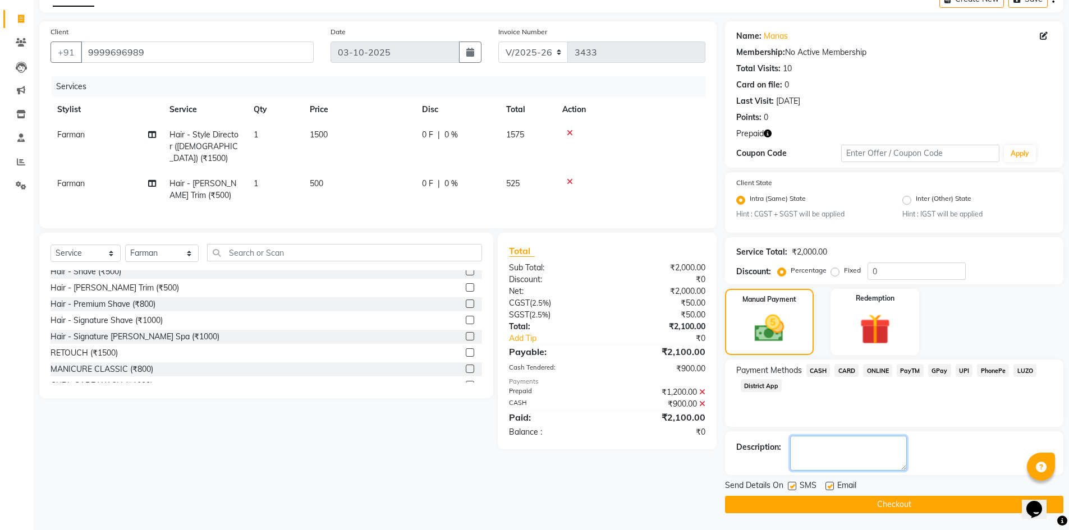
click at [881, 452] on textarea at bounding box center [848, 453] width 117 height 35
click at [918, 396] on div "Payment Methods CASH CARD ONLINE PayTM GPay UPI PhonePe LUZO District App" at bounding box center [894, 393] width 338 height 67
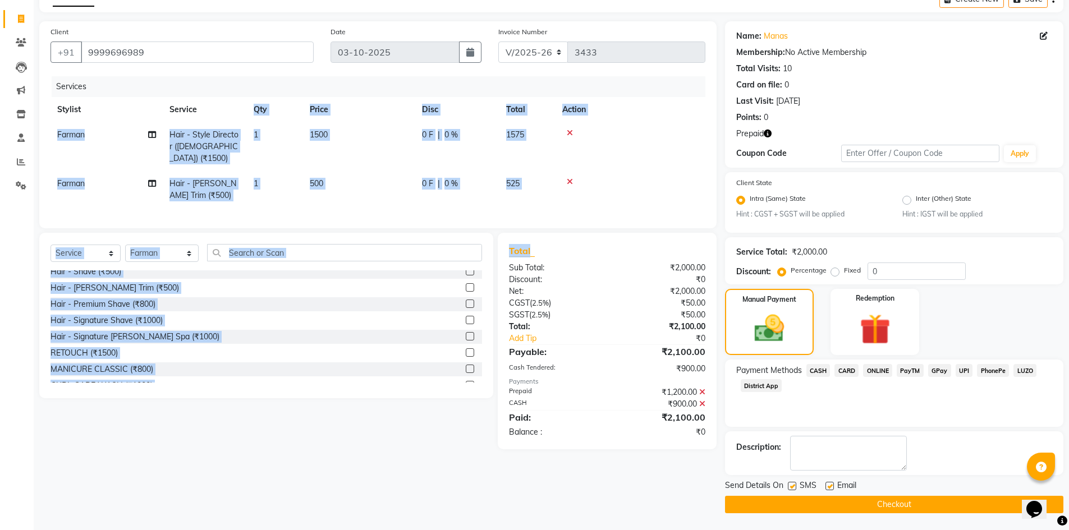
scroll to position [0, 8]
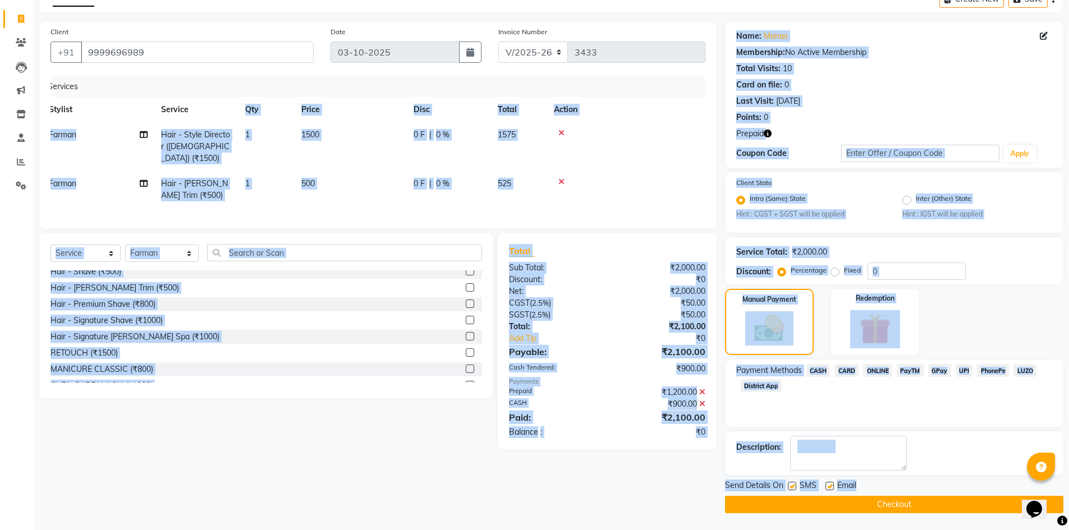
drag, startPoint x: 225, startPoint y: 100, endPoint x: 949, endPoint y: 490, distance: 822.7
click at [949, 490] on div "Client +91 9999696989 Date 03-10-2025 Invoice Number V/2025 V/2025-26 3433 Serv…" at bounding box center [551, 267] width 1041 height 492
click at [975, 428] on div "Name: Manas Membership: No Active Membership Total Visits: 10 Card on file: 0 L…" at bounding box center [898, 267] width 347 height 492
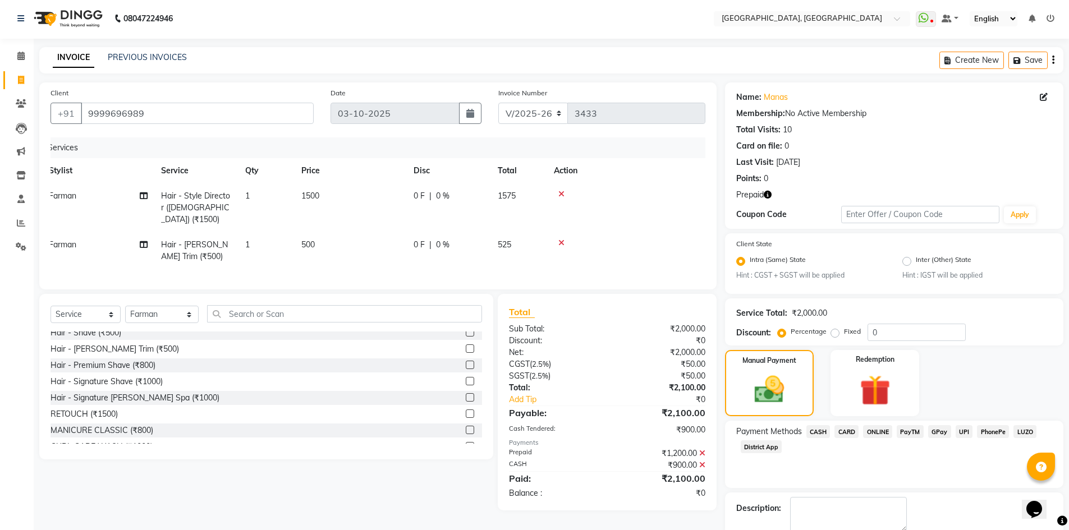
scroll to position [0, 0]
click at [199, 156] on div "Services" at bounding box center [374, 149] width 662 height 21
drag, startPoint x: 203, startPoint y: 268, endPoint x: 78, endPoint y: 271, distance: 124.6
click at [95, 277] on div "Client +91 9999696989 Date 03-10-2025 Invoice Number V/2025 V/2025-26 3433 Serv…" at bounding box center [378, 187] width 678 height 207
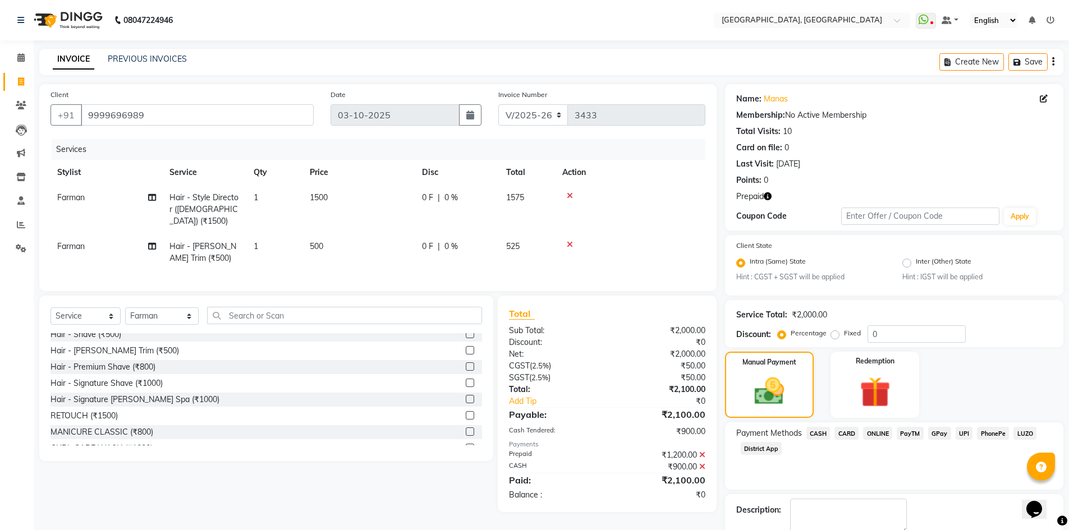
click at [188, 299] on div "Select Service Product Membership Package Voucher Prepaid Gift Card Select Styl…" at bounding box center [266, 379] width 454 height 166
click at [258, 285] on div "Client +91 9999696989 Date 03-10-2025 Invoice Number V/2025 V/2025-26 3433 Serv…" at bounding box center [378, 187] width 678 height 207
click at [625, 480] on div "₹2,100.00" at bounding box center [660, 480] width 107 height 13
click at [610, 497] on div "₹0" at bounding box center [660, 495] width 107 height 12
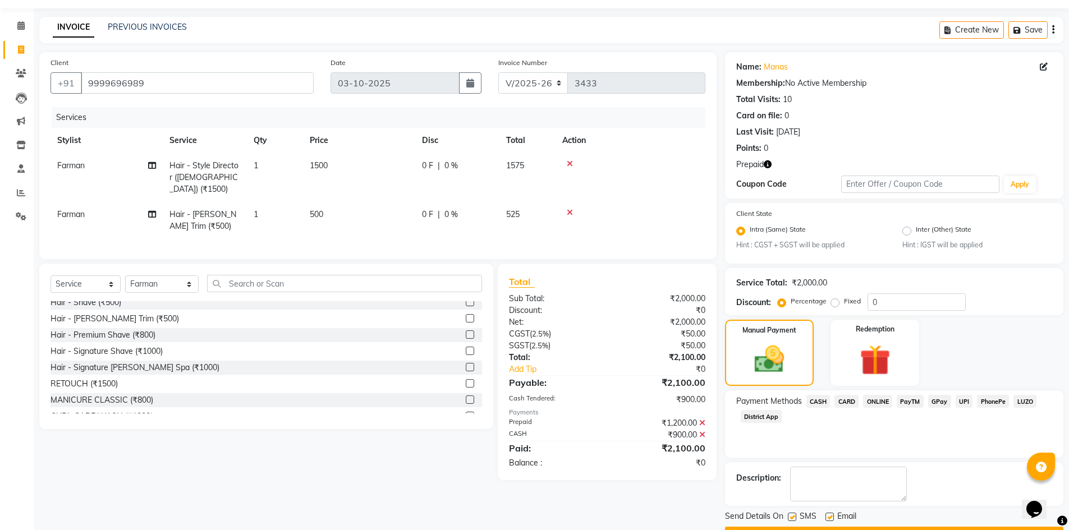
scroll to position [63, 0]
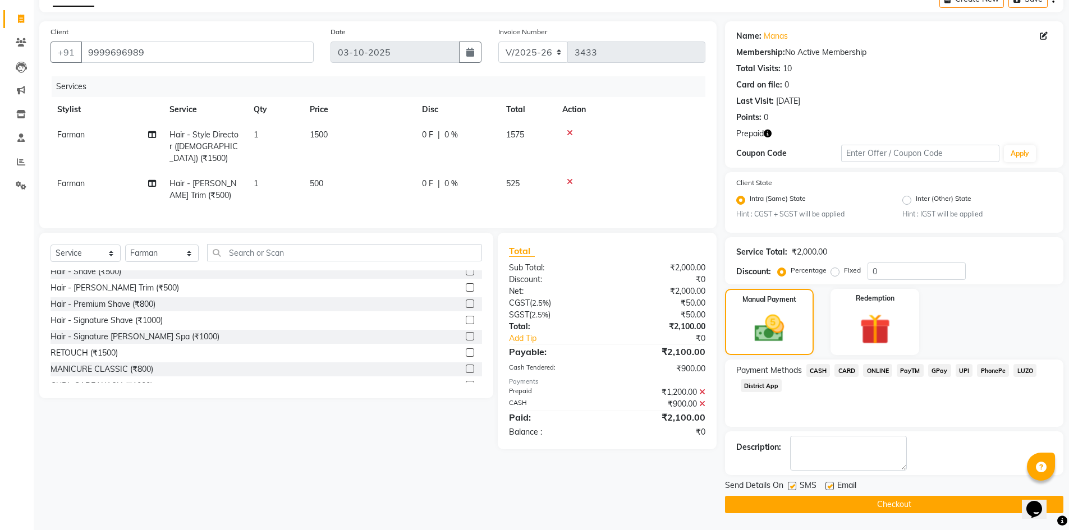
click at [841, 509] on button "Checkout" at bounding box center [894, 504] width 338 height 17
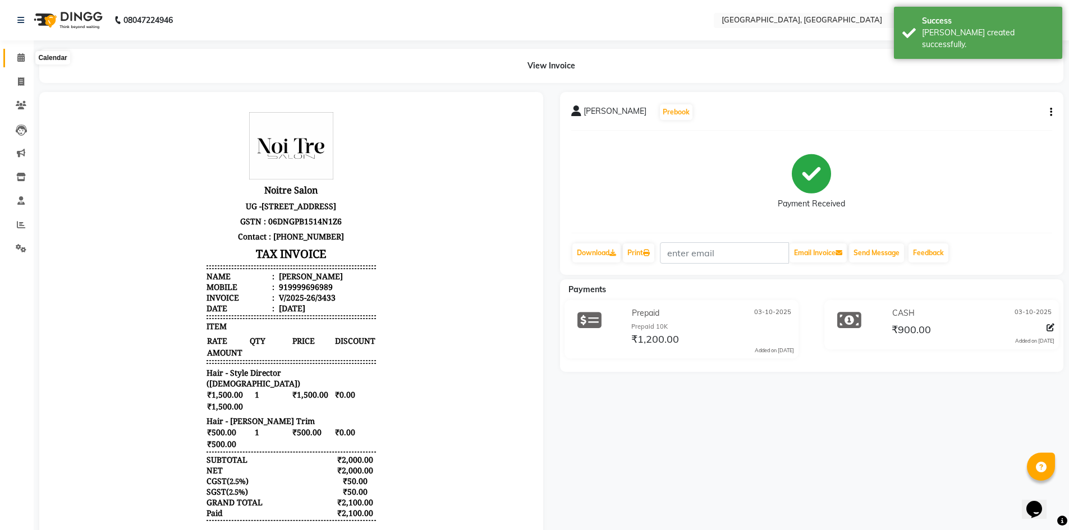
click at [19, 55] on icon at bounding box center [20, 57] width 7 height 8
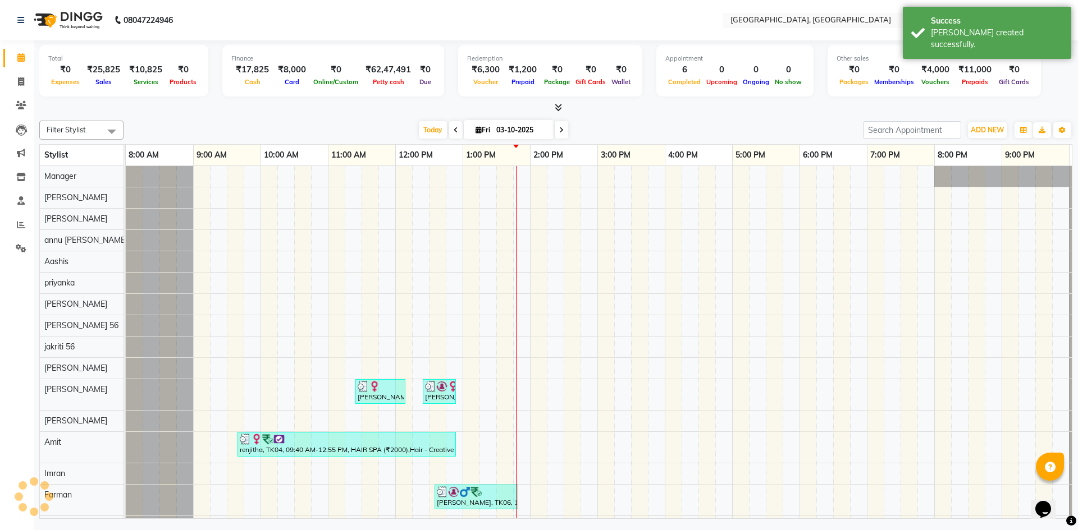
click at [284, 105] on div at bounding box center [555, 108] width 1033 height 12
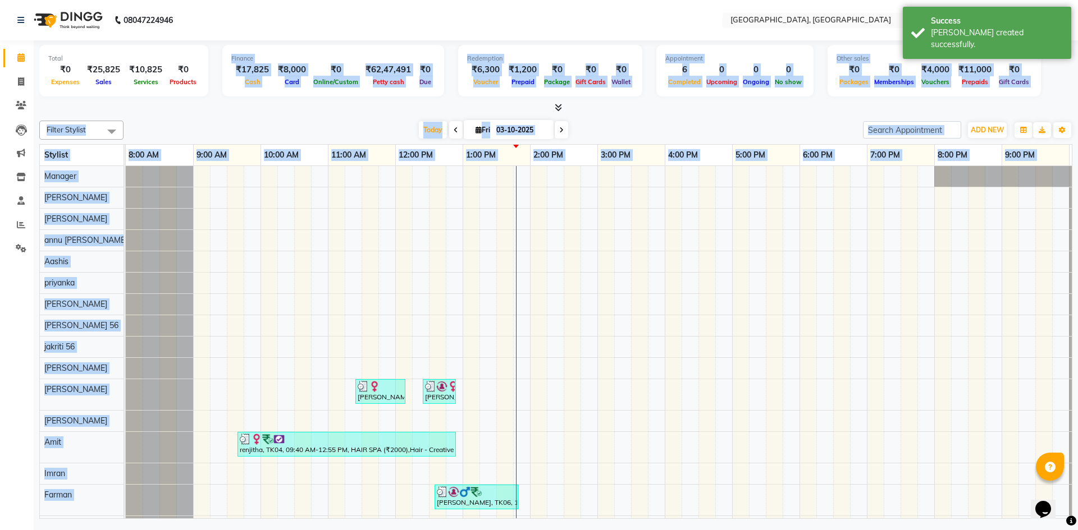
drag, startPoint x: 229, startPoint y: 54, endPoint x: 838, endPoint y: 223, distance: 632.0
click at [838, 223] on div "Total ₹0 Expenses ₹25,825 Sales ₹10,825 Services ₹0 Products Finance ₹17,825 Ca…" at bounding box center [556, 281] width 1044 height 482
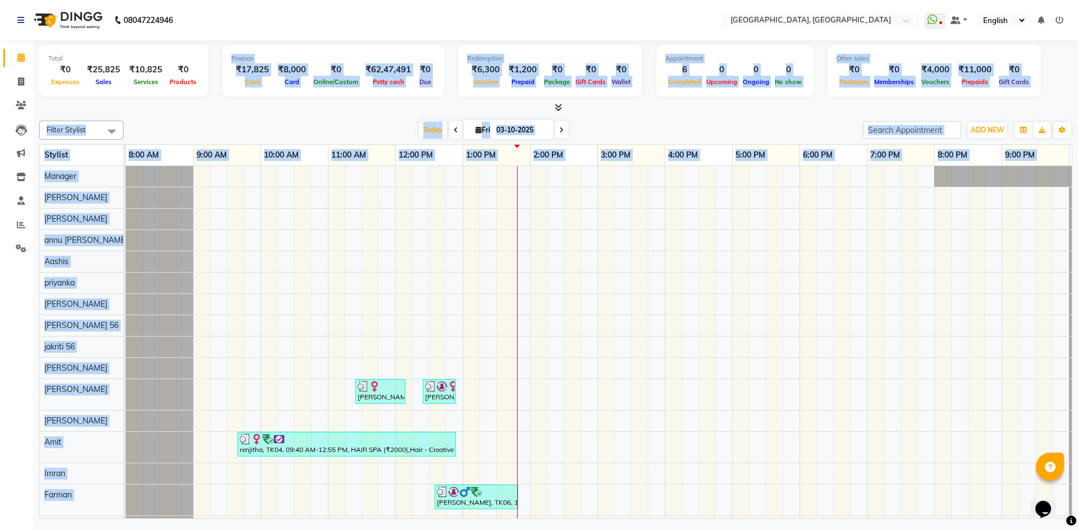
click at [325, 114] on div "Total ₹0 Expenses ₹25,825 Sales ₹10,825 Services ₹0 Products Finance ₹17,825 Ca…" at bounding box center [556, 281] width 1044 height 482
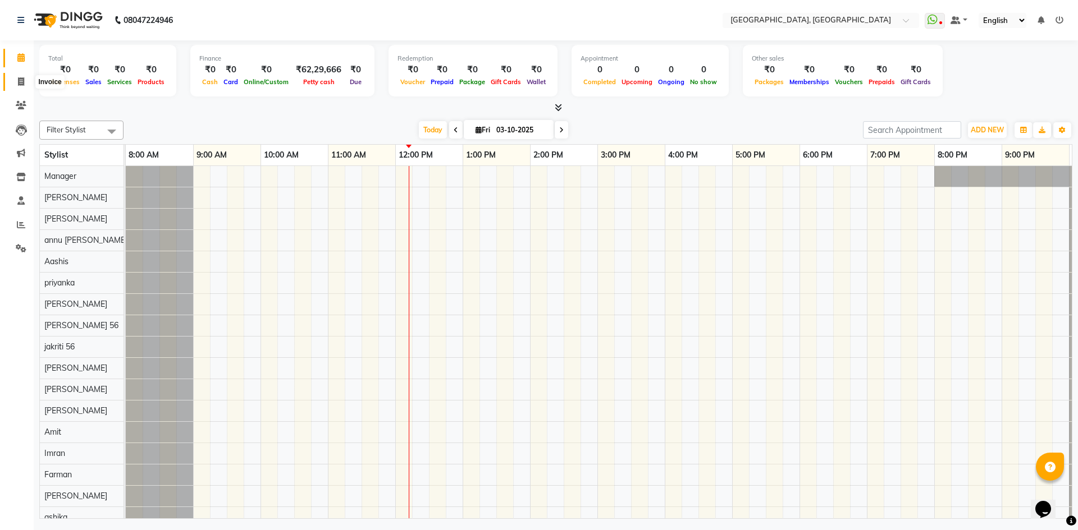
click at [24, 86] on span at bounding box center [21, 82] width 20 height 13
select select "service"
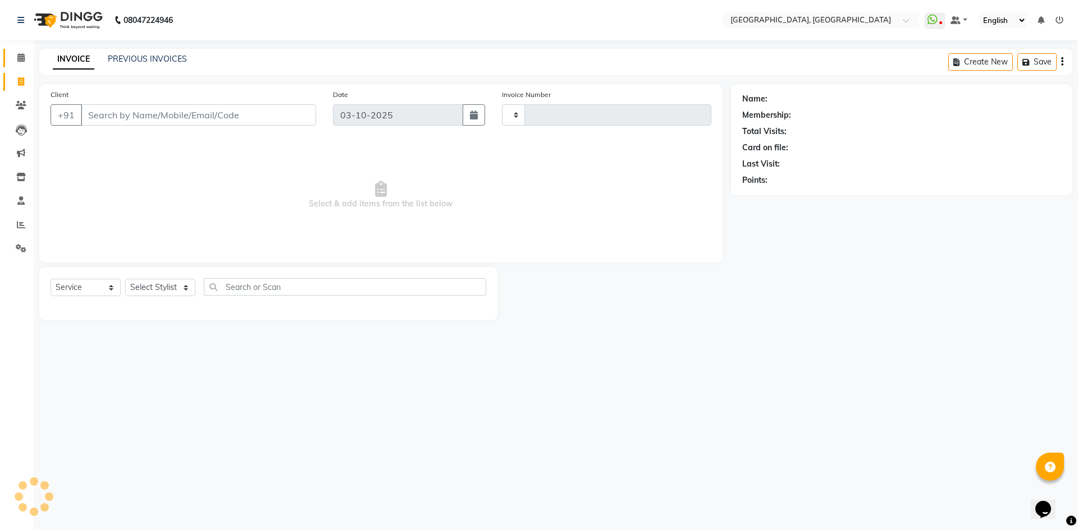
type input "3428"
select select "3948"
click at [30, 58] on span at bounding box center [21, 58] width 20 height 13
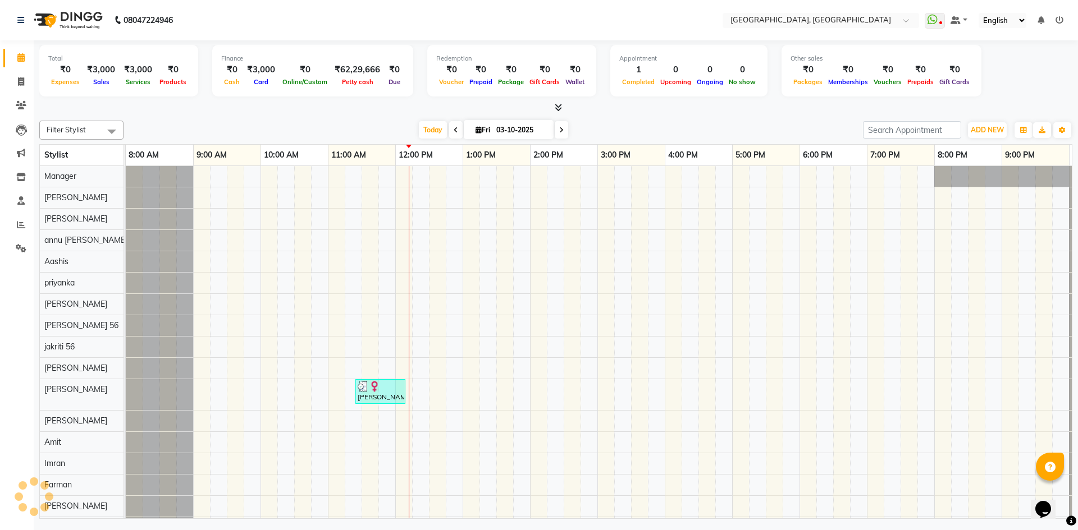
scroll to position [0, 65]
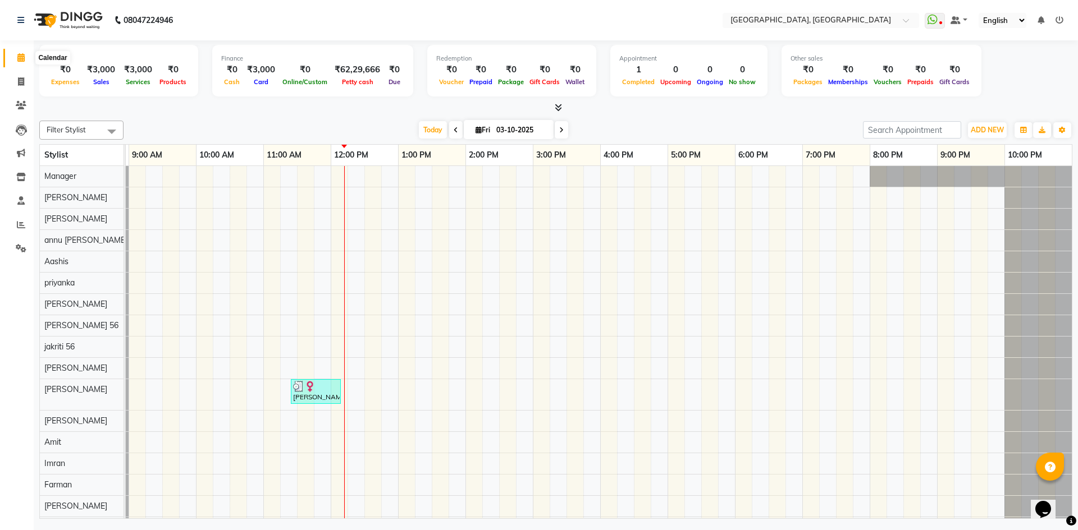
click at [20, 58] on icon at bounding box center [20, 57] width 7 height 8
click at [25, 100] on span at bounding box center [21, 105] width 20 height 13
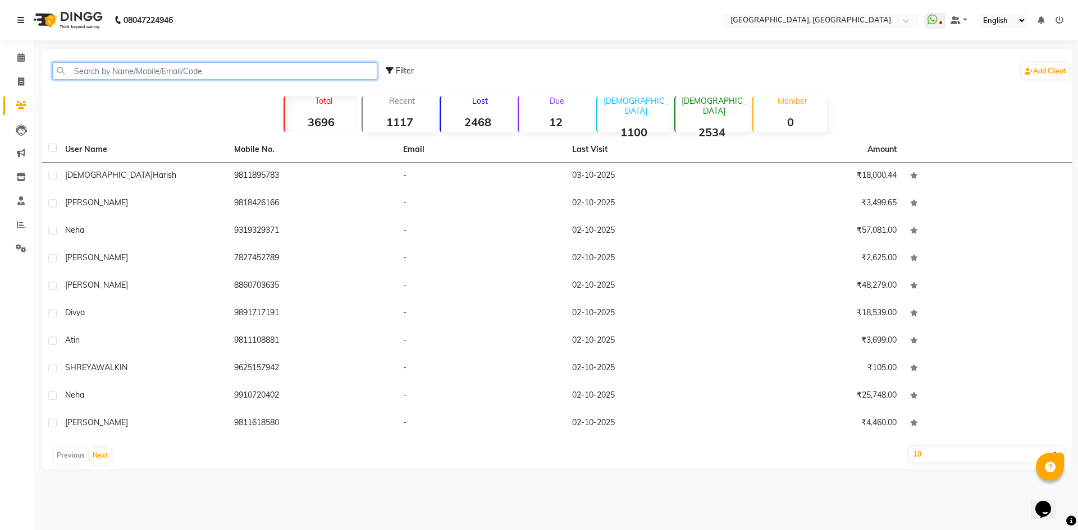
click at [143, 66] on input "text" at bounding box center [214, 70] width 325 height 17
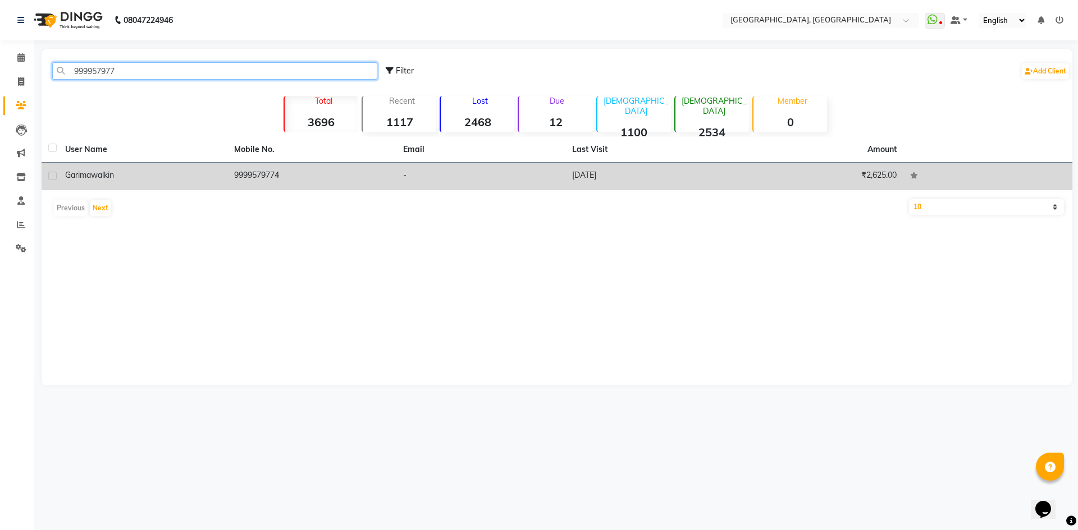
type input "999957977"
click at [146, 177] on div "garima walkin" at bounding box center [142, 176] width 155 height 12
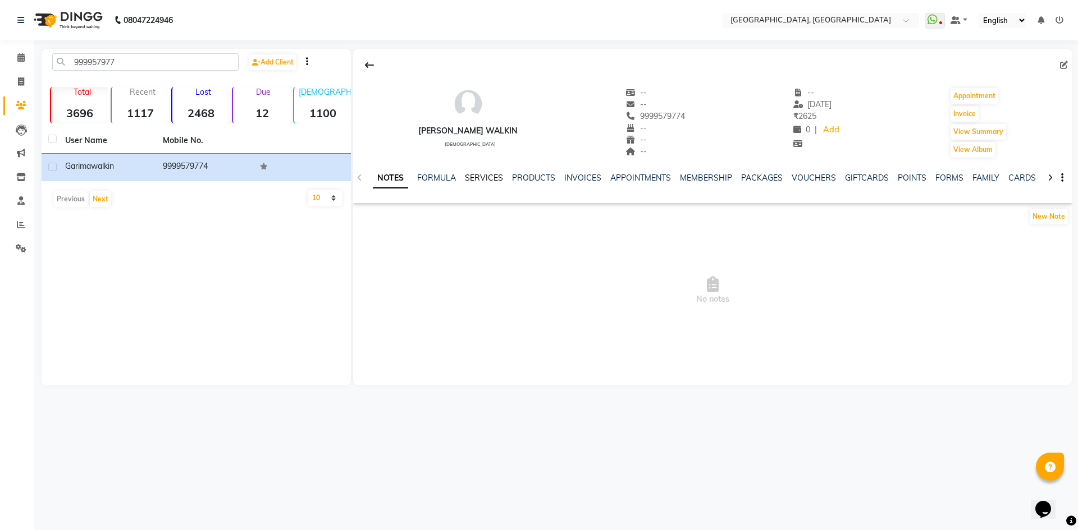
click at [486, 182] on link "SERVICES" at bounding box center [484, 178] width 38 height 10
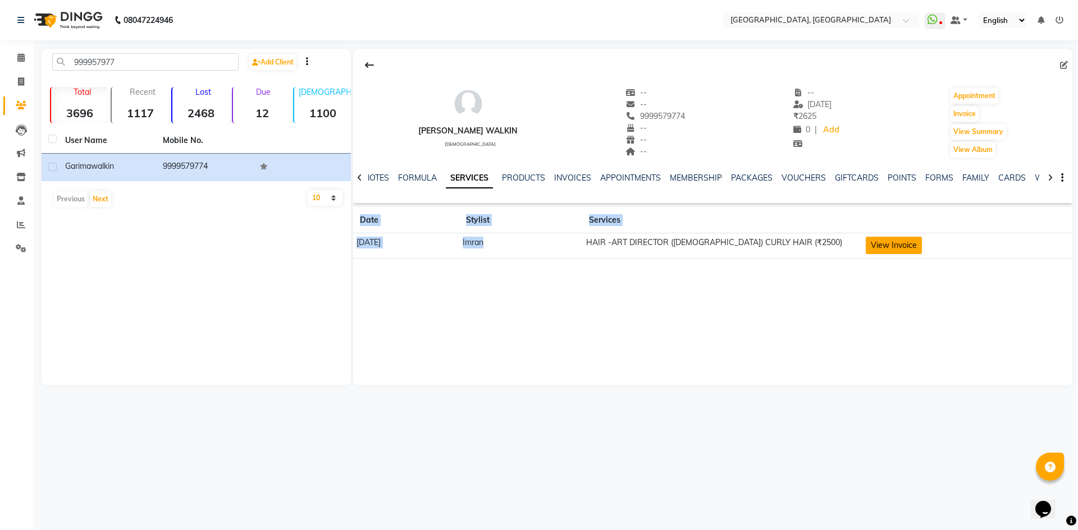
drag, startPoint x: 606, startPoint y: 238, endPoint x: 893, endPoint y: 242, distance: 286.3
click at [889, 242] on tr "22-09-2025 Imran HAIR -ART DIRECTOR (FEMALE) CURLY HAIR (₹2500) View Invoice" at bounding box center [712, 246] width 719 height 25
click at [902, 242] on button "View Invoice" at bounding box center [894, 245] width 56 height 17
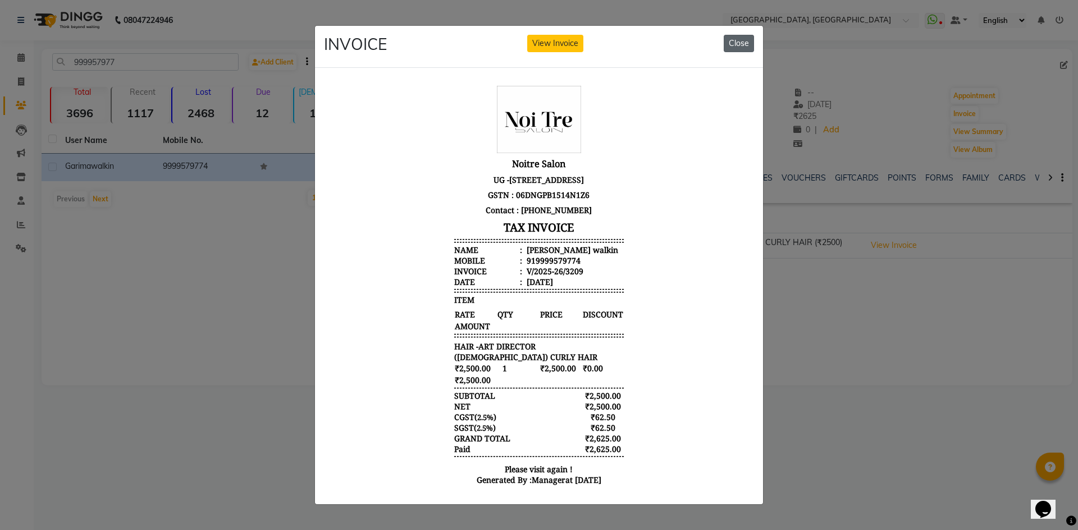
click at [730, 39] on button "Close" at bounding box center [739, 43] width 30 height 17
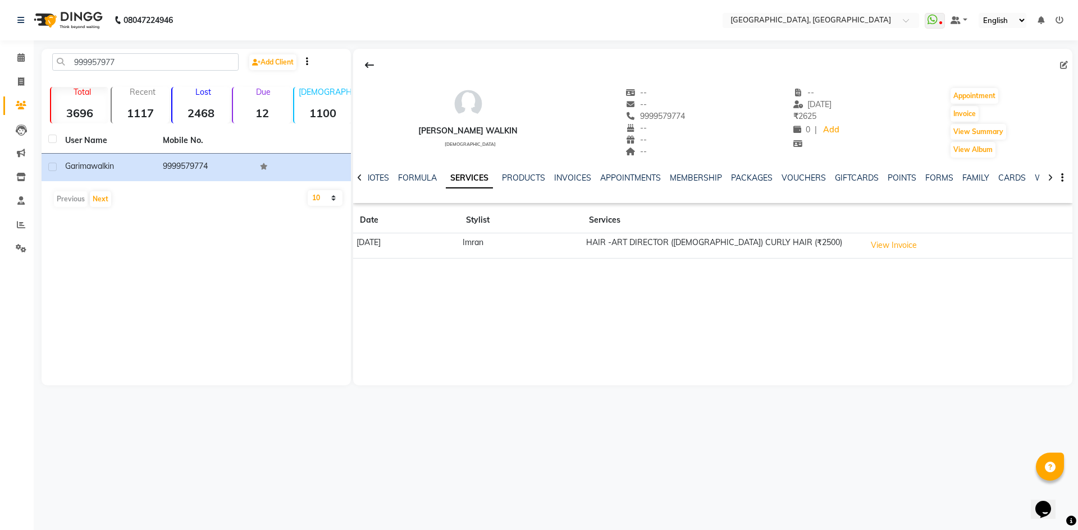
click at [495, 292] on div "garima walkin female -- -- 9999579774 -- -- -- -- 22-09-2025 ₹ 2625 0 | Add App…" at bounding box center [712, 217] width 719 height 337
click at [20, 56] on icon at bounding box center [20, 57] width 7 height 8
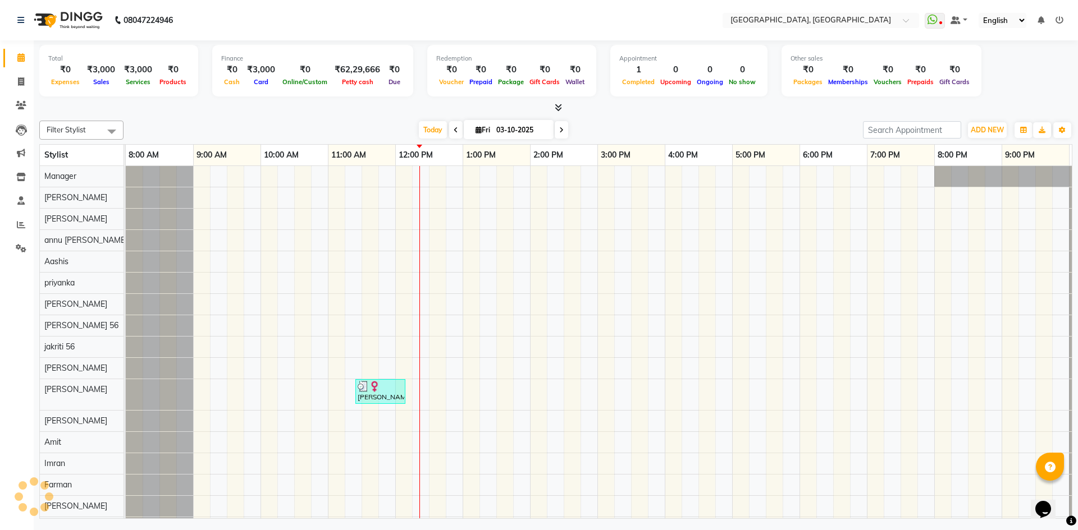
scroll to position [0, 65]
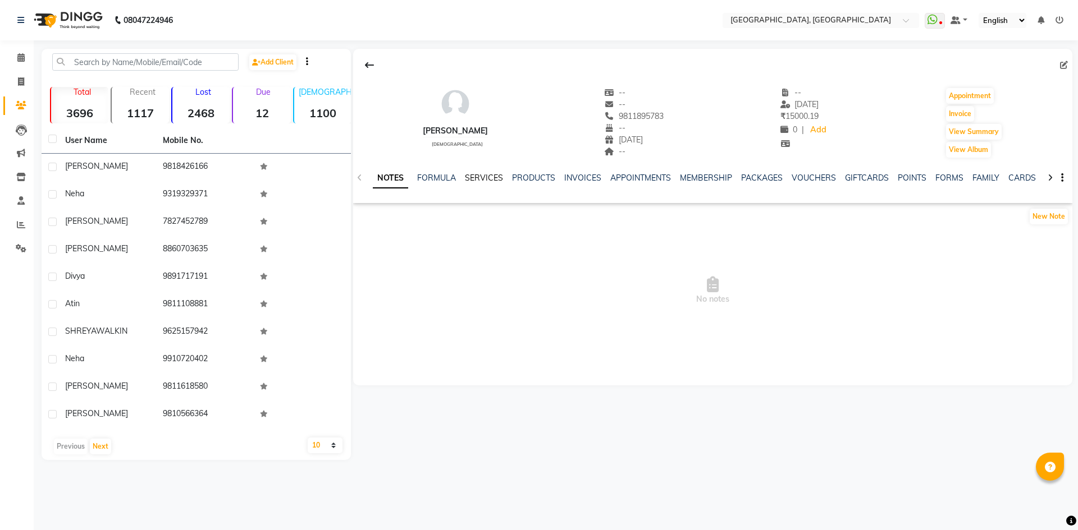
click at [476, 178] on link "SERVICES" at bounding box center [484, 178] width 38 height 10
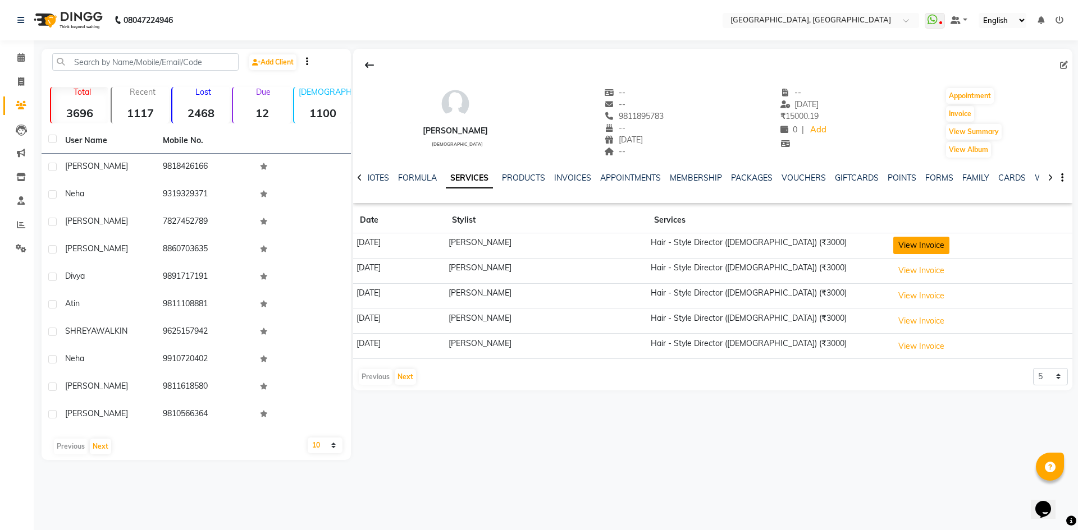
click at [929, 246] on button "View Invoice" at bounding box center [921, 245] width 56 height 17
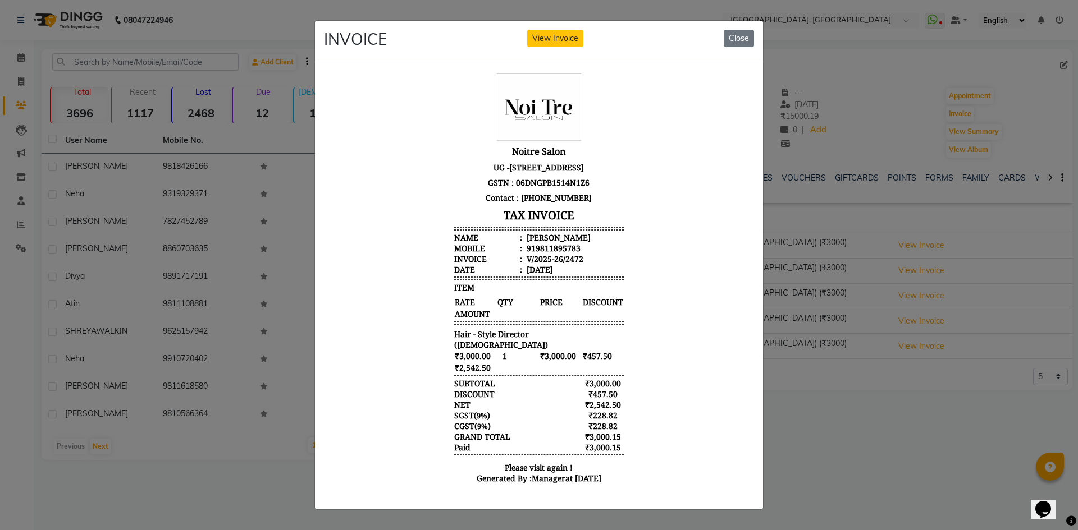
scroll to position [9, 0]
drag, startPoint x: 745, startPoint y: 32, endPoint x: 517, endPoint y: 15, distance: 228.6
click at [527, 20] on div "INVOICE View Invoice Close" at bounding box center [538, 265] width 449 height 491
click at [739, 33] on button "Close" at bounding box center [739, 38] width 30 height 17
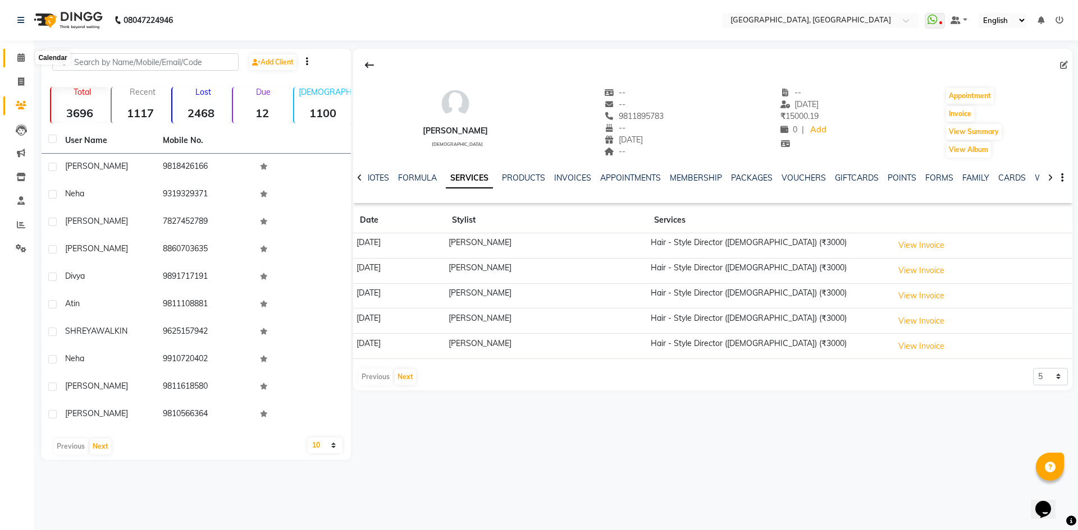
click at [18, 54] on icon at bounding box center [20, 57] width 7 height 8
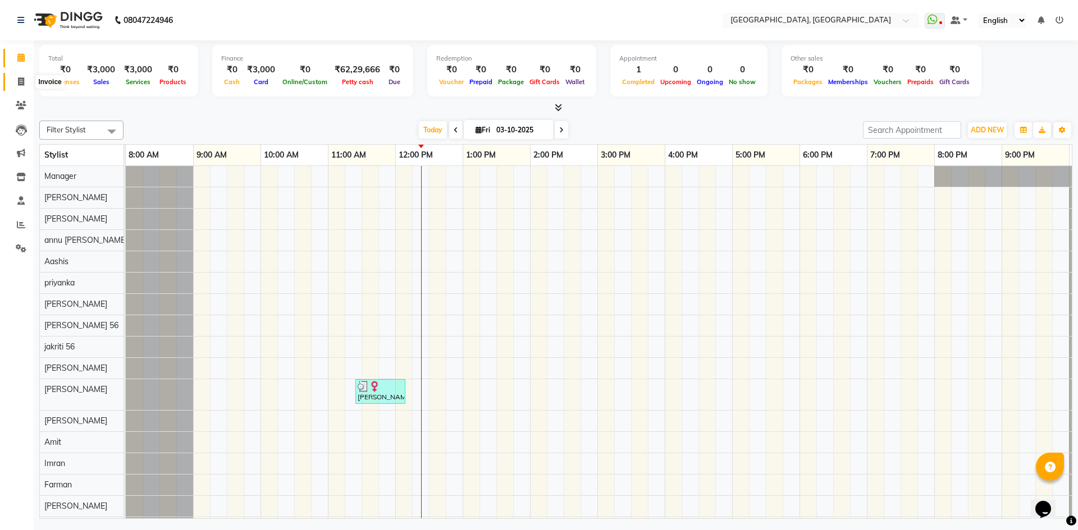
click at [19, 86] on span at bounding box center [21, 82] width 20 height 13
select select "service"
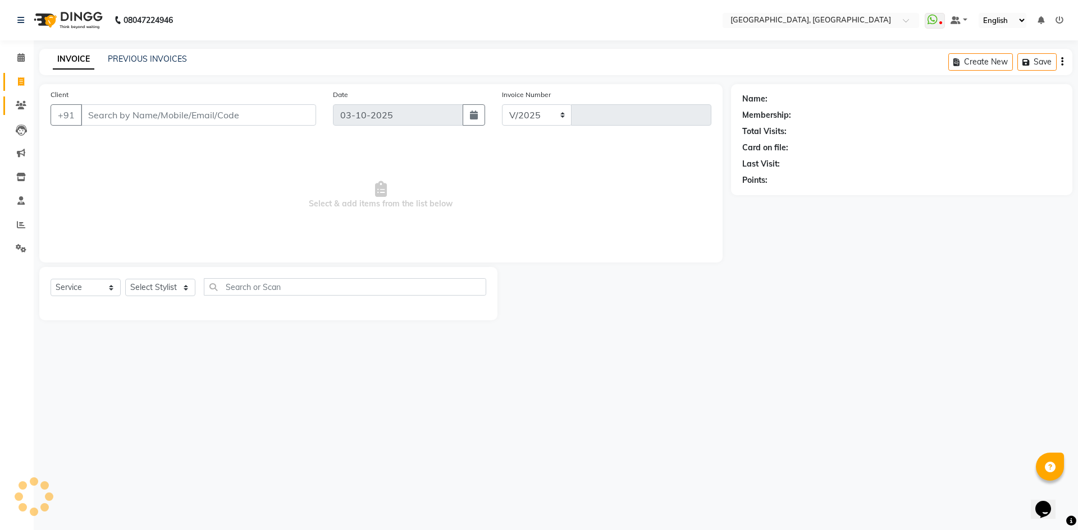
select select "3948"
type input "3428"
click at [17, 106] on icon at bounding box center [21, 105] width 11 height 8
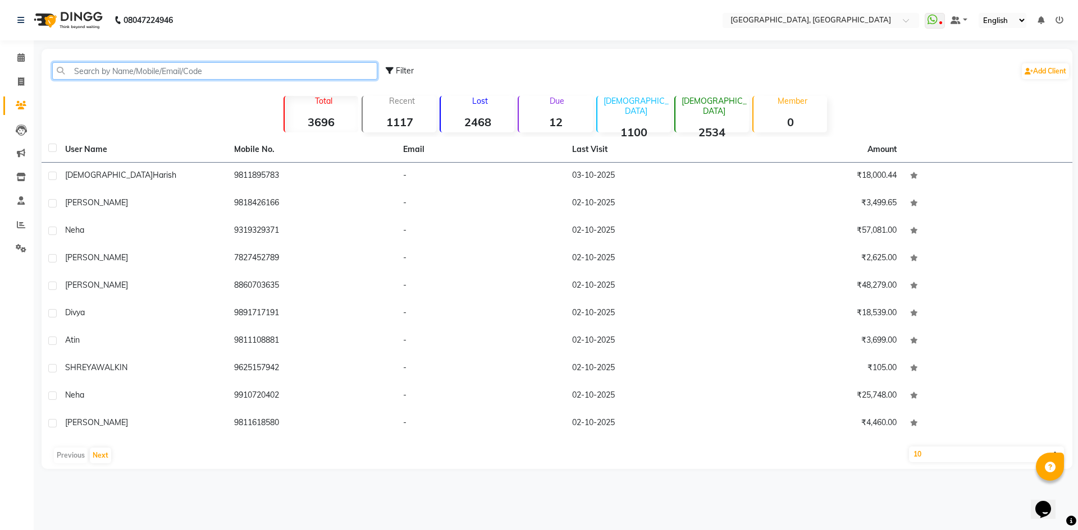
click at [105, 66] on input "text" at bounding box center [214, 70] width 325 height 17
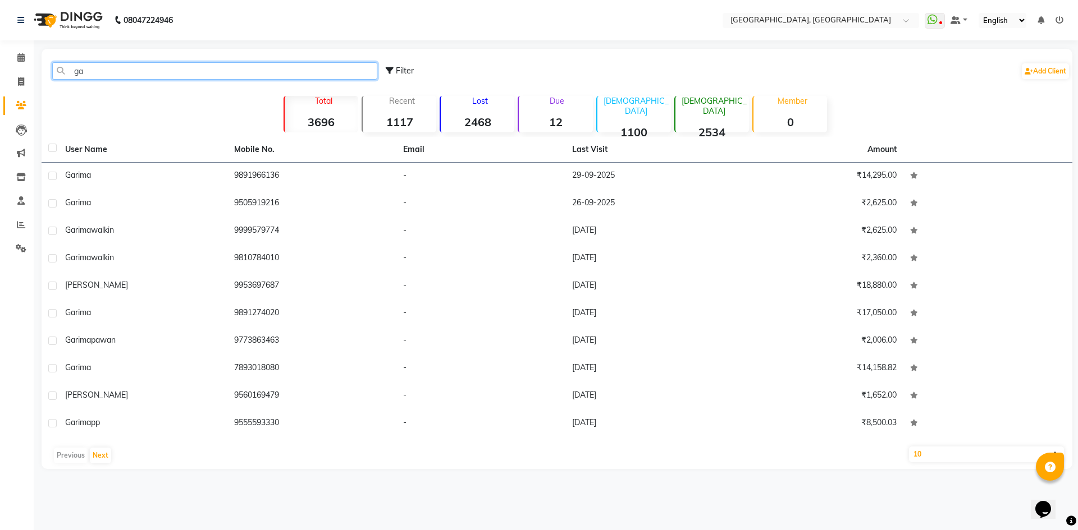
type input "g"
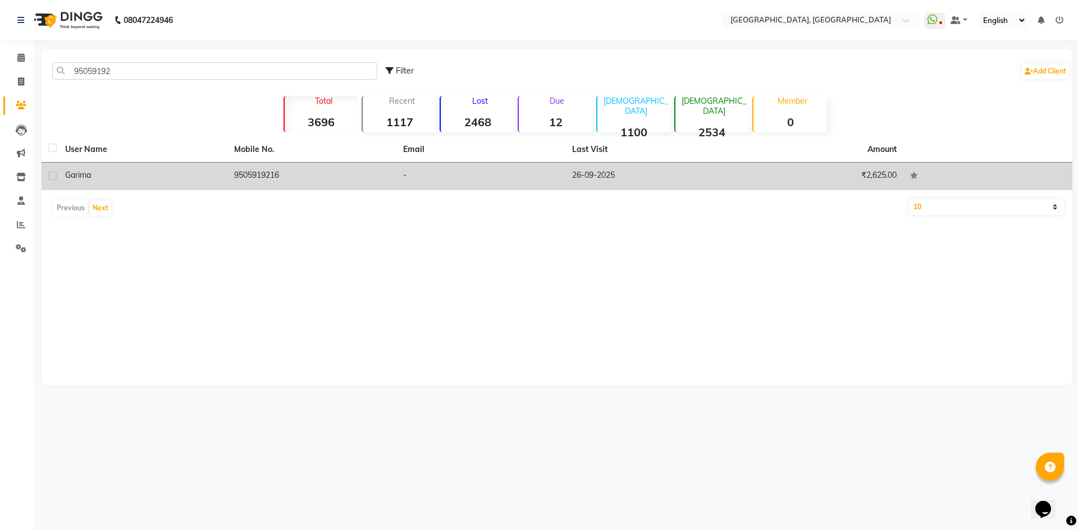
click at [170, 173] on div "garima" at bounding box center [142, 176] width 155 height 12
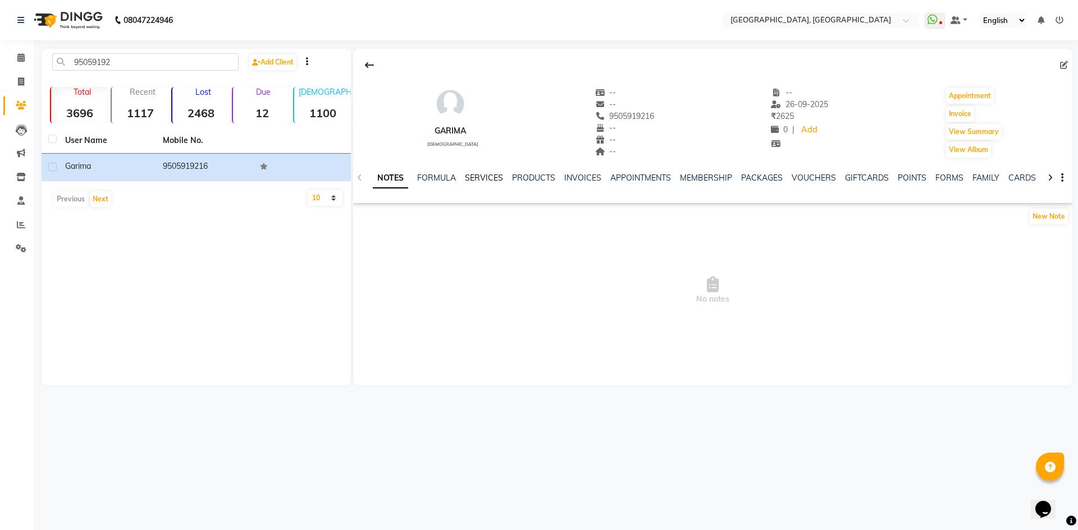
click at [488, 180] on link "SERVICES" at bounding box center [484, 178] width 38 height 10
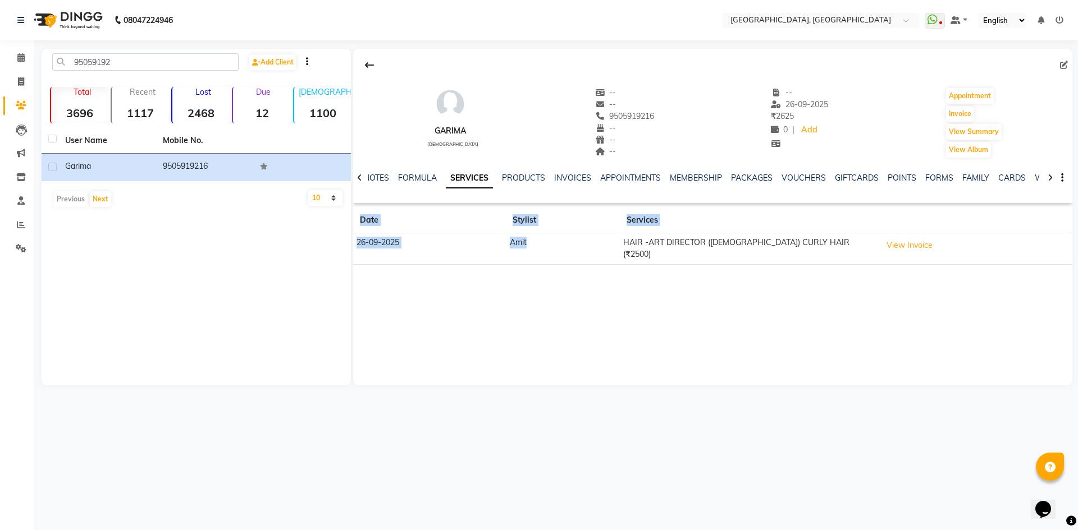
drag, startPoint x: 620, startPoint y: 235, endPoint x: 813, endPoint y: 333, distance: 216.9
click at [813, 333] on div "garima female -- -- 9505919216 -- -- -- -- 26-09-2025 ₹ 2625 0 | Add Appointmen…" at bounding box center [712, 217] width 719 height 337
click at [129, 62] on input "95059192" at bounding box center [145, 61] width 186 height 17
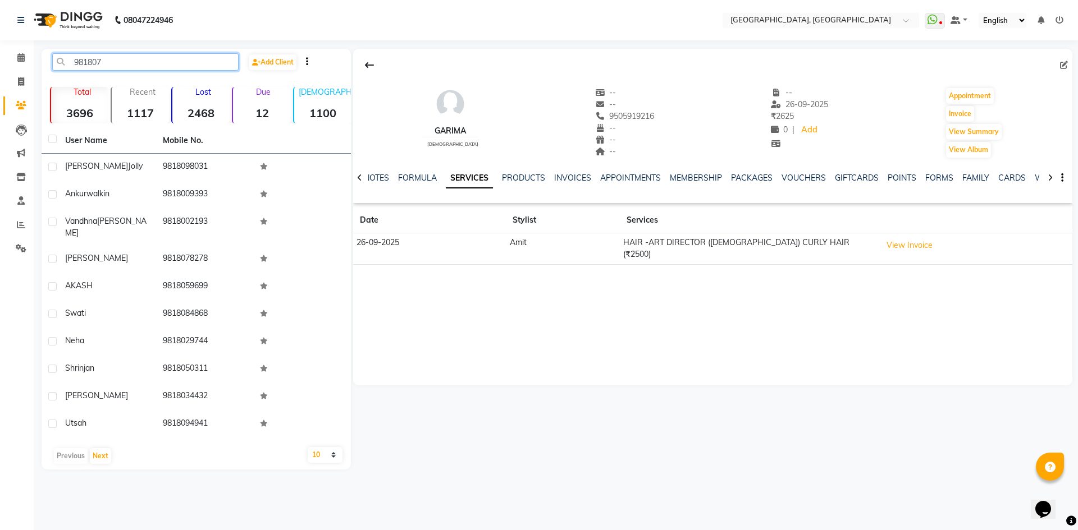
type input "9818077"
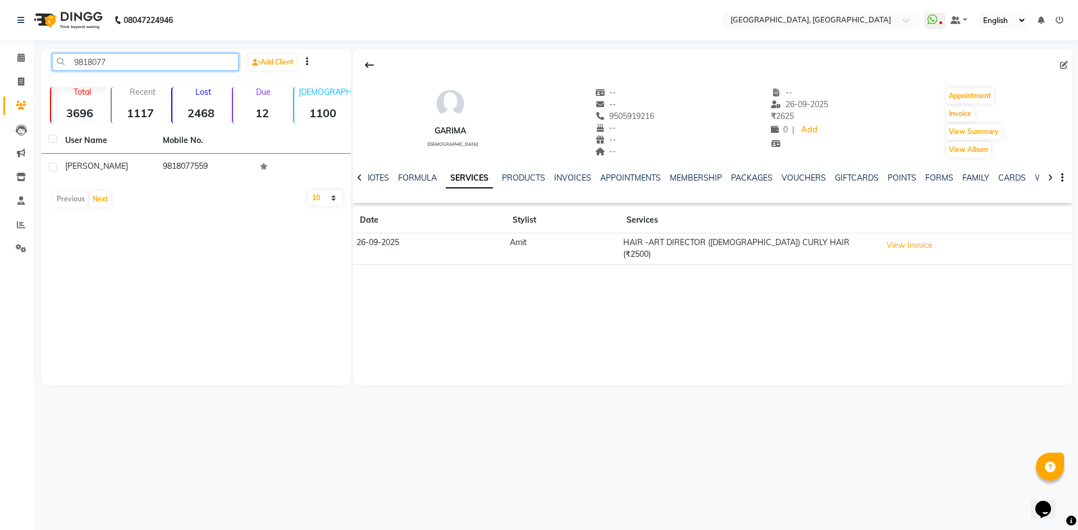
click at [149, 56] on input "9818077" at bounding box center [145, 61] width 186 height 17
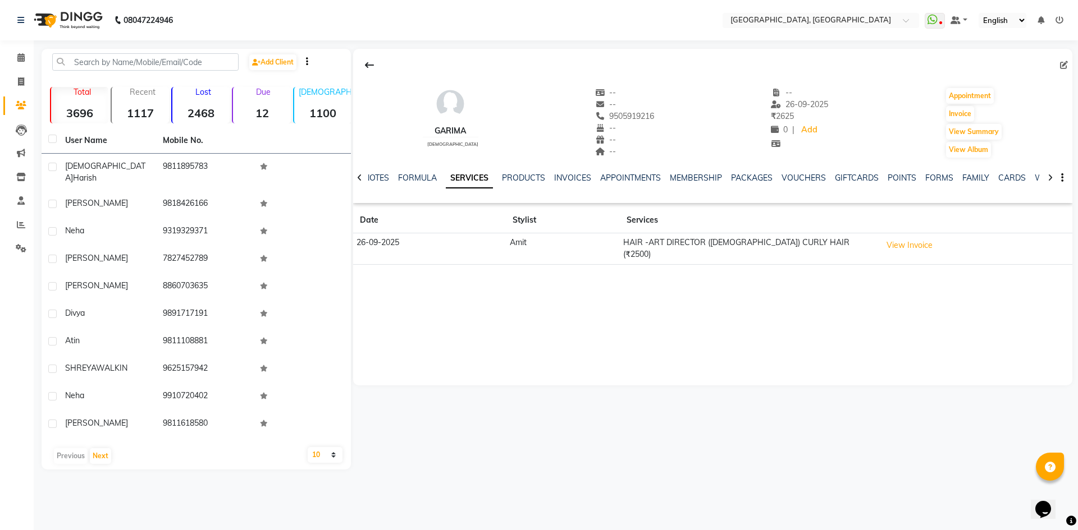
click at [360, 25] on nav "08047224946 Select Location × Noi Tre Salon, Golf Course Road WhatsApp Status ✕…" at bounding box center [539, 20] width 1078 height 40
click at [4, 76] on link "Invoice" at bounding box center [16, 82] width 27 height 19
select select "service"
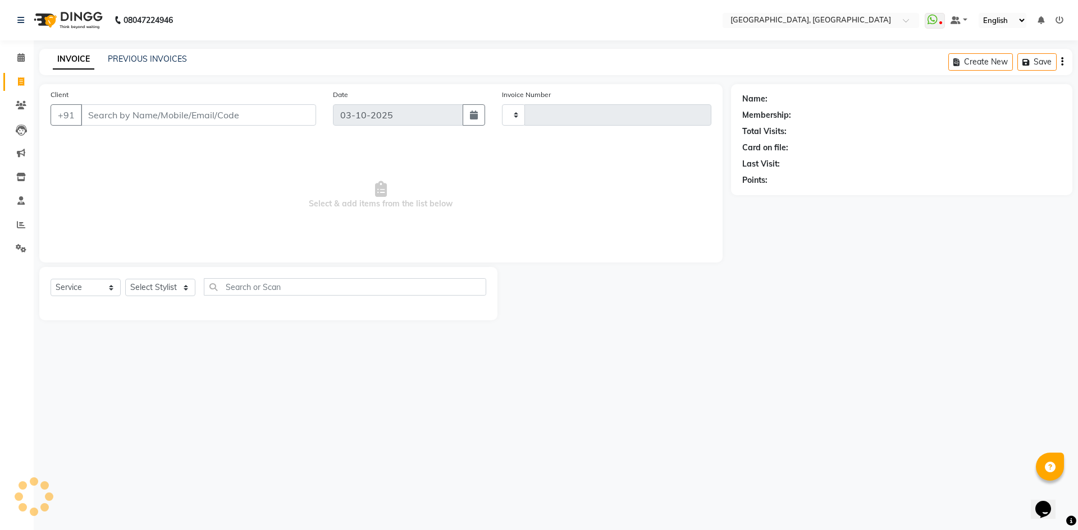
type input "3428"
select select "3948"
click at [164, 283] on select "Select Stylist Aashis Alic ashok vihar Alice makeup Amit annu dhuper ashika ASH…" at bounding box center [162, 287] width 74 height 17
click at [125, 279] on select "Select Stylist Aashis Alic ashok vihar Alice makeup Amit annu dhuper ashika ASH…" at bounding box center [162, 287] width 74 height 17
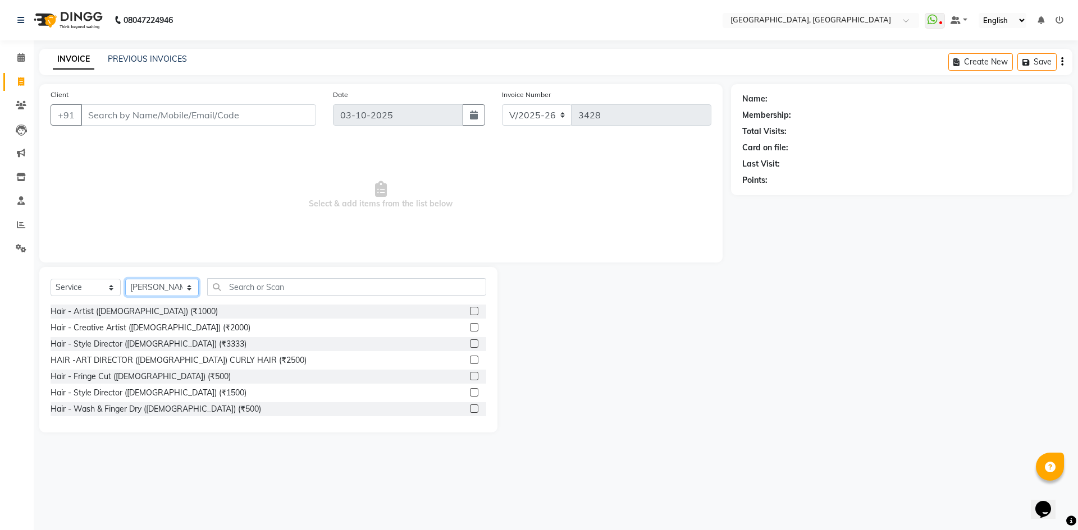
click at [178, 285] on select "Select Stylist Aashis Alic ashok vihar Alice makeup Amit annu dhuper ashika ASH…" at bounding box center [162, 287] width 74 height 17
select select "86545"
click at [125, 279] on select "Select Stylist Aashis Alic ashok vihar Alice makeup Amit annu dhuper ashika ASH…" at bounding box center [162, 287] width 74 height 17
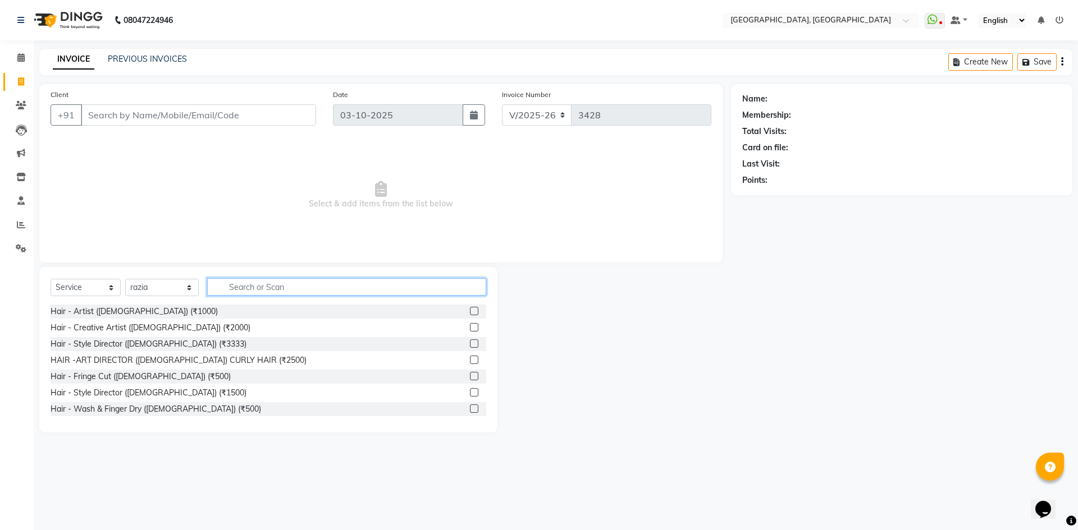
click at [251, 294] on input "text" at bounding box center [346, 286] width 279 height 17
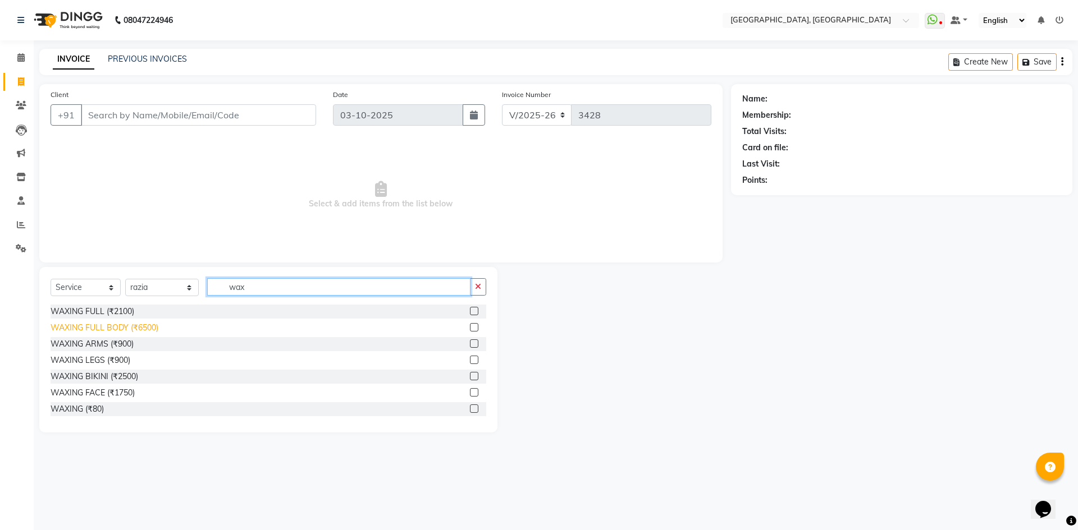
type input "wax"
click at [112, 322] on div "WAXING FULL BODY (₹6500)" at bounding box center [105, 328] width 108 height 12
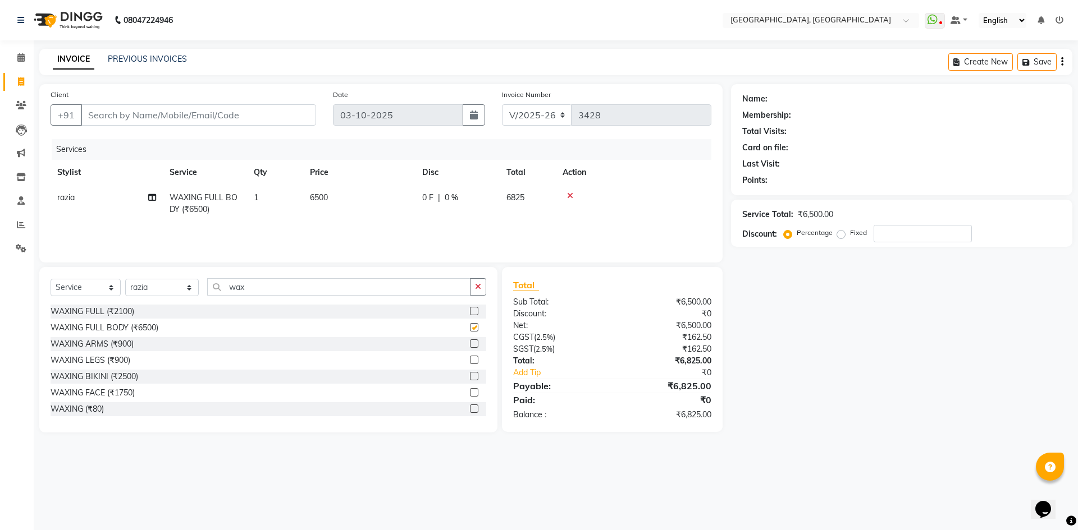
checkbox input "false"
click at [316, 194] on span "6500" at bounding box center [319, 198] width 18 height 10
select select "86545"
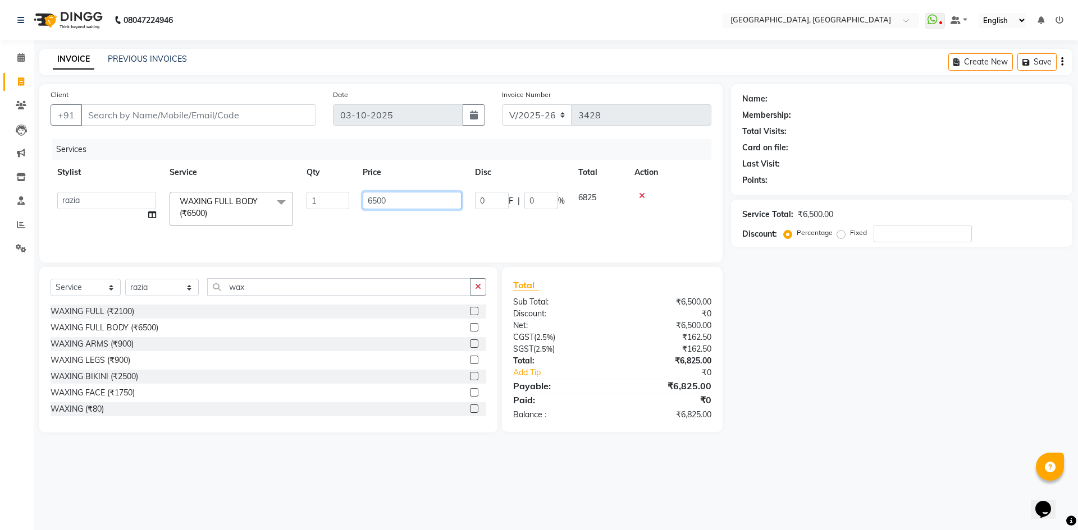
click at [379, 195] on input "6500" at bounding box center [412, 200] width 99 height 17
type input "5000"
click at [301, 271] on div "Select Service Product Membership Package Voucher Prepaid Gift Card Select Styl…" at bounding box center [268, 350] width 458 height 166
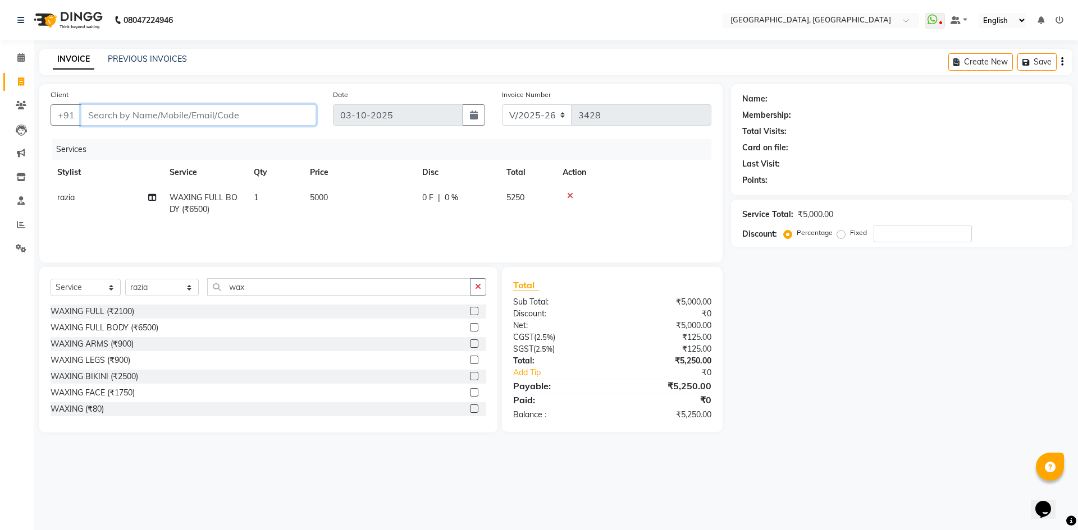
click at [184, 117] on input "Client" at bounding box center [198, 114] width 235 height 21
type input "9"
type input "0"
type input "9911381077"
click at [298, 109] on span "Add Client" at bounding box center [287, 114] width 44 height 11
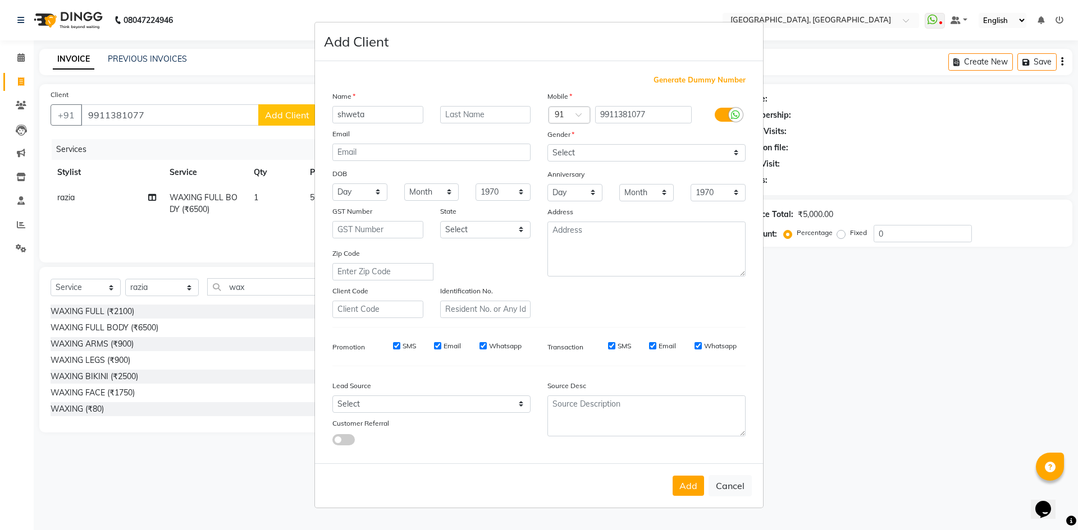
type input "shweta"
click at [588, 151] on select "Select Male Female Other Prefer Not To Say" at bounding box center [646, 152] width 198 height 17
select select "female"
click at [547, 144] on select "Select Male Female Other Prefer Not To Say" at bounding box center [646, 152] width 198 height 17
click at [681, 483] on button "Add" at bounding box center [687, 486] width 31 height 20
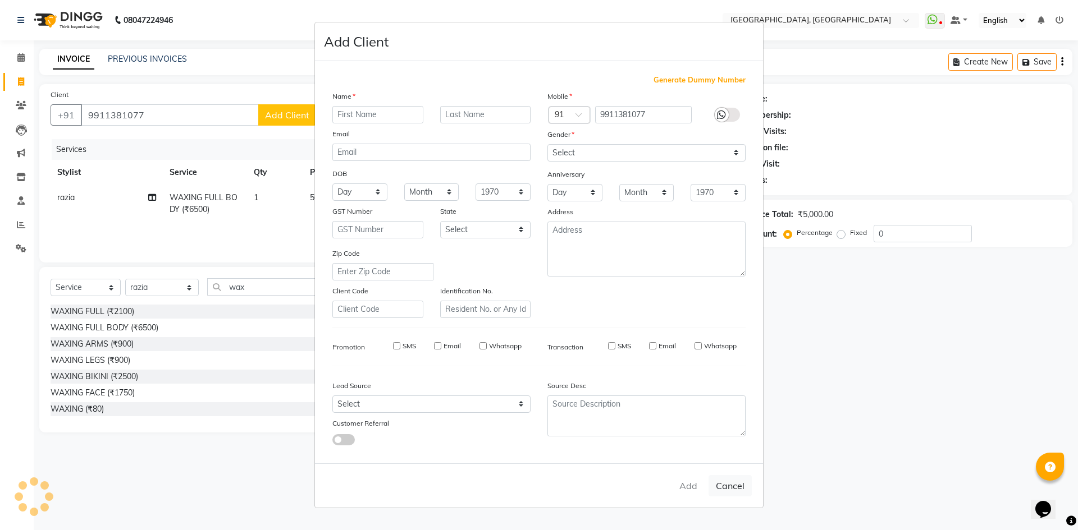
select select
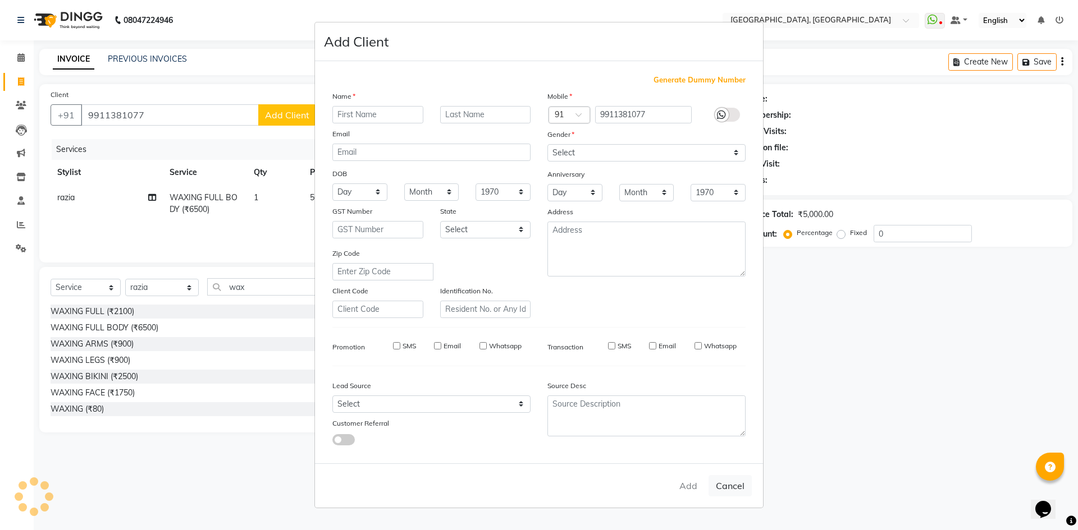
select select
checkbox input "false"
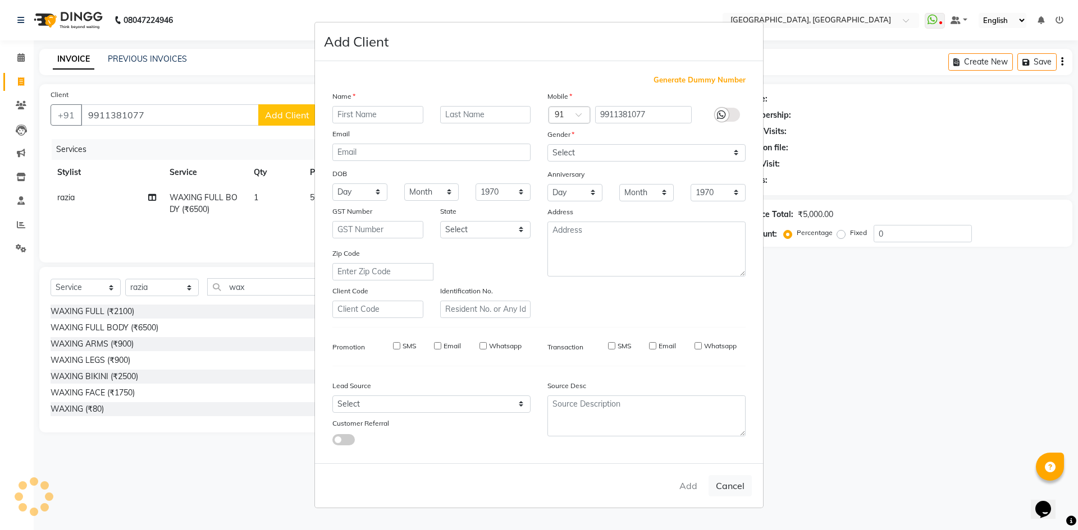
checkbox input "false"
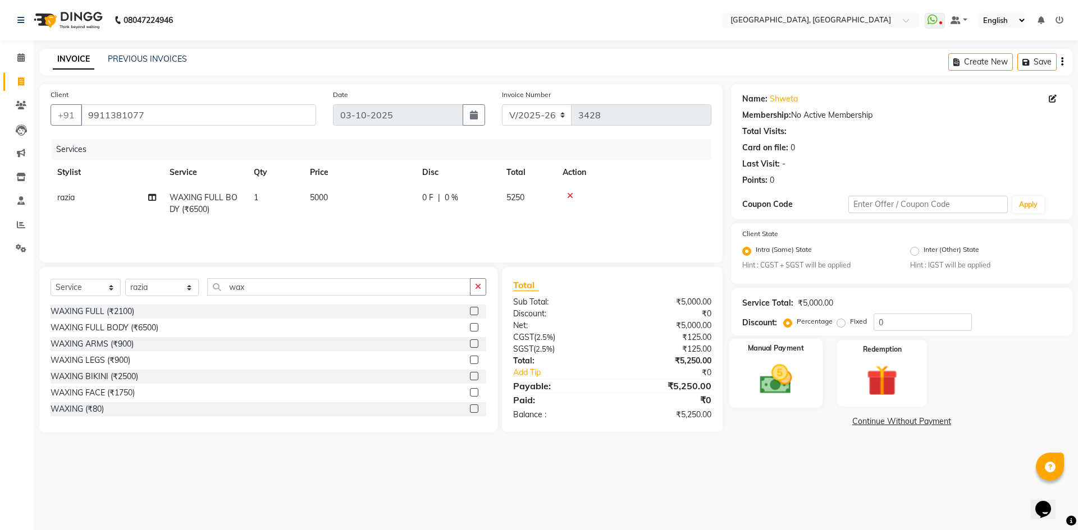
click at [761, 372] on img at bounding box center [775, 379] width 52 height 37
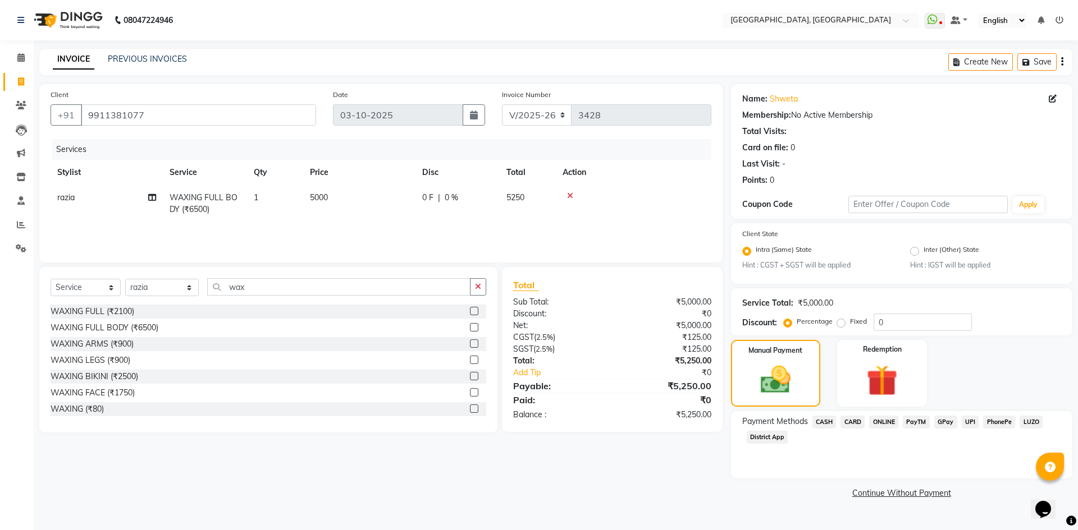
click at [817, 420] on span "CASH" at bounding box center [824, 422] width 24 height 13
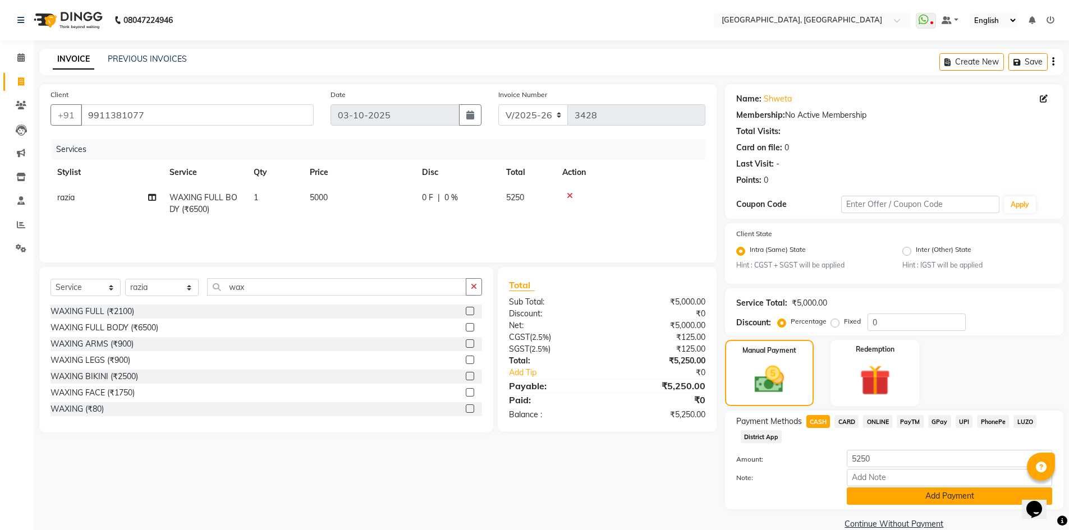
click at [884, 504] on button "Add Payment" at bounding box center [949, 496] width 205 height 17
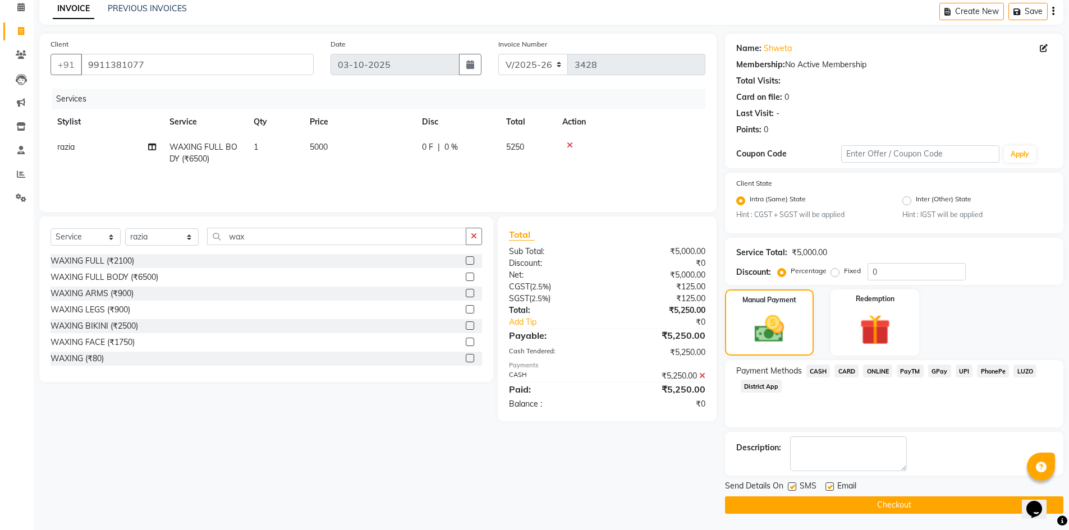
scroll to position [51, 0]
click at [855, 501] on button "Checkout" at bounding box center [894, 504] width 338 height 17
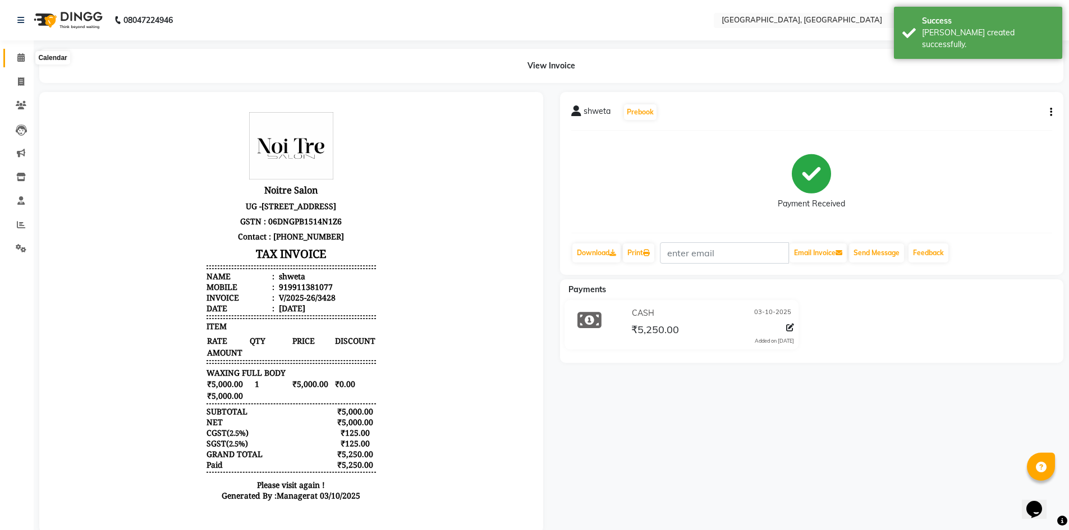
click at [19, 54] on icon at bounding box center [20, 57] width 7 height 8
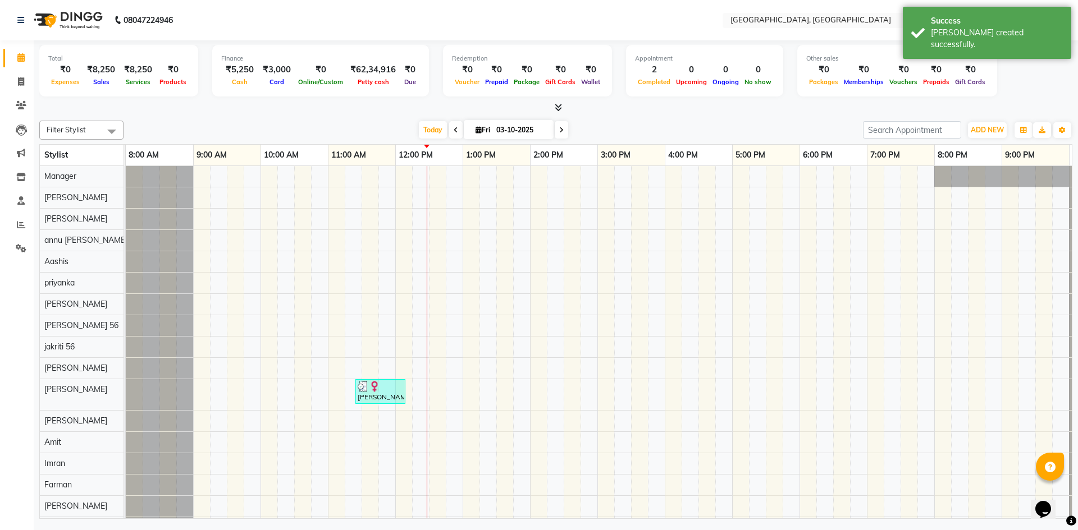
click at [289, 112] on div at bounding box center [555, 108] width 1033 height 12
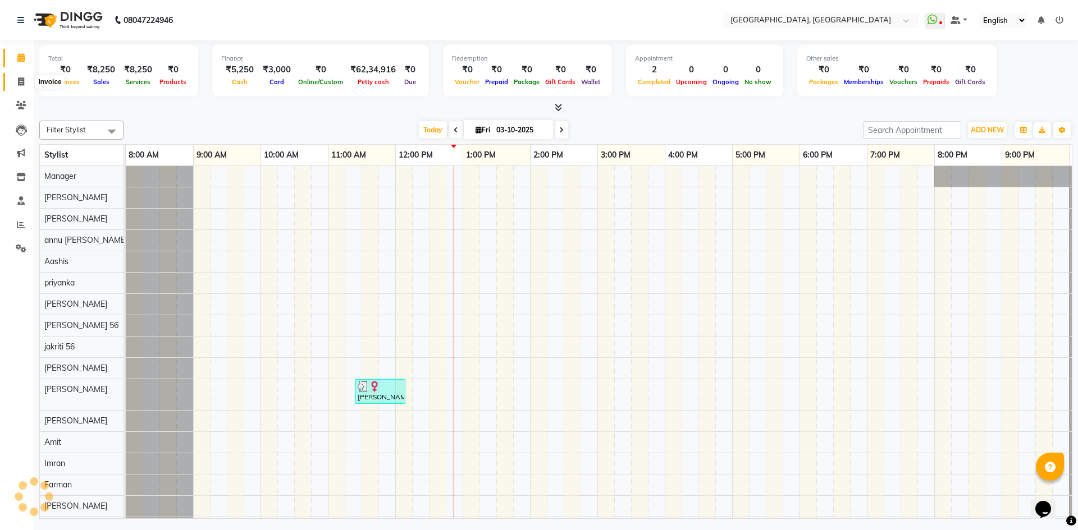
click at [17, 85] on span at bounding box center [21, 82] width 20 height 13
select select "3948"
select select "service"
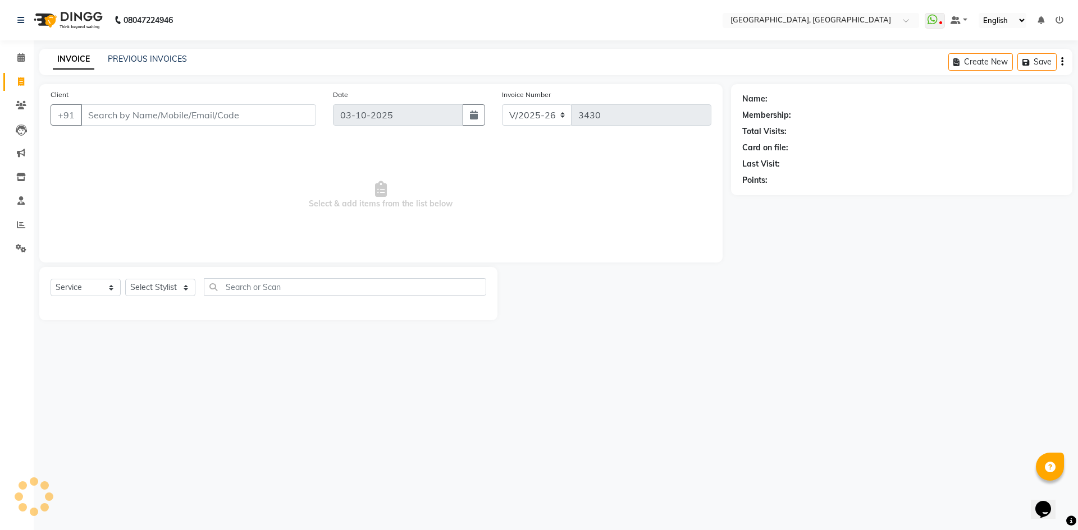
click at [202, 109] on input "Client" at bounding box center [198, 114] width 235 height 21
click at [159, 282] on select "Select Stylist" at bounding box center [160, 287] width 70 height 17
select select "63757"
click at [125, 279] on select "Select Stylist Aashis Alic ashok vihar Alice makeup Amit annu dhuper ashika ASH…" at bounding box center [162, 287] width 74 height 17
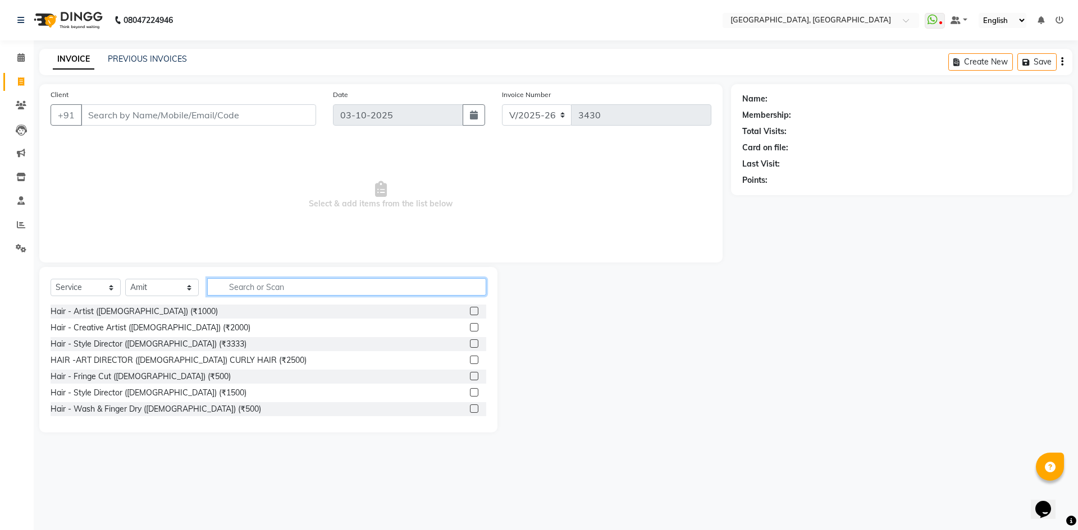
click at [258, 280] on input "text" at bounding box center [346, 286] width 279 height 17
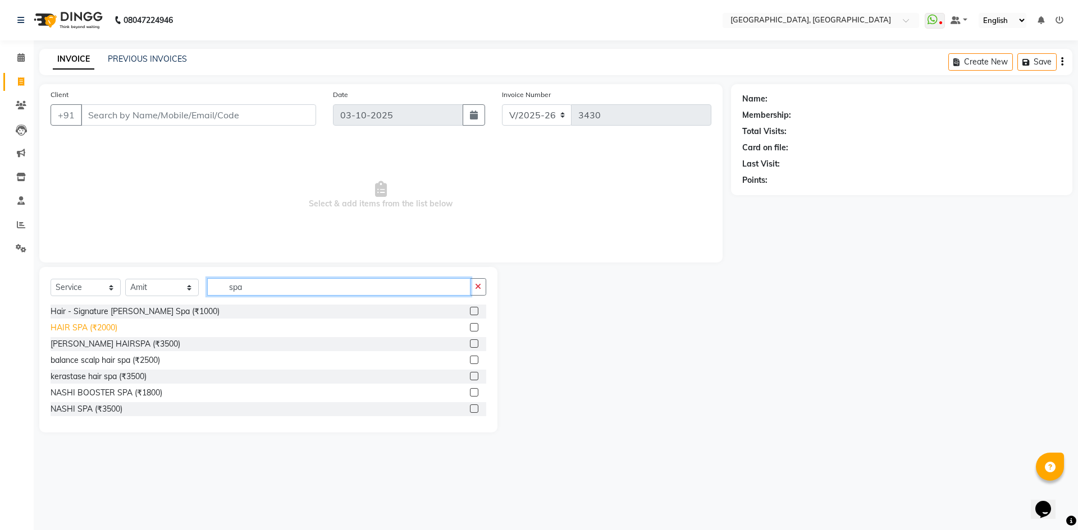
type input "spa"
click at [93, 327] on div "HAIR SPA (₹2000)" at bounding box center [84, 328] width 67 height 12
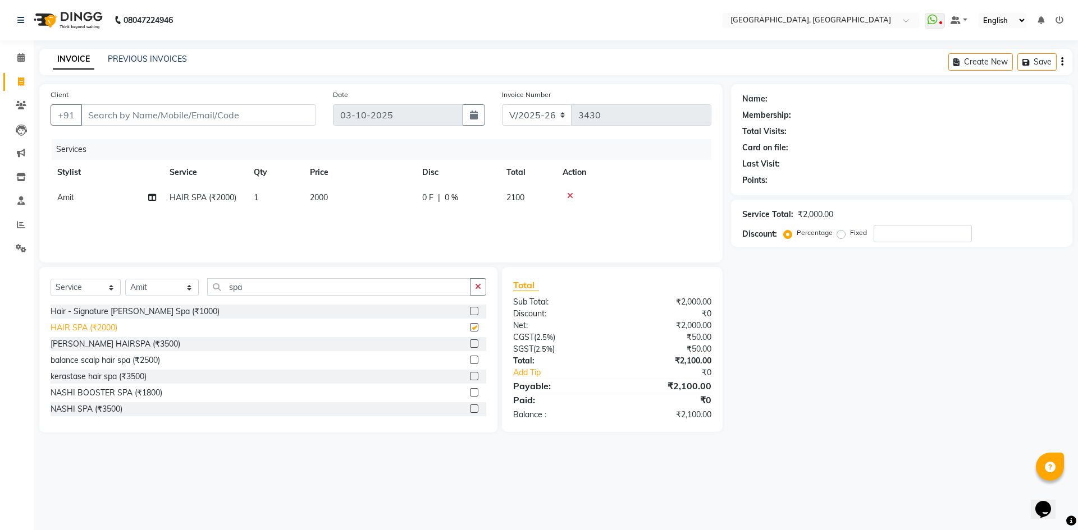
checkbox input "false"
click at [310, 198] on span "2000" at bounding box center [319, 198] width 18 height 10
select select "63757"
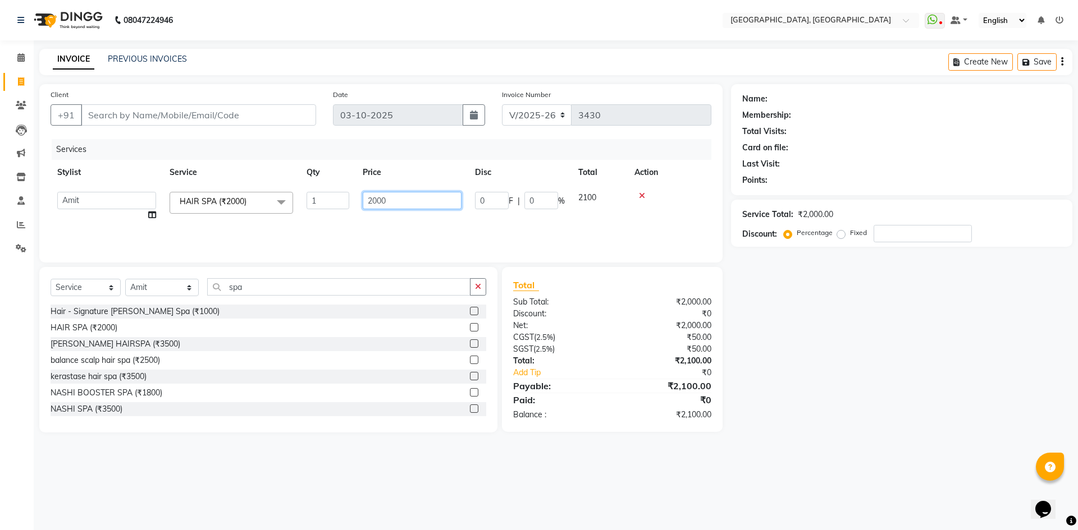
click at [369, 204] on input "2000" at bounding box center [412, 200] width 99 height 17
type input "4000"
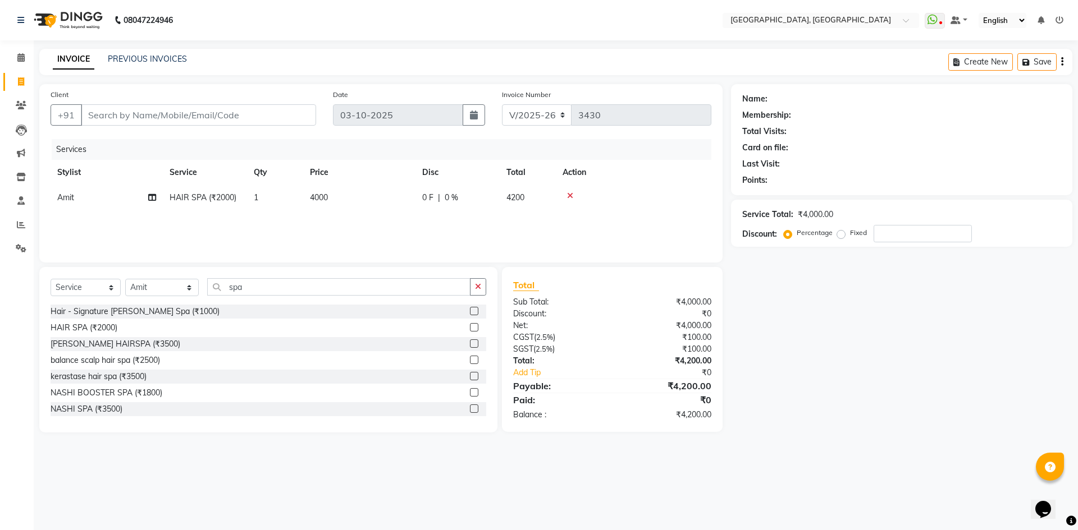
click at [387, 271] on div "Select Service Product Membership Package Voucher Prepaid Gift Card Select Styl…" at bounding box center [268, 350] width 458 height 166
click at [276, 97] on div "Client +91" at bounding box center [183, 112] width 282 height 46
click at [287, 113] on input "Client" at bounding box center [198, 114] width 235 height 21
click at [481, 279] on button "button" at bounding box center [478, 286] width 16 height 17
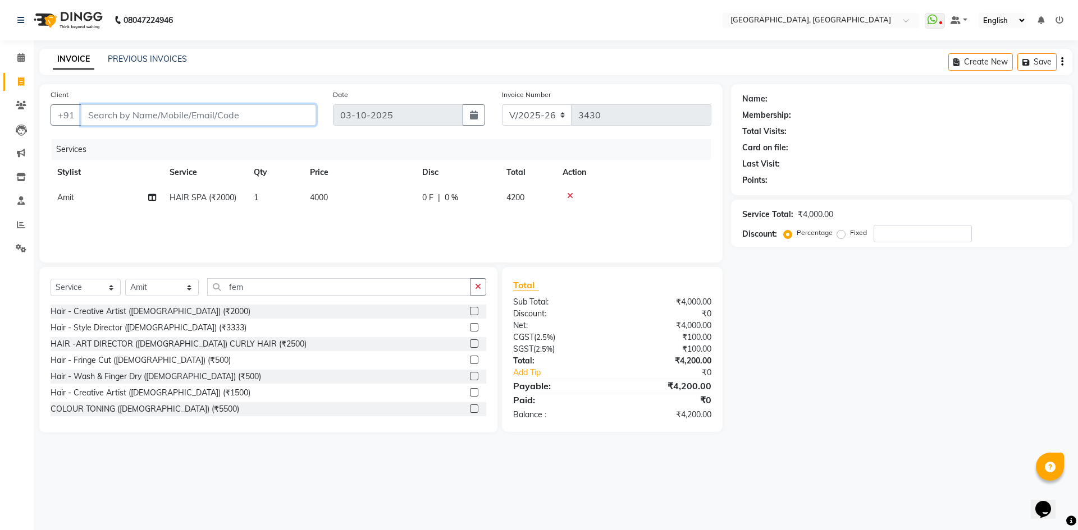
click at [198, 110] on input "Client" at bounding box center [198, 114] width 235 height 21
click at [237, 291] on input "fem" at bounding box center [338, 286] width 263 height 17
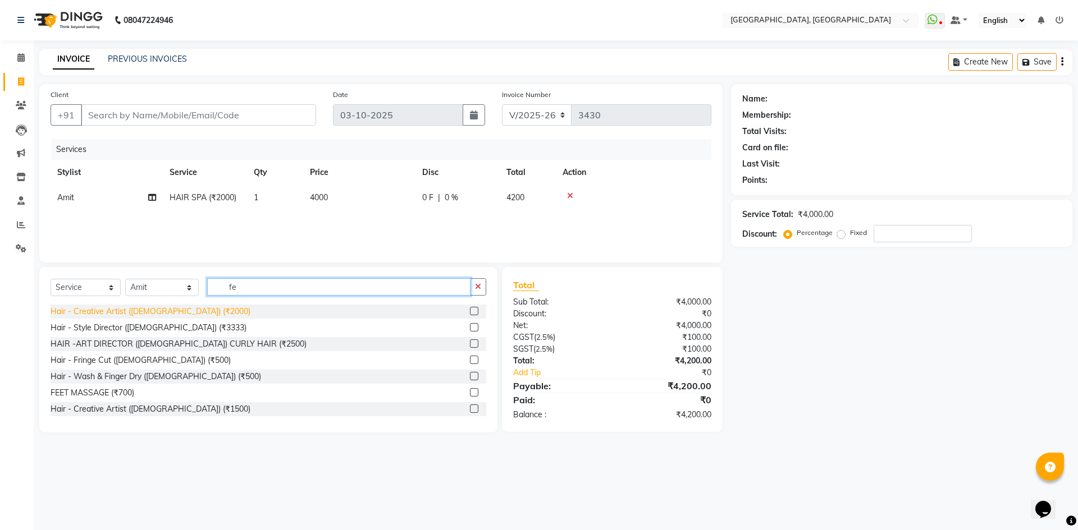
type input "fe"
click at [172, 308] on div "Hair - Creative Artist (Female) (₹2000)" at bounding box center [151, 312] width 200 height 12
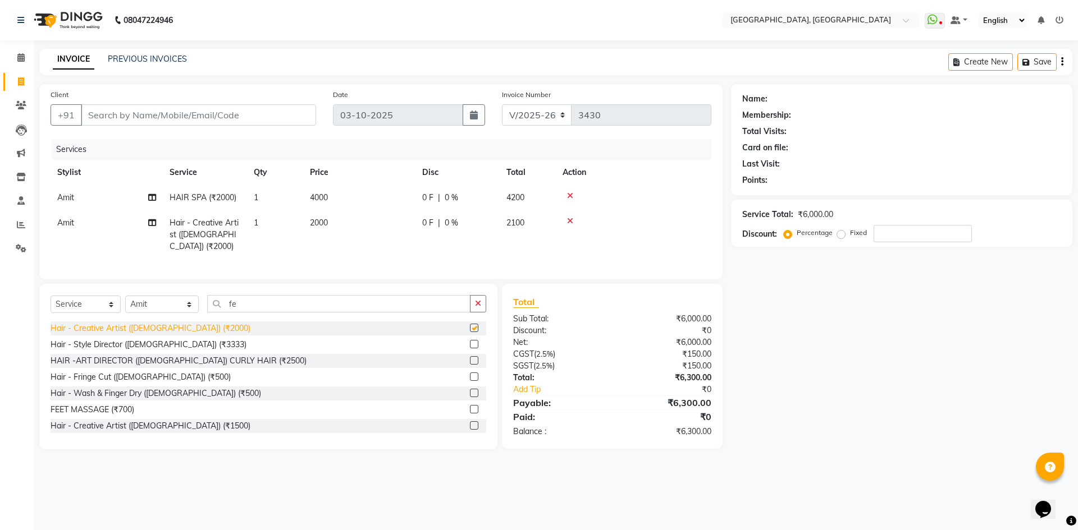
checkbox input "false"
click at [477, 295] on button "button" at bounding box center [478, 303] width 16 height 17
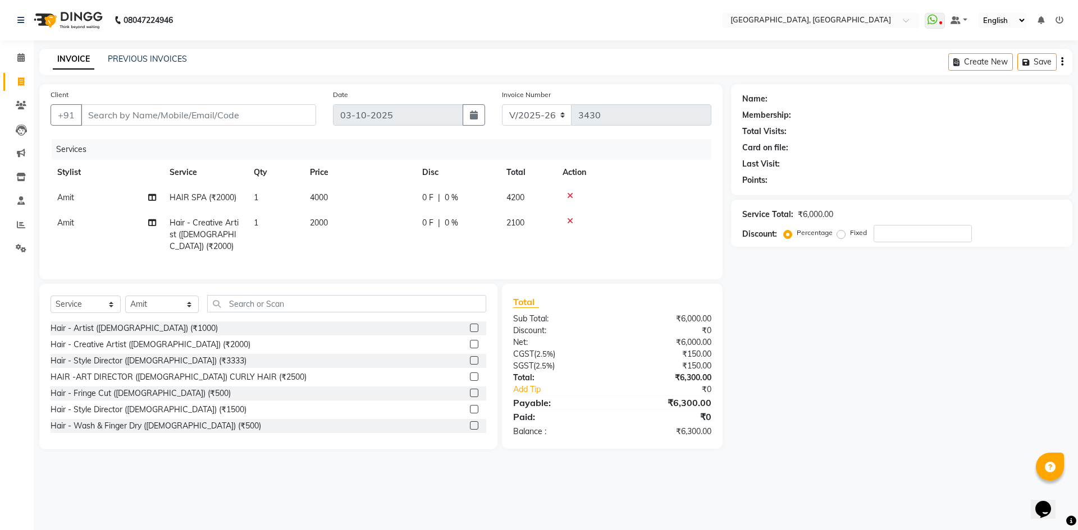
click at [422, 279] on div "Client +91 Date 03-10-2025 Invoice Number V/2025 V/2025-26 3430 Services Stylis…" at bounding box center [381, 266] width 700 height 365
click at [354, 141] on div "Services" at bounding box center [386, 149] width 668 height 21
click at [199, 122] on input "Client" at bounding box center [198, 114] width 235 height 21
paste input "9810868093"
type input "9810868093"
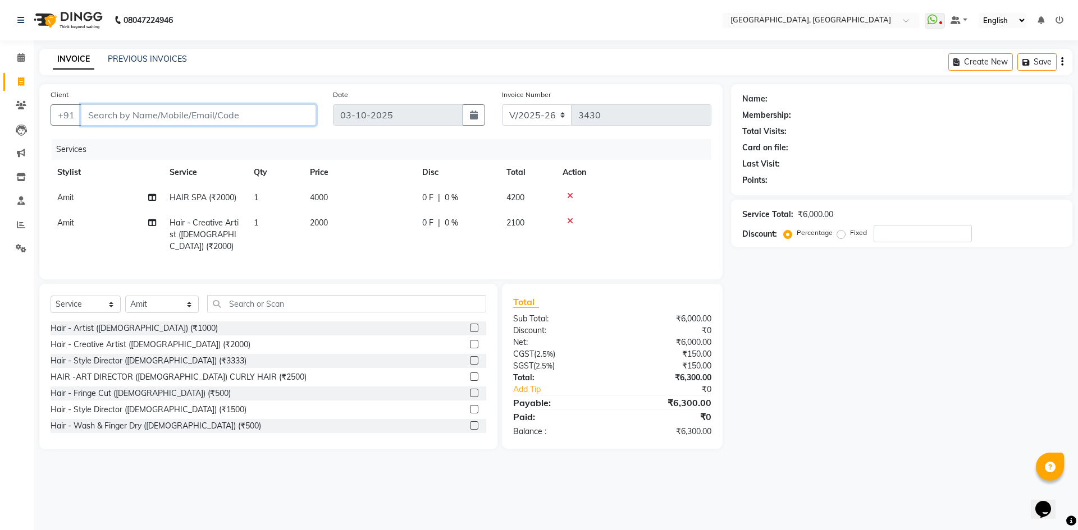
type input "0"
type input "9810868093"
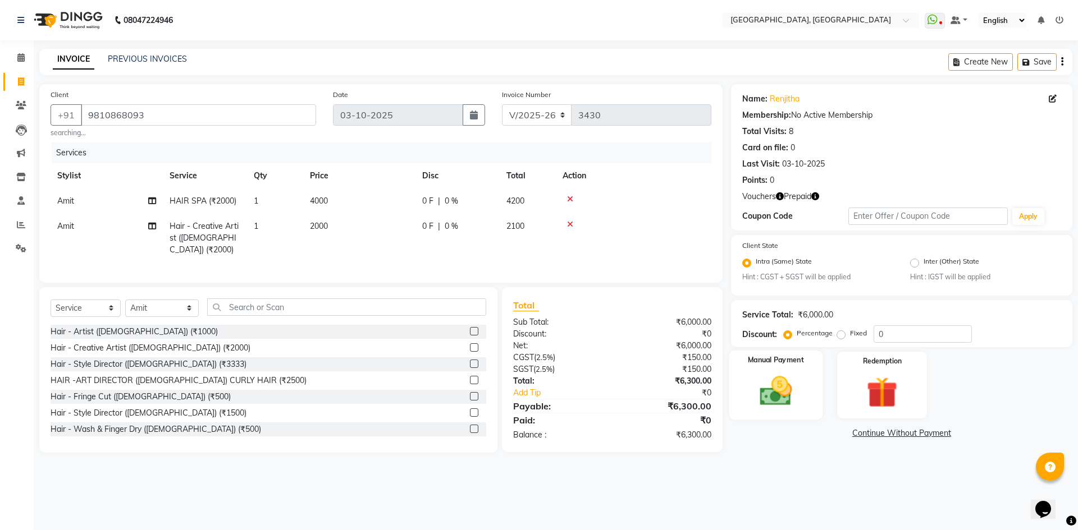
click at [795, 378] on img at bounding box center [775, 391] width 52 height 37
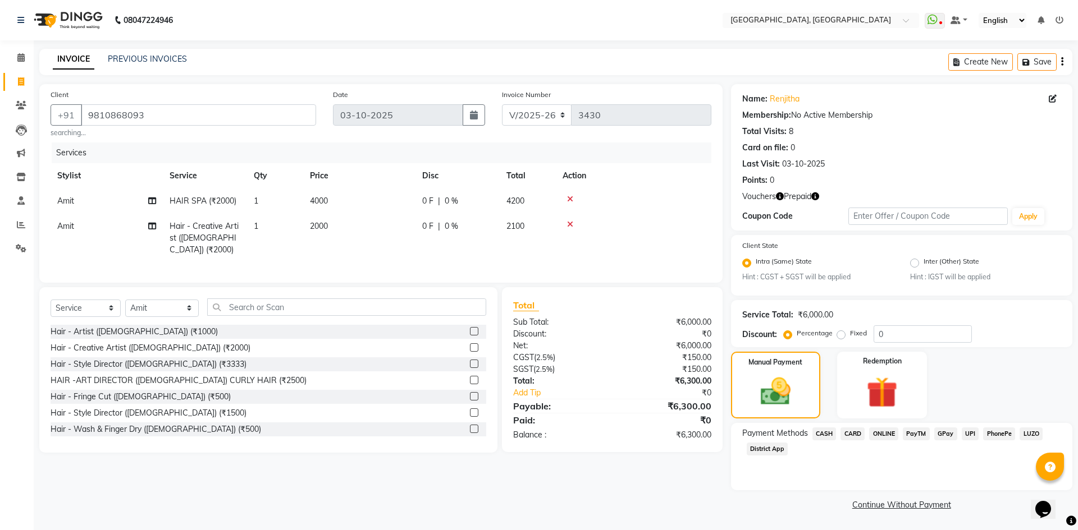
click at [782, 194] on icon "button" at bounding box center [780, 197] width 8 height 8
click at [862, 387] on img at bounding box center [881, 393] width 52 height 40
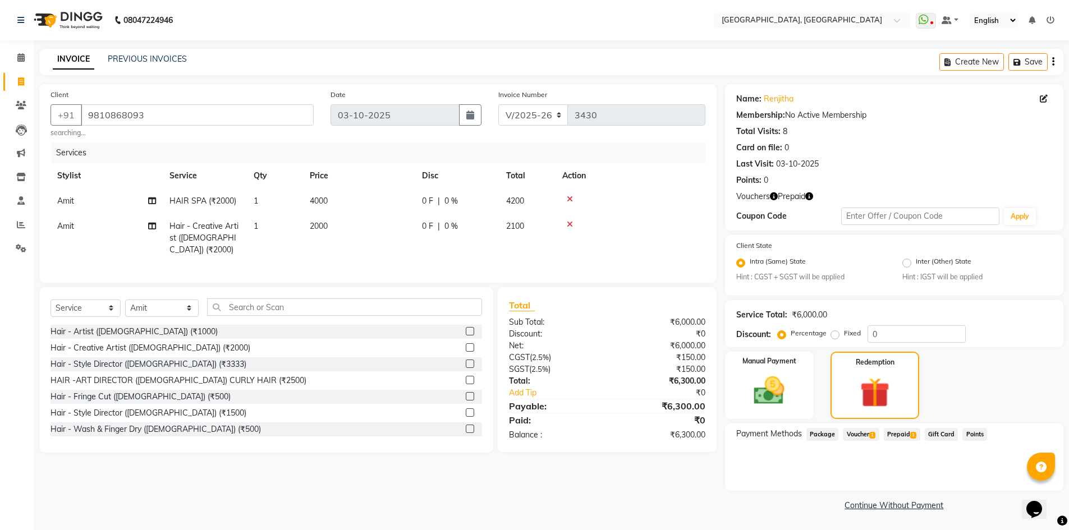
click at [855, 437] on span "Voucher 1" at bounding box center [861, 434] width 36 height 13
click at [1013, 483] on button "Add" at bounding box center [1025, 479] width 41 height 19
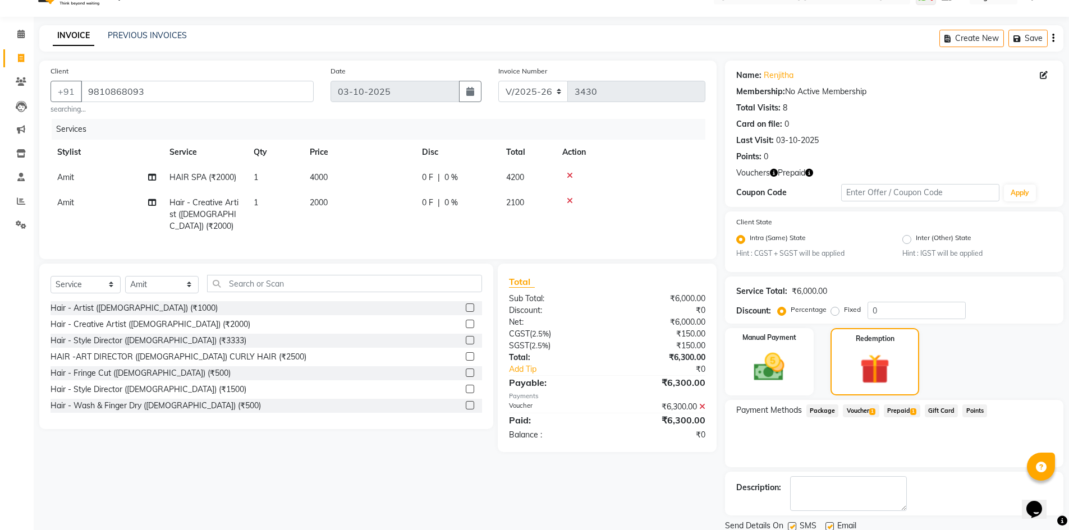
scroll to position [64, 0]
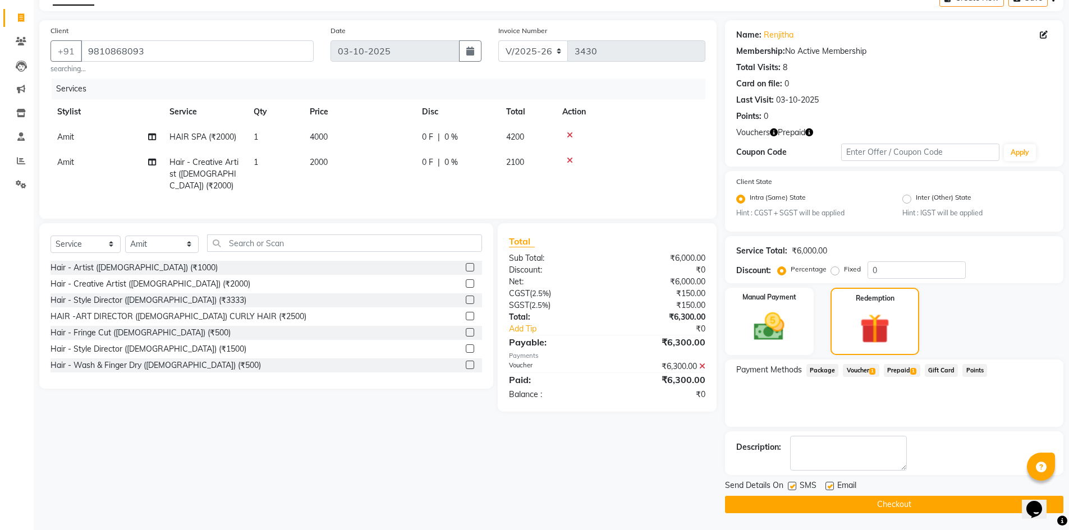
click at [825, 504] on button "Checkout" at bounding box center [894, 504] width 338 height 17
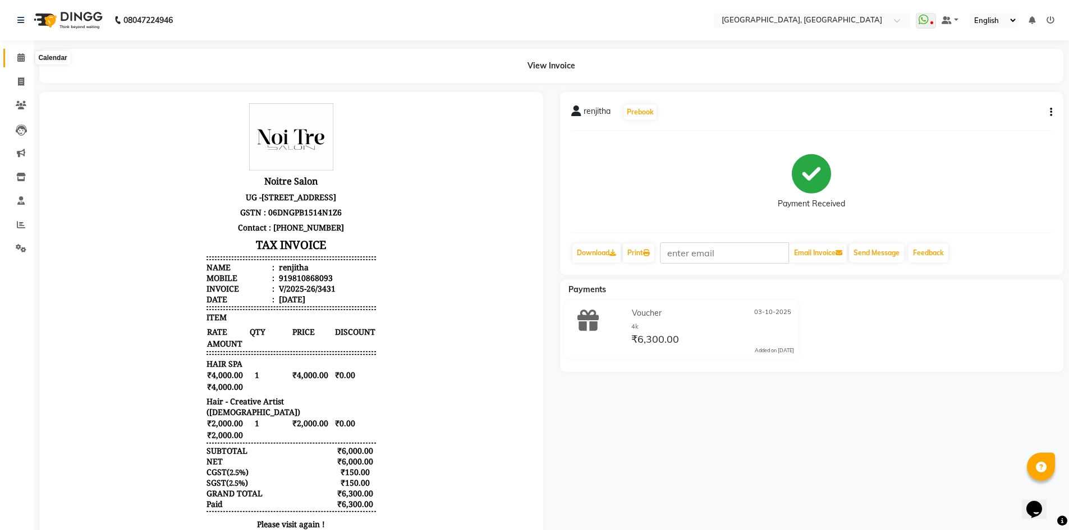
click at [28, 58] on span at bounding box center [21, 58] width 20 height 13
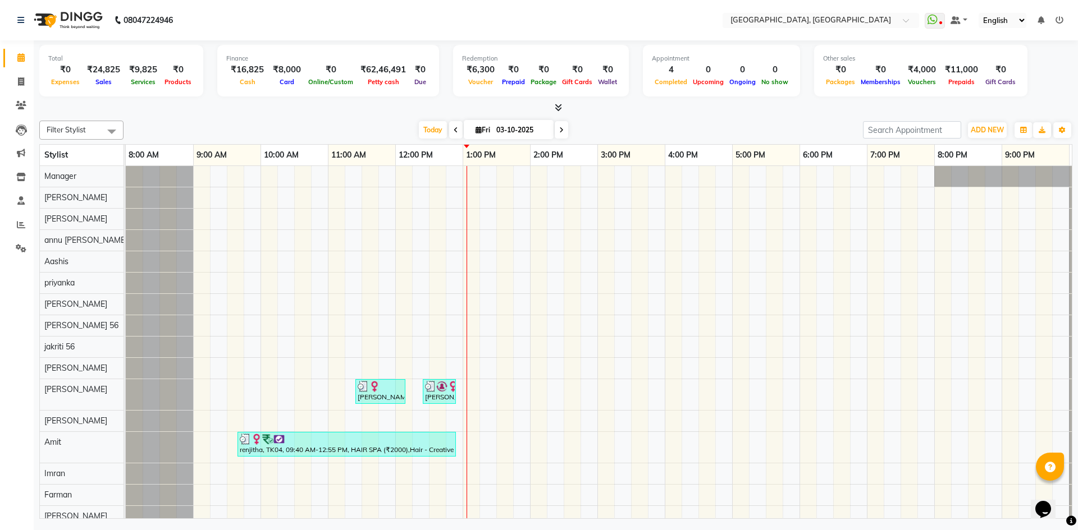
click at [255, 125] on div "Today Fri 03-10-2025" at bounding box center [493, 130] width 728 height 17
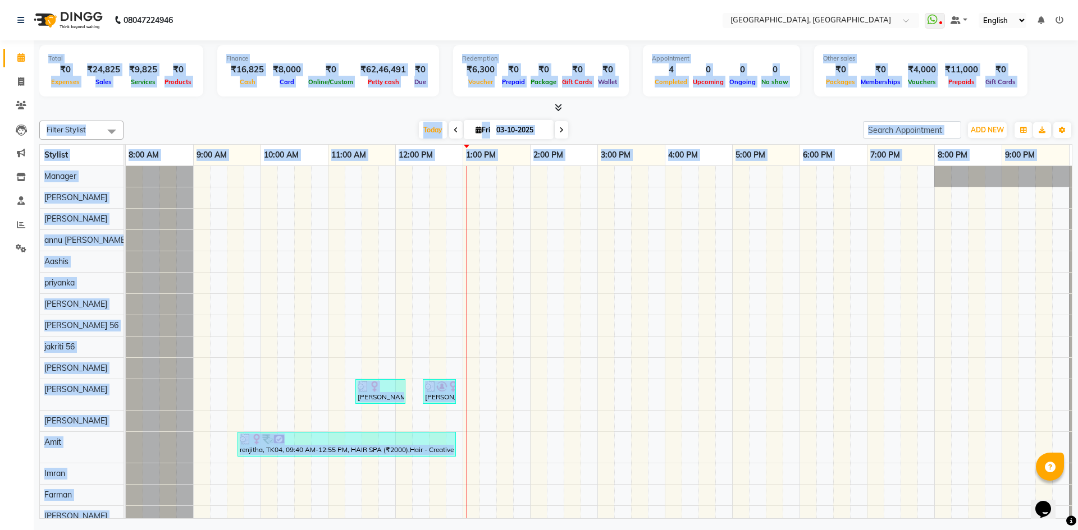
drag, startPoint x: 41, startPoint y: 52, endPoint x: 456, endPoint y: 451, distance: 575.3
click at [456, 451] on div "Total ₹0 Expenses ₹24,825 Sales ₹9,825 Services ₹0 Products Finance ₹16,825 Cas…" at bounding box center [556, 281] width 1044 height 482
click at [280, 107] on div at bounding box center [555, 108] width 1033 height 12
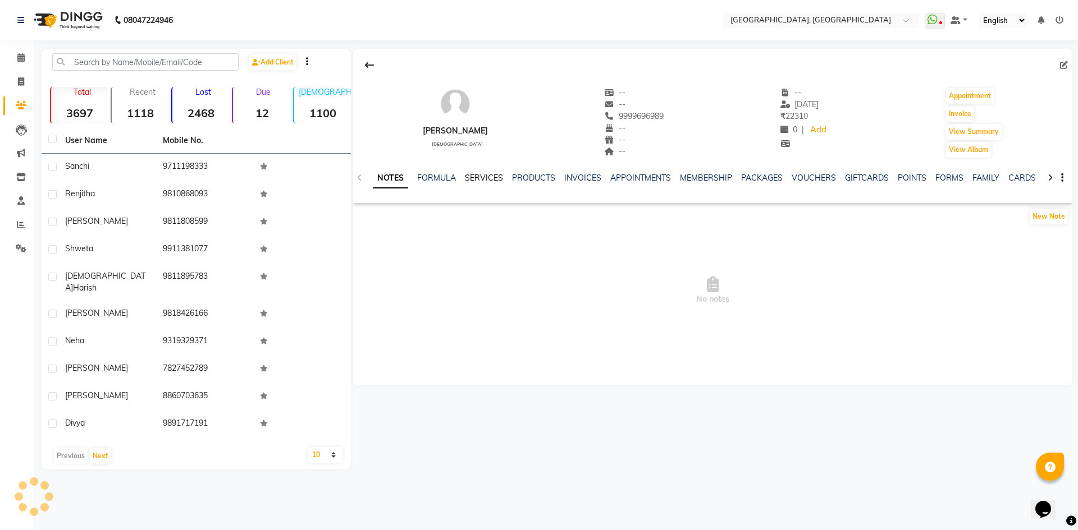
click at [474, 178] on link "SERVICES" at bounding box center [484, 178] width 38 height 10
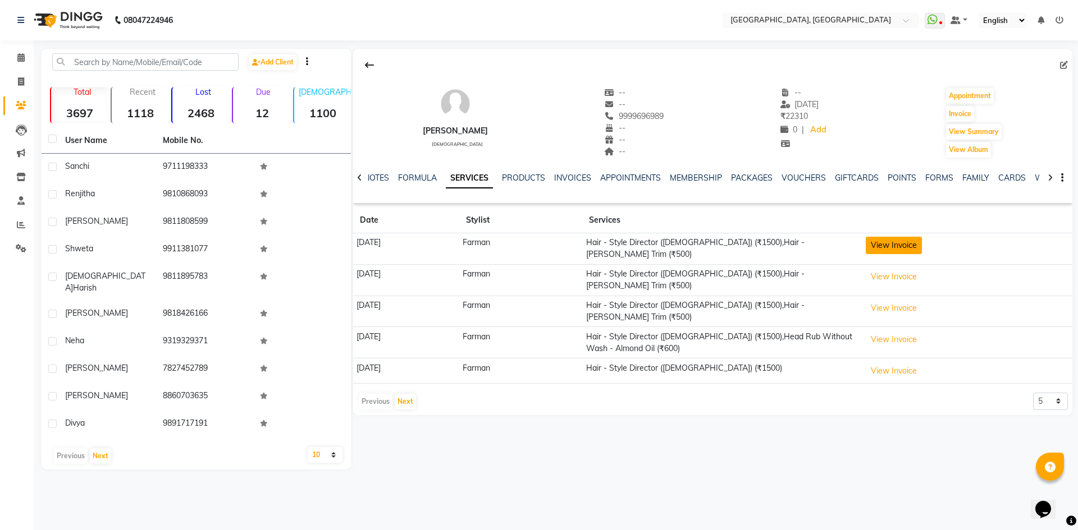
click at [895, 248] on button "View Invoice" at bounding box center [894, 245] width 56 height 17
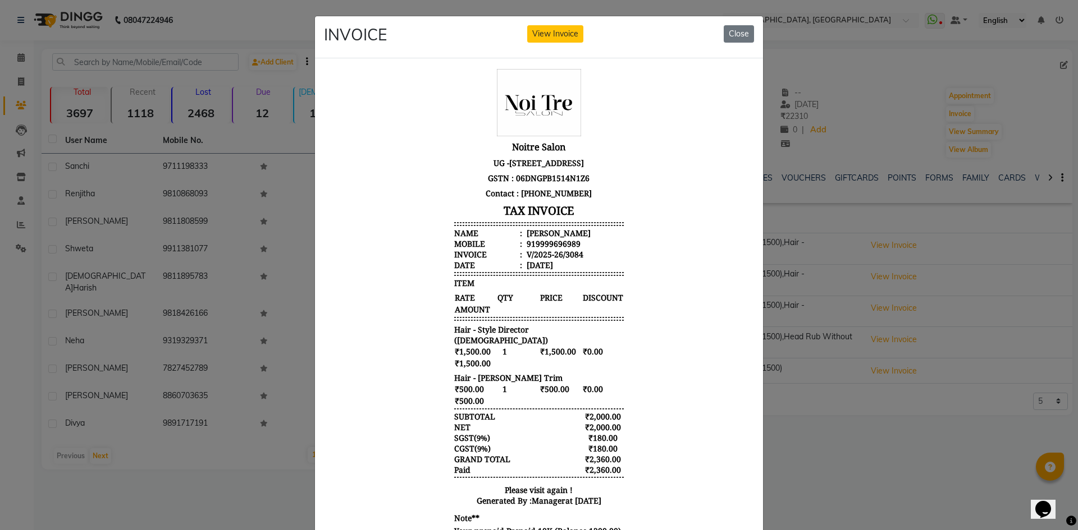
scroll to position [9, 0]
click at [734, 36] on button "Close" at bounding box center [739, 33] width 30 height 17
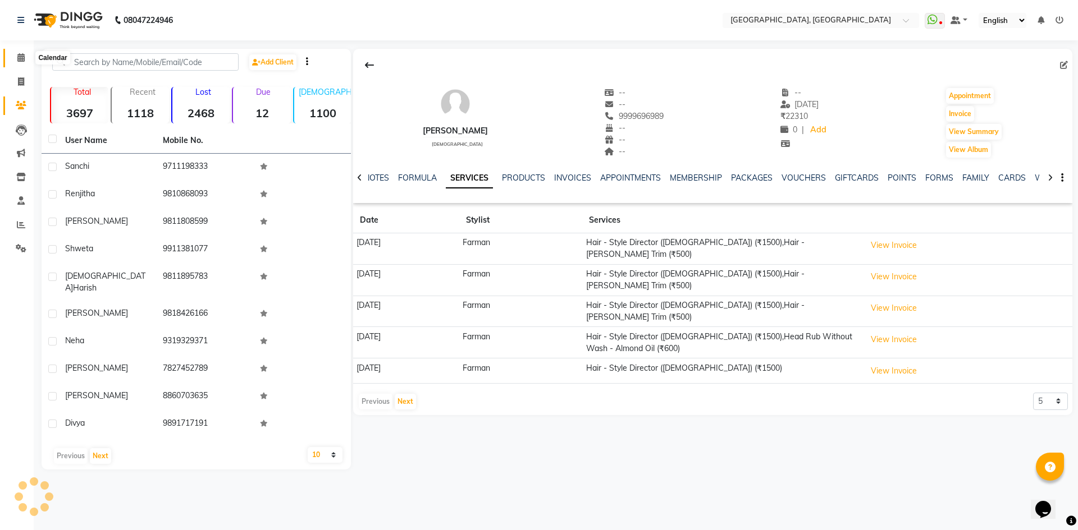
click at [24, 60] on icon at bounding box center [20, 57] width 7 height 8
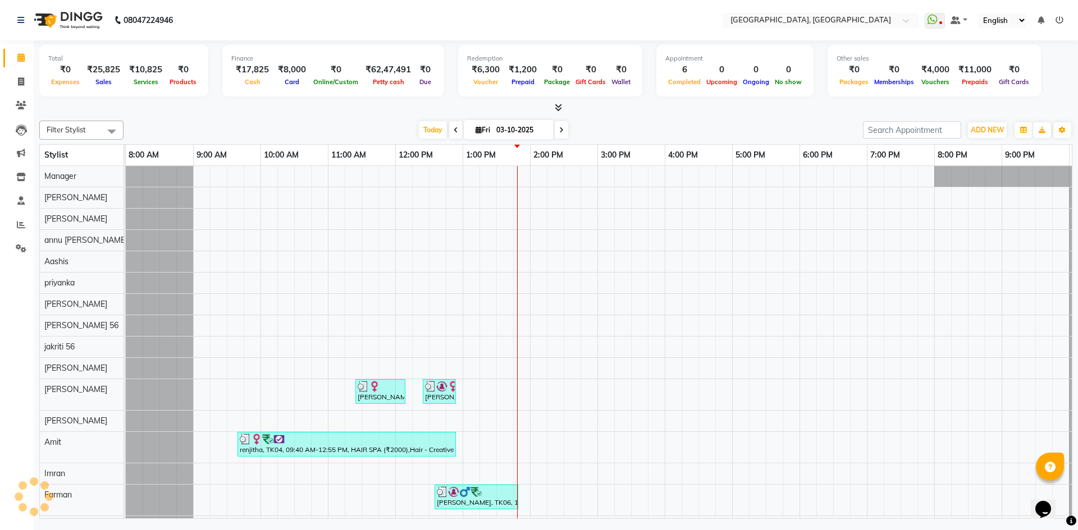
click at [317, 118] on div "Filter Stylist Select All Aashis Amit annu [PERSON_NAME] [PERSON_NAME] [PERSON_…" at bounding box center [555, 317] width 1033 height 403
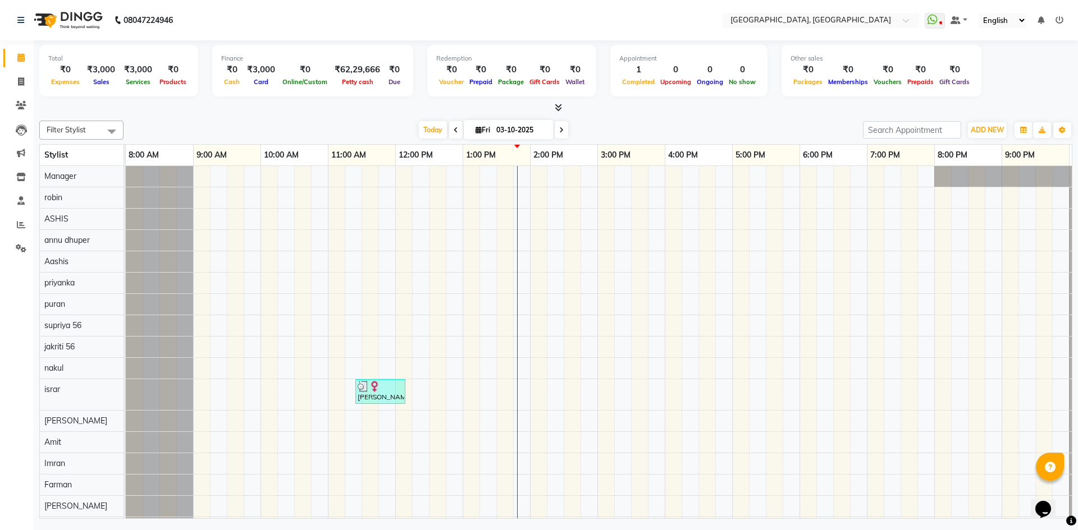
click at [558, 110] on icon at bounding box center [558, 107] width 7 height 8
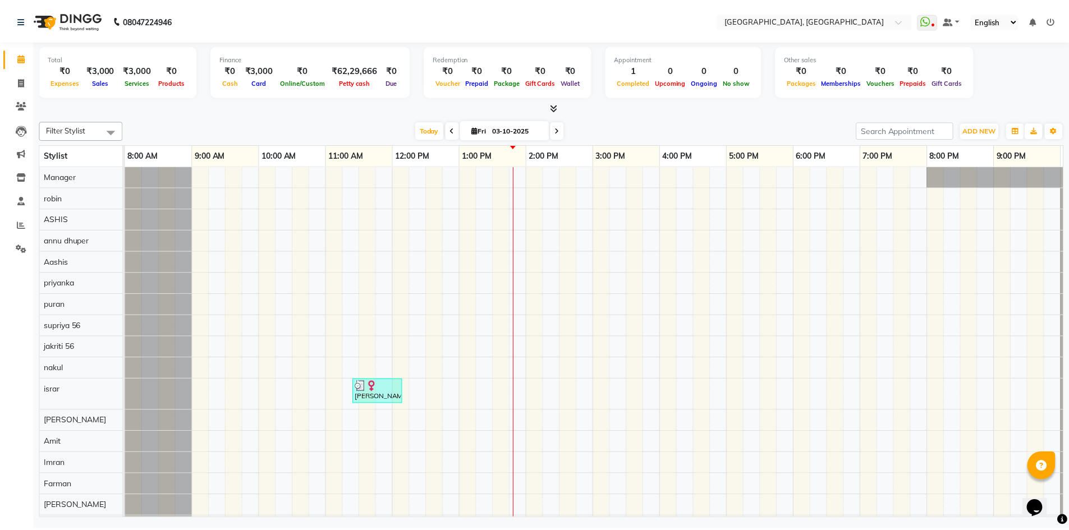
scroll to position [0, 65]
